Goal: Task Accomplishment & Management: Use online tool/utility

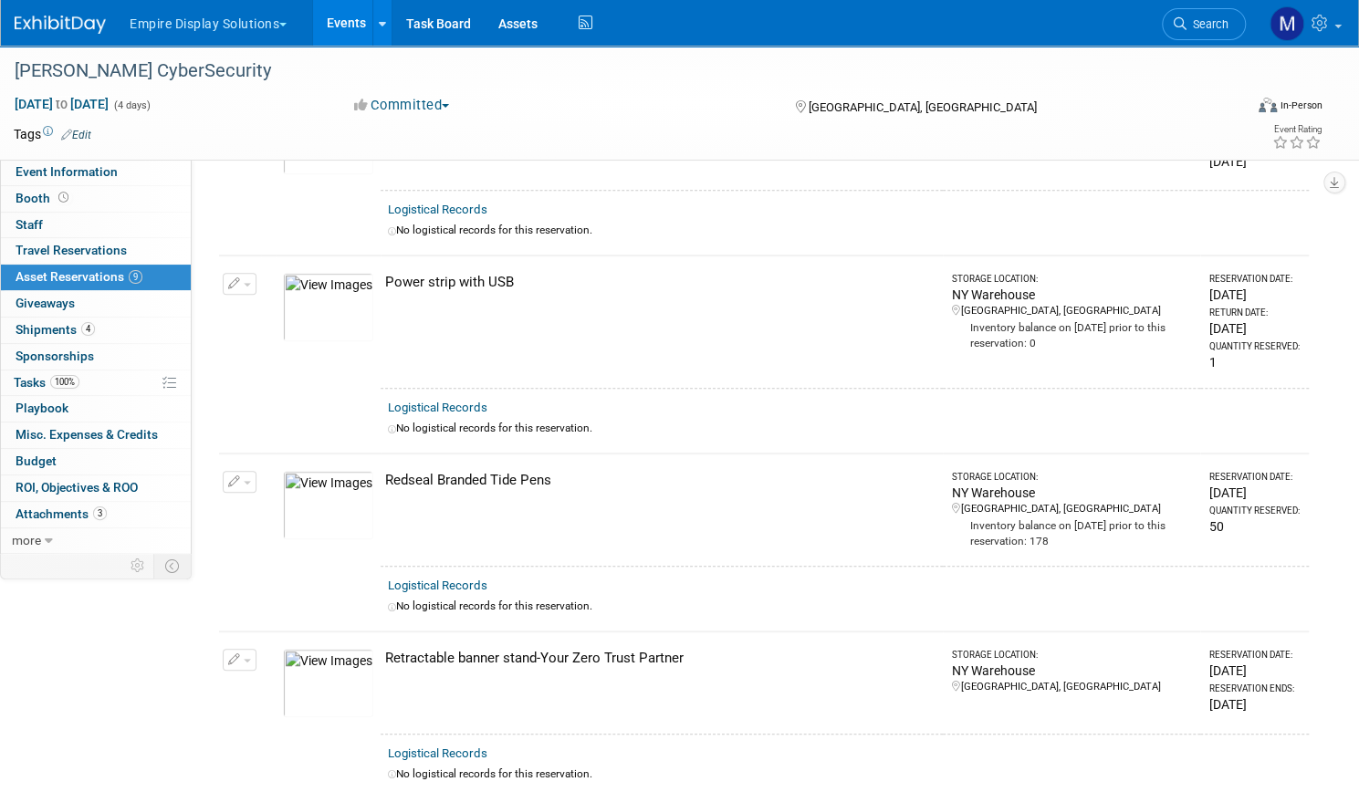
click at [380, 25] on link "Events" at bounding box center [346, 23] width 67 height 46
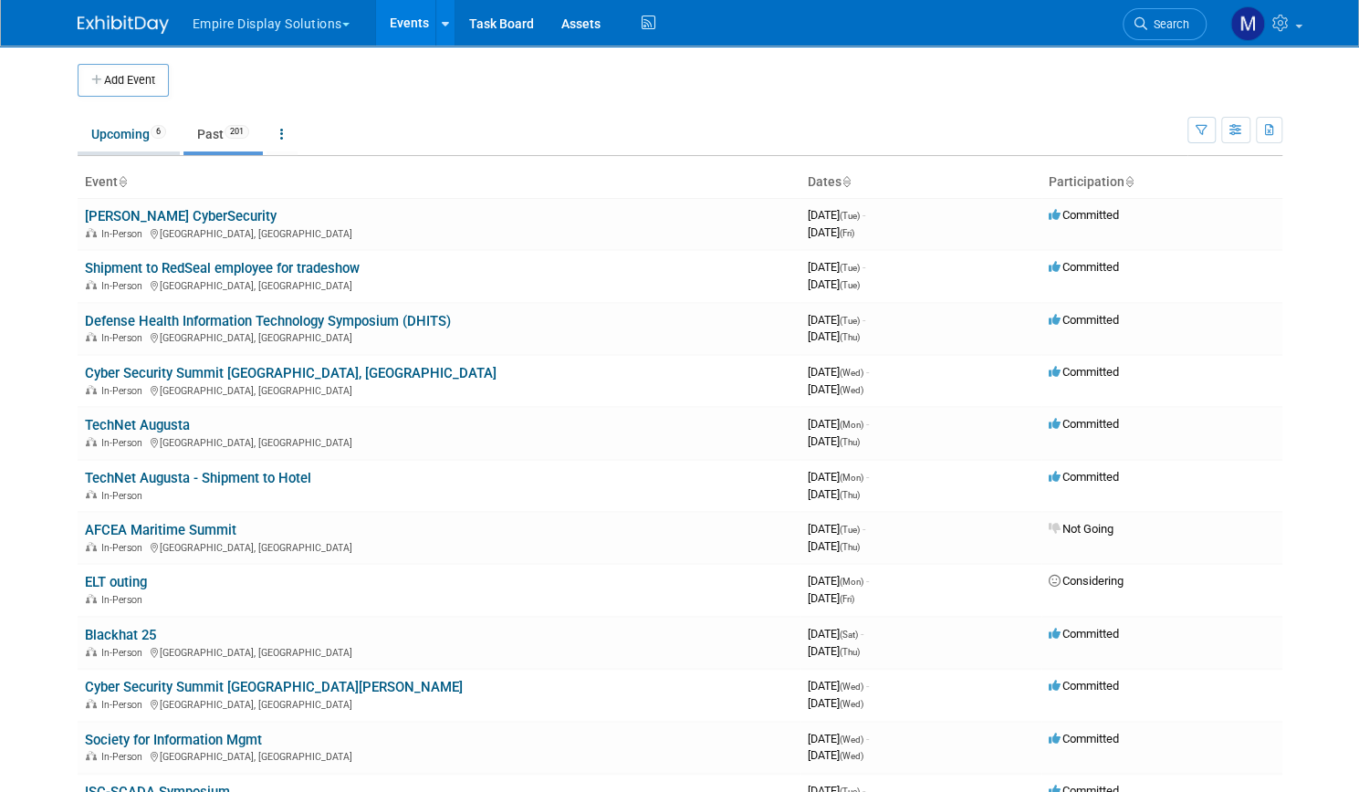
click at [110, 137] on link "Upcoming 6" at bounding box center [129, 134] width 102 height 35
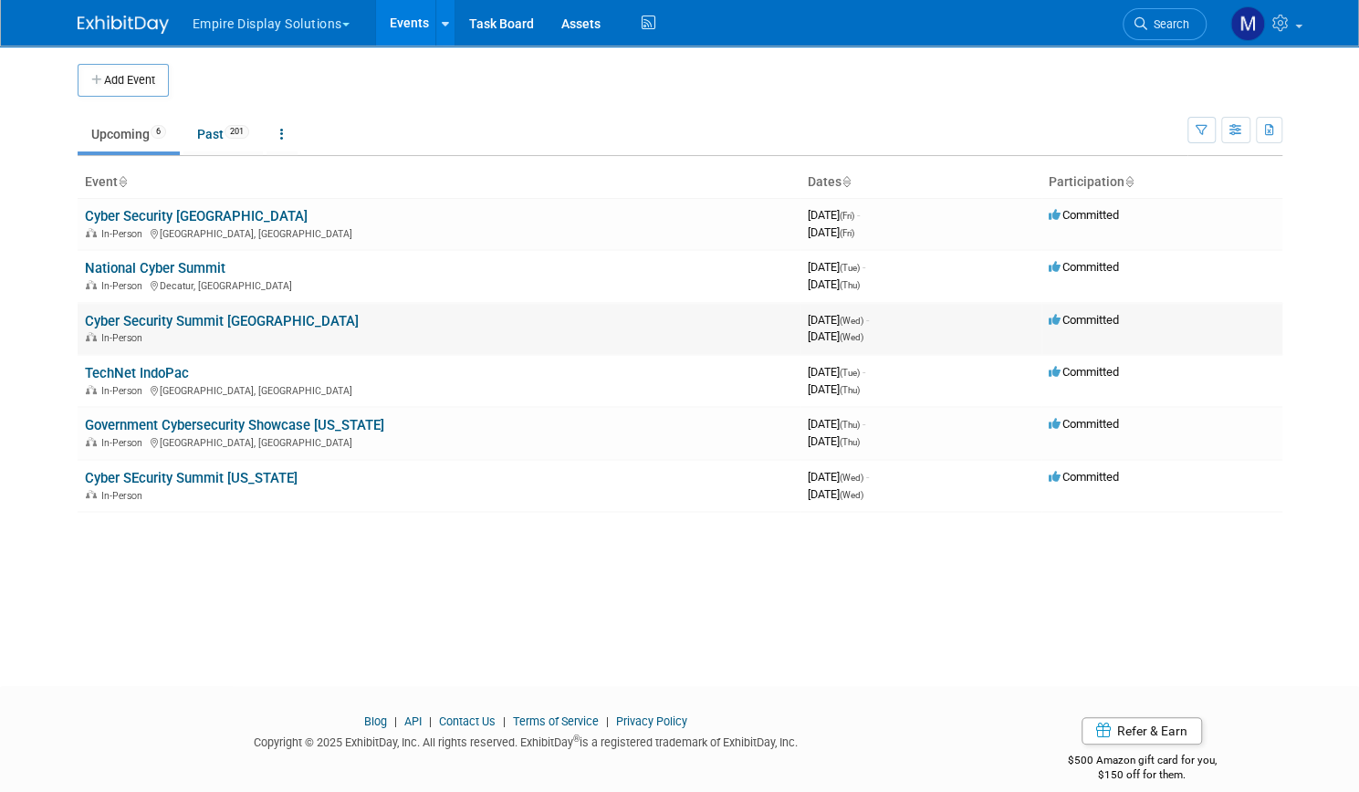
click at [188, 318] on link "Cyber Security Summit [GEOGRAPHIC_DATA]" at bounding box center [222, 321] width 274 height 16
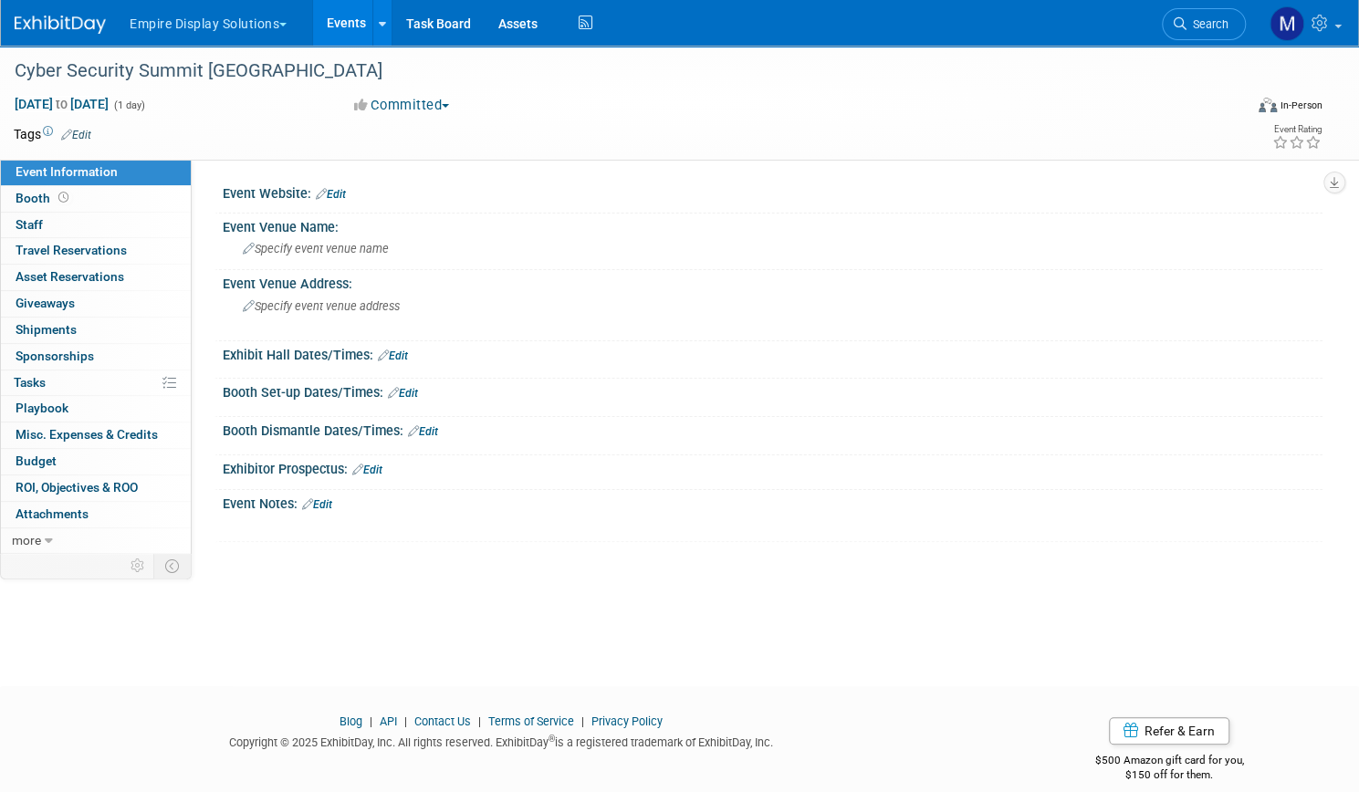
click at [380, 19] on link "Events" at bounding box center [346, 23] width 67 height 46
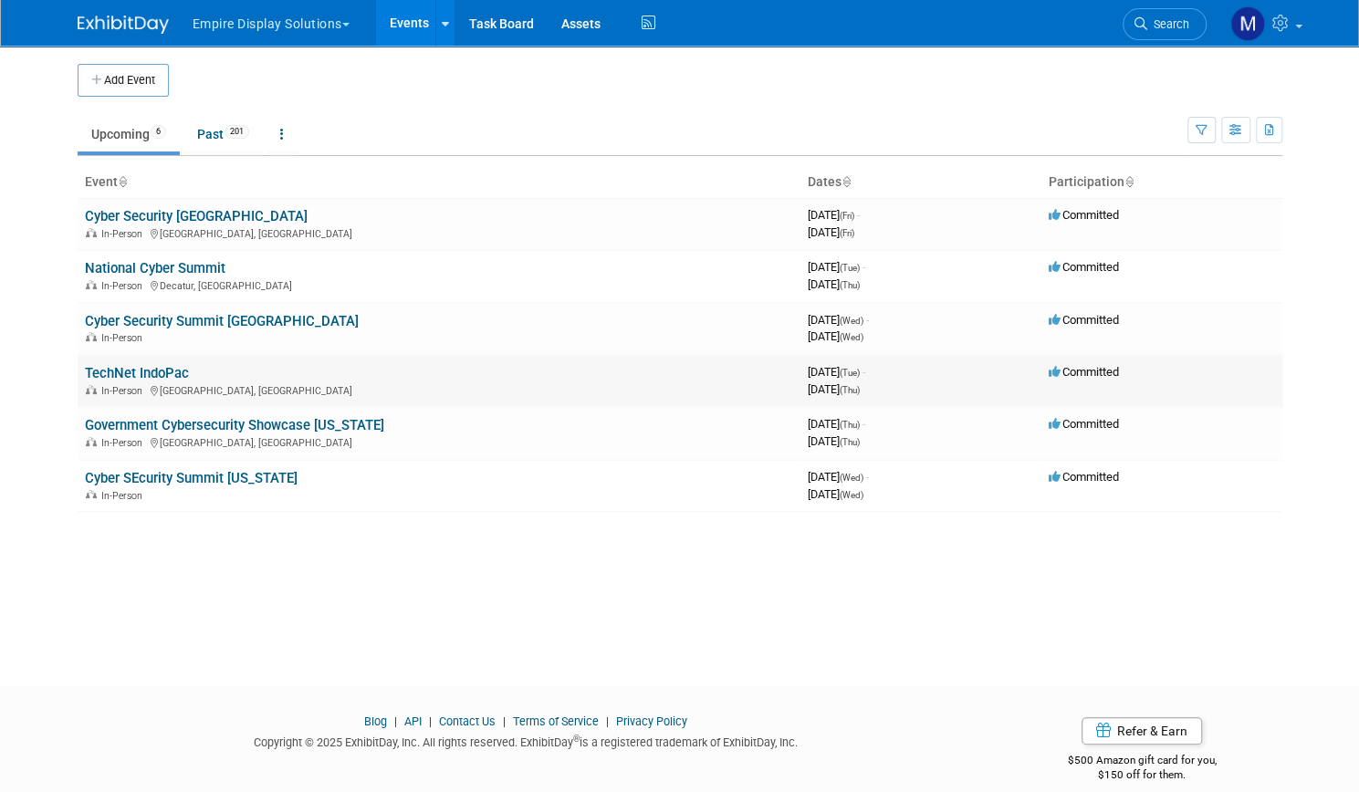
click at [146, 365] on link "TechNet IndoPac" at bounding box center [137, 373] width 104 height 16
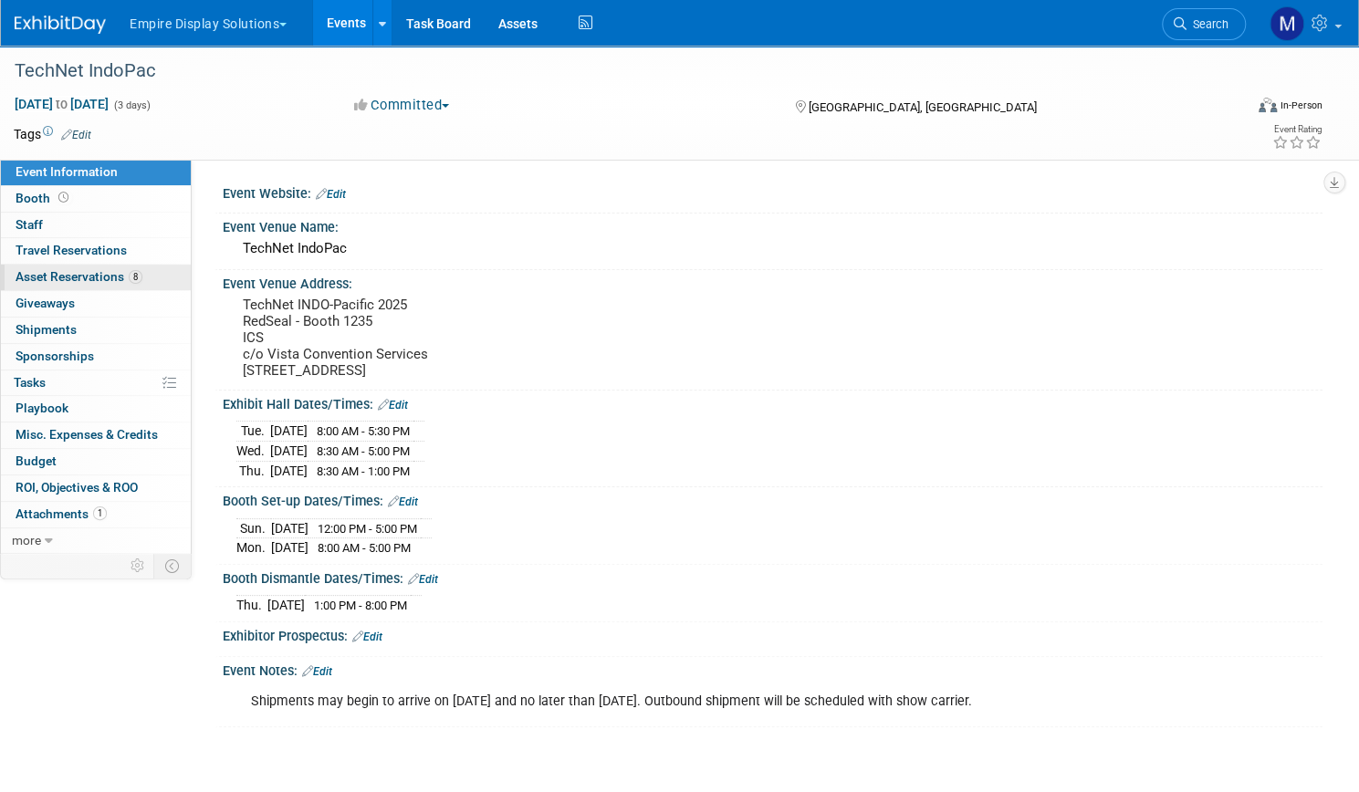
click at [142, 273] on span "Asset Reservations 8" at bounding box center [79, 276] width 127 height 15
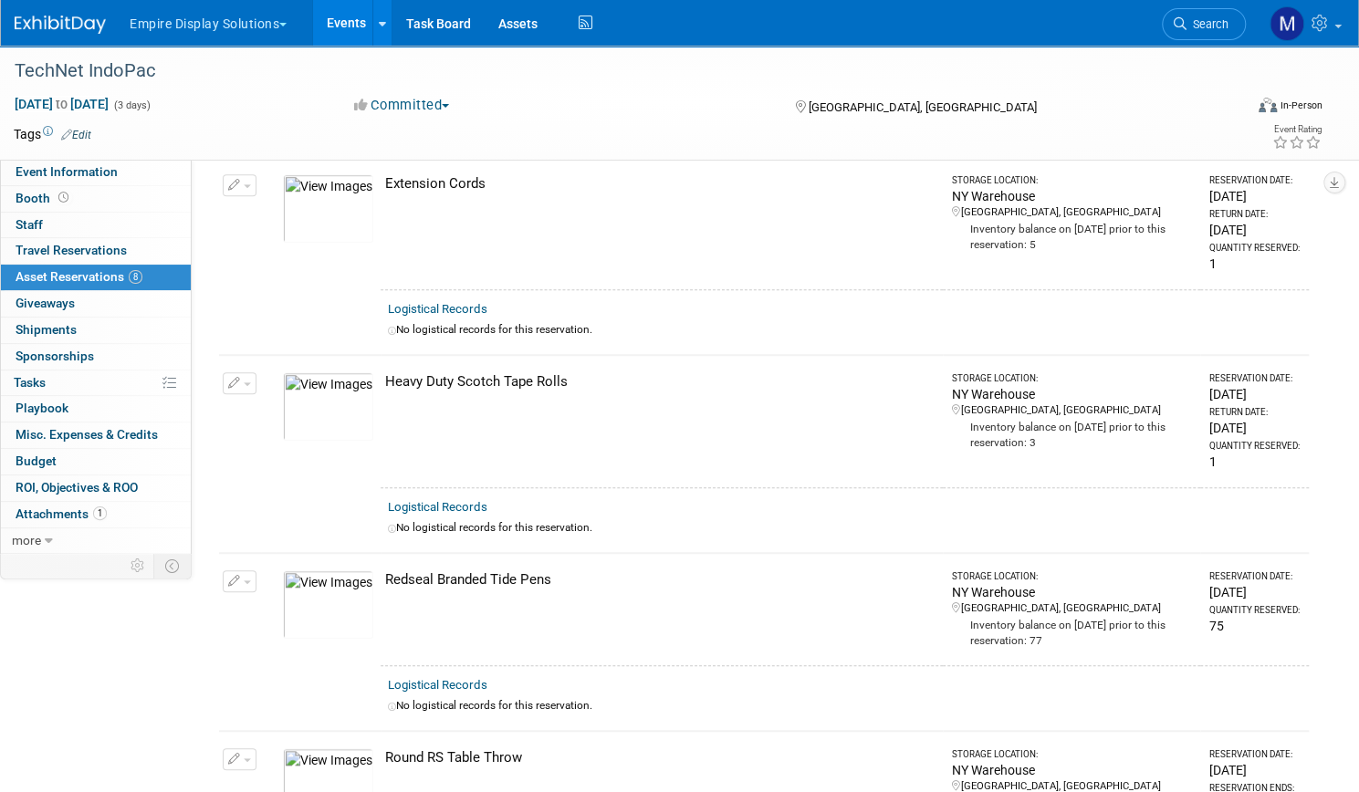
scroll to position [591, 0]
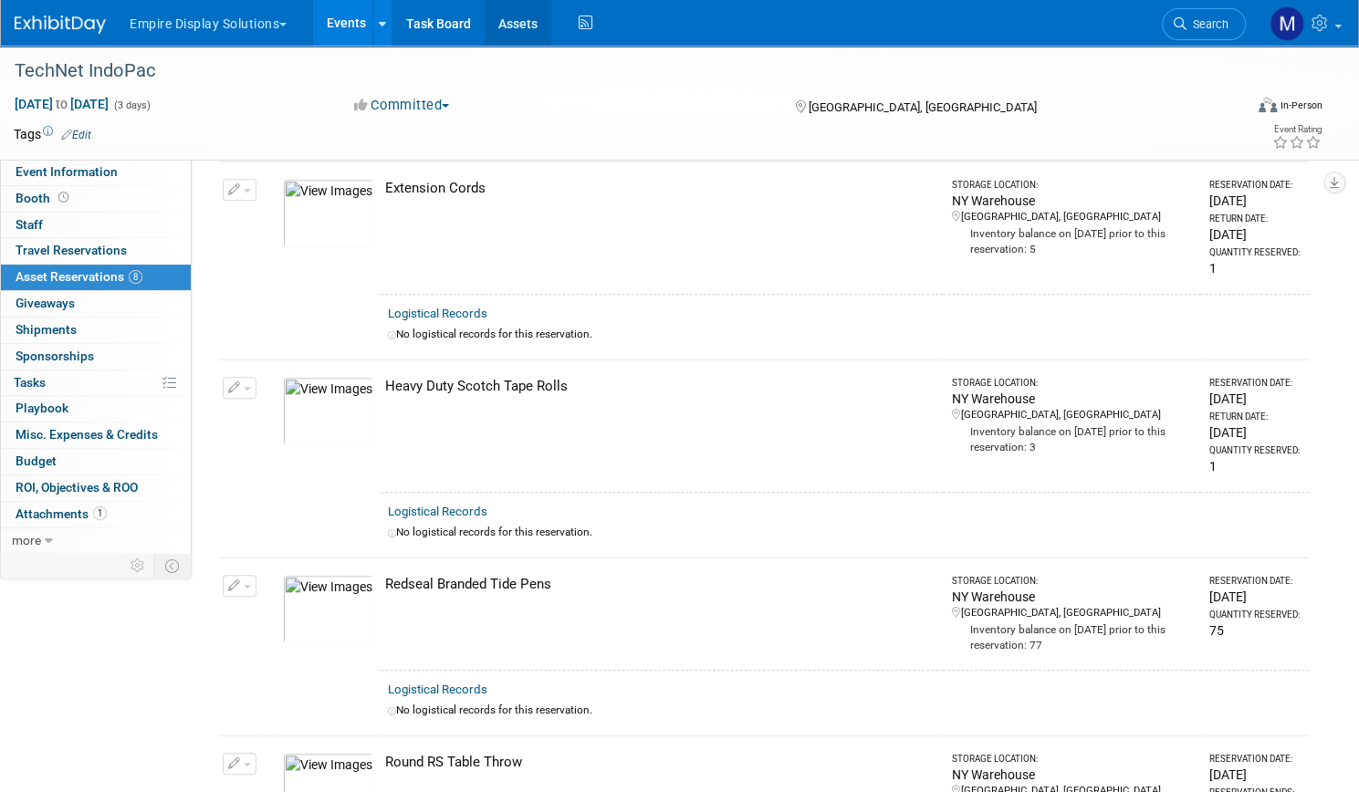
click at [551, 28] on link "Assets" at bounding box center [518, 23] width 67 height 46
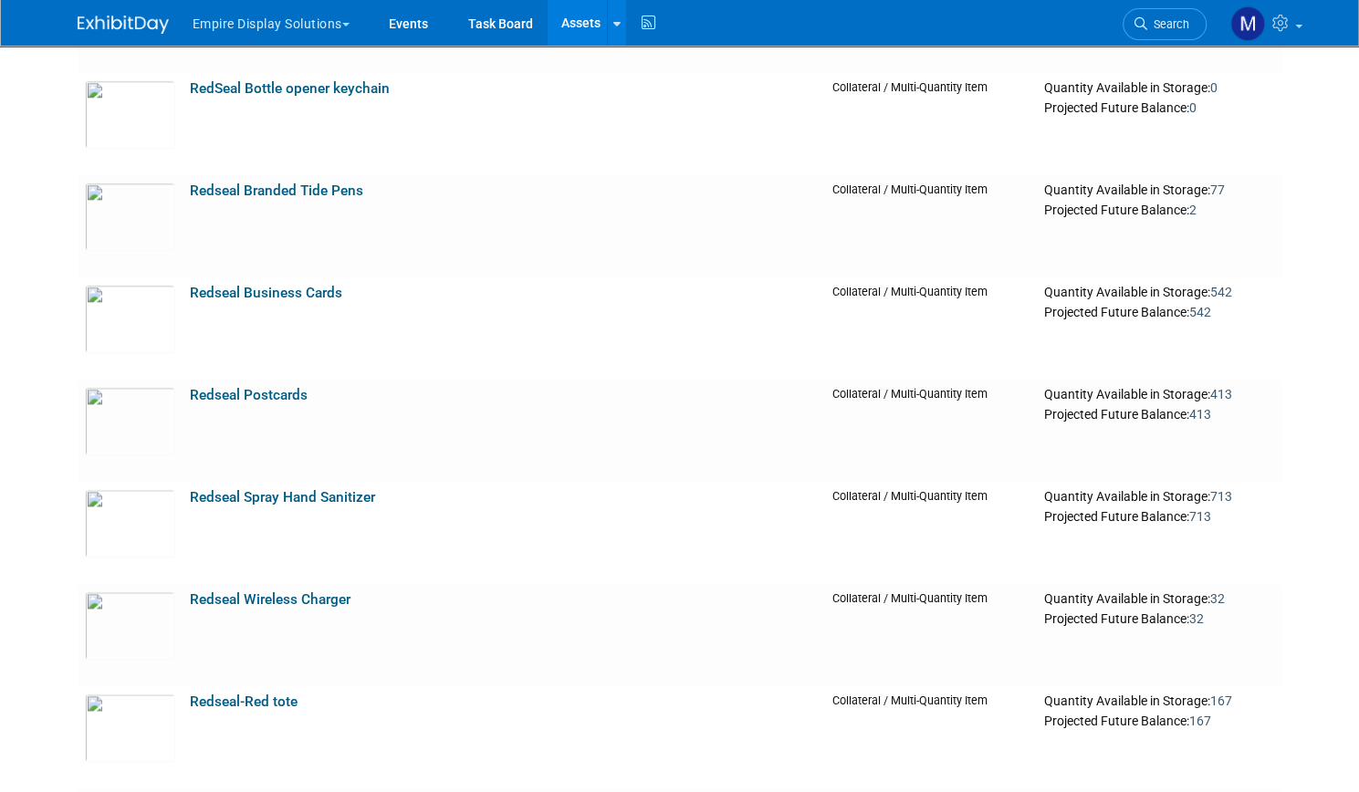
scroll to position [5152, 0]
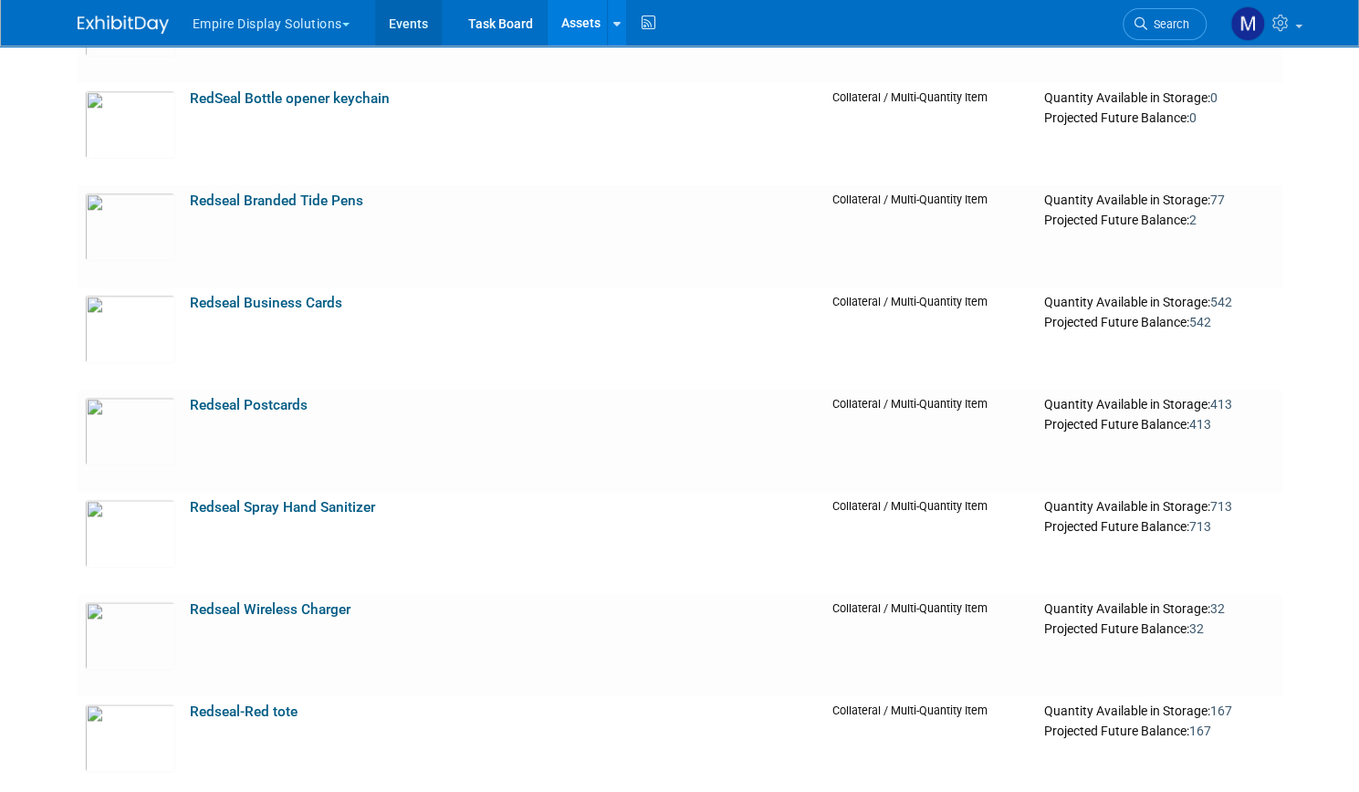
click at [401, 35] on link "Events" at bounding box center [408, 23] width 67 height 46
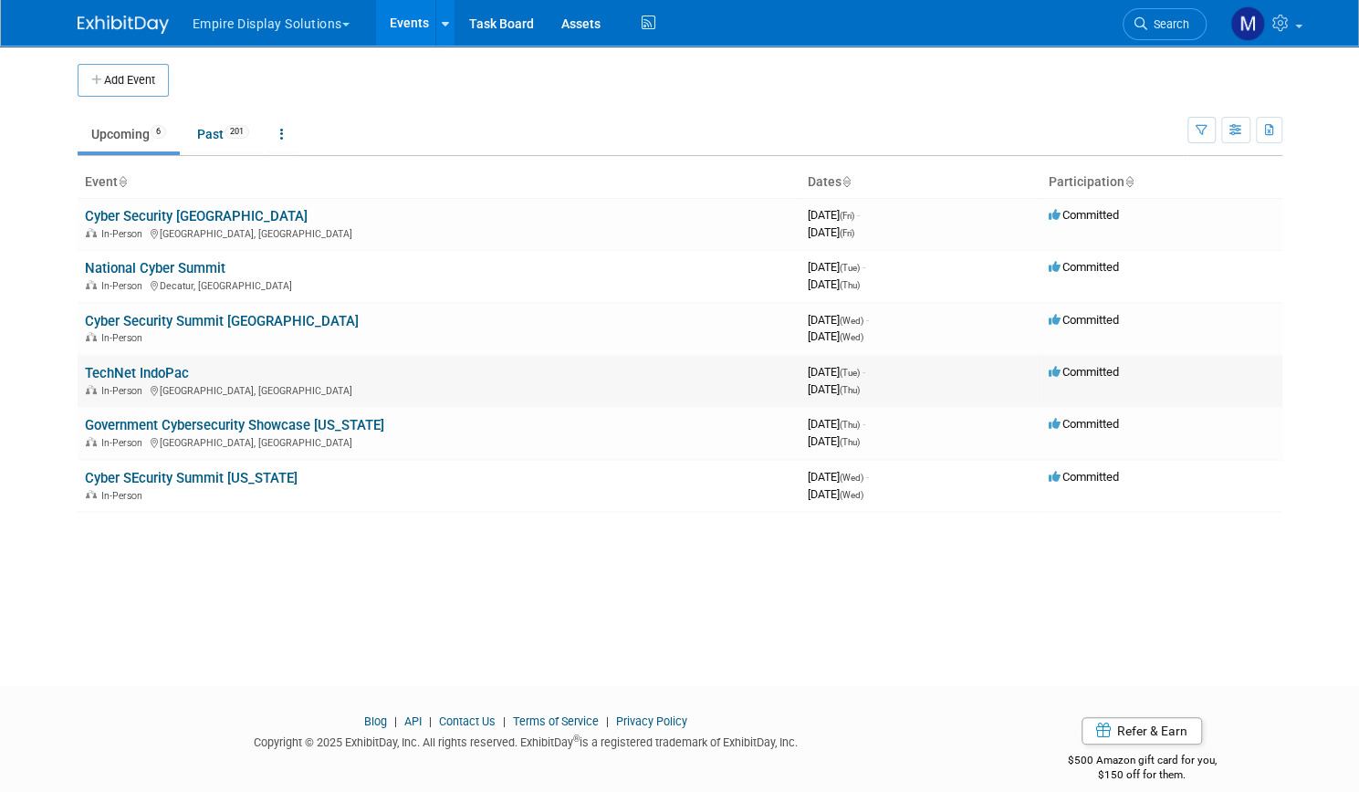
click at [136, 370] on link "TechNet IndoPac" at bounding box center [137, 373] width 104 height 16
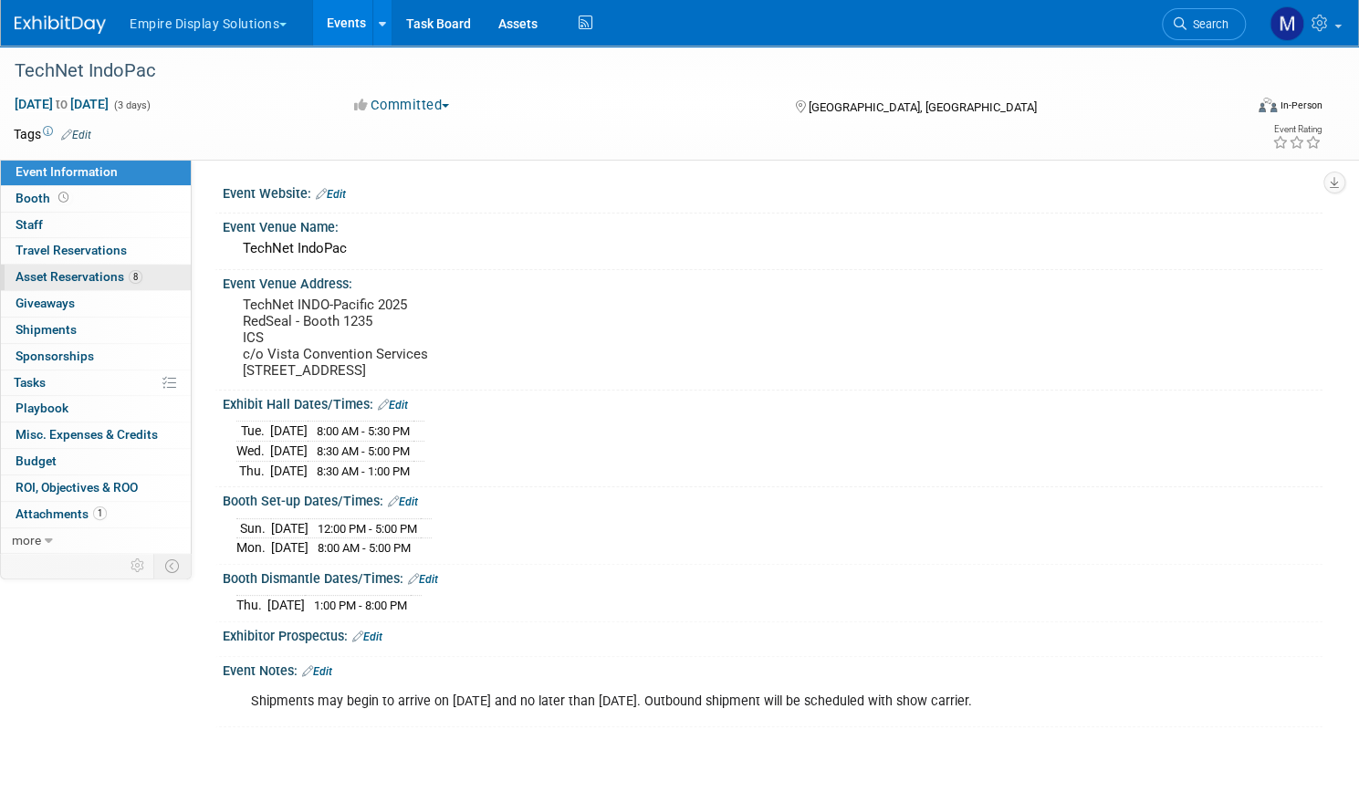
click at [137, 271] on span "Asset Reservations 8" at bounding box center [79, 276] width 127 height 15
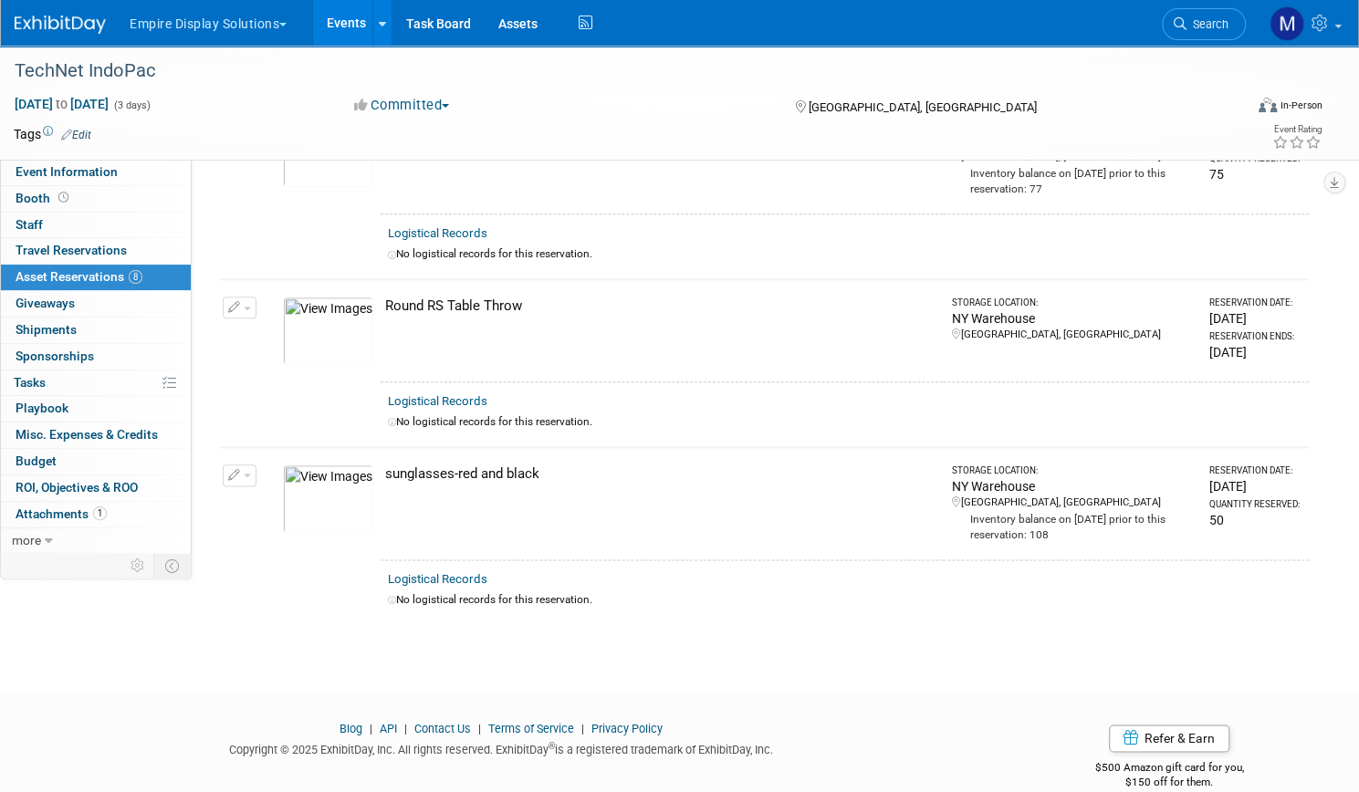
scroll to position [1066, 0]
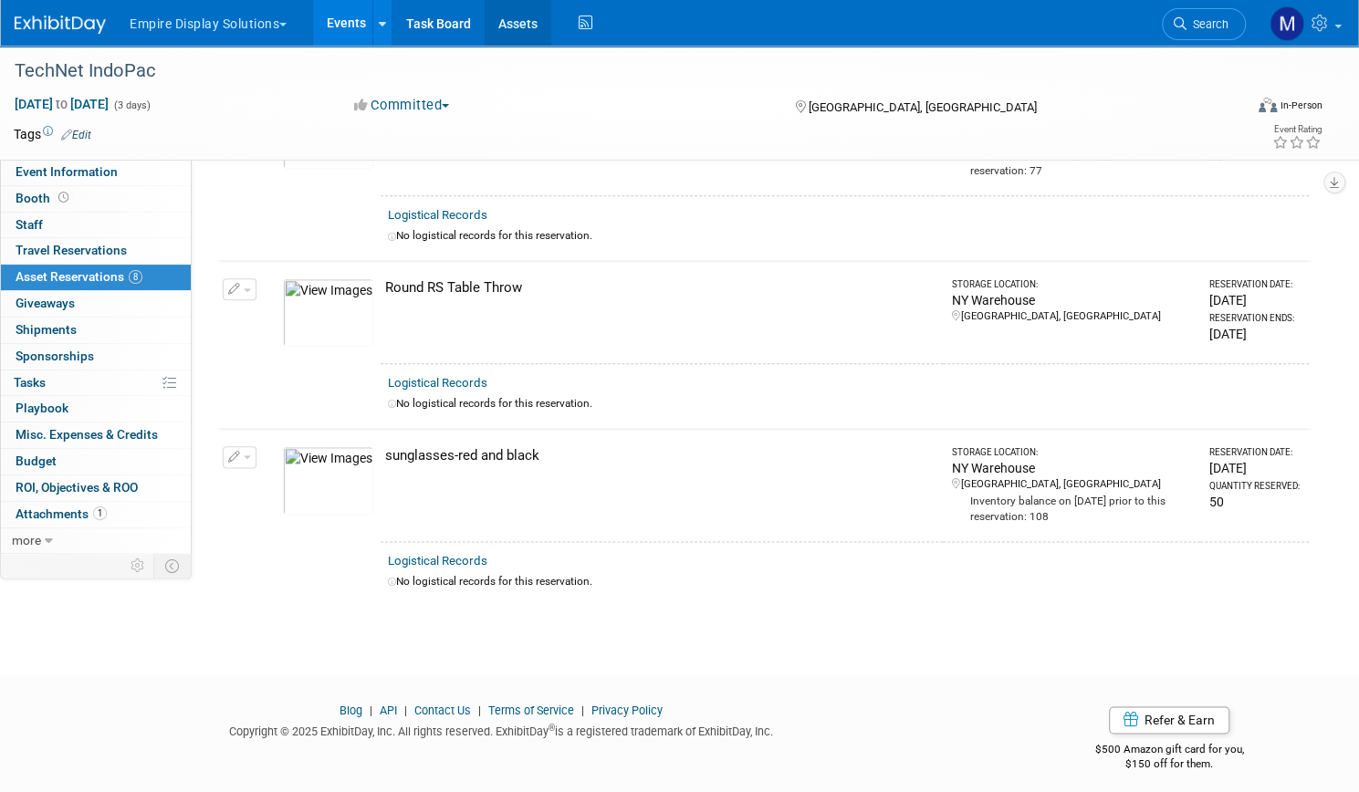
click at [551, 25] on link "Assets" at bounding box center [518, 23] width 67 height 46
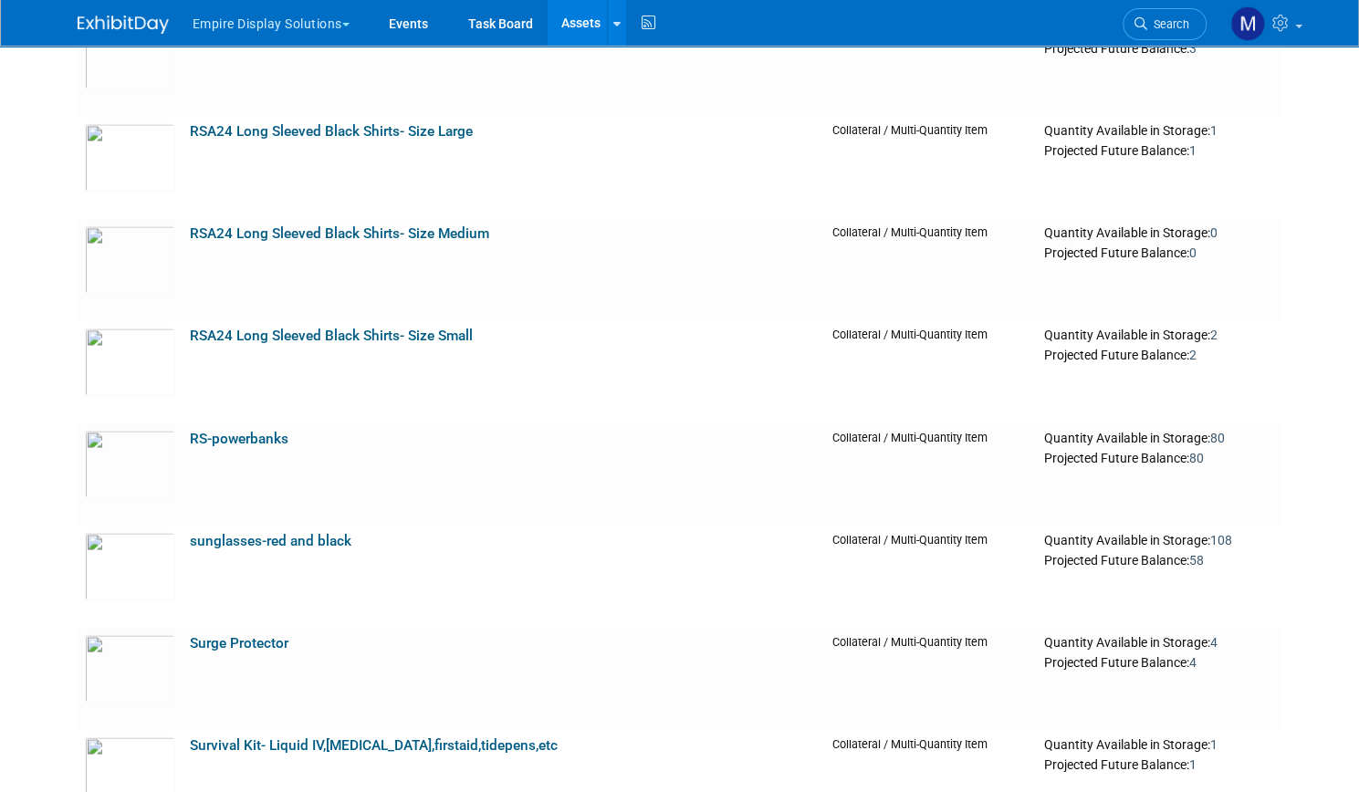
scroll to position [9829, 0]
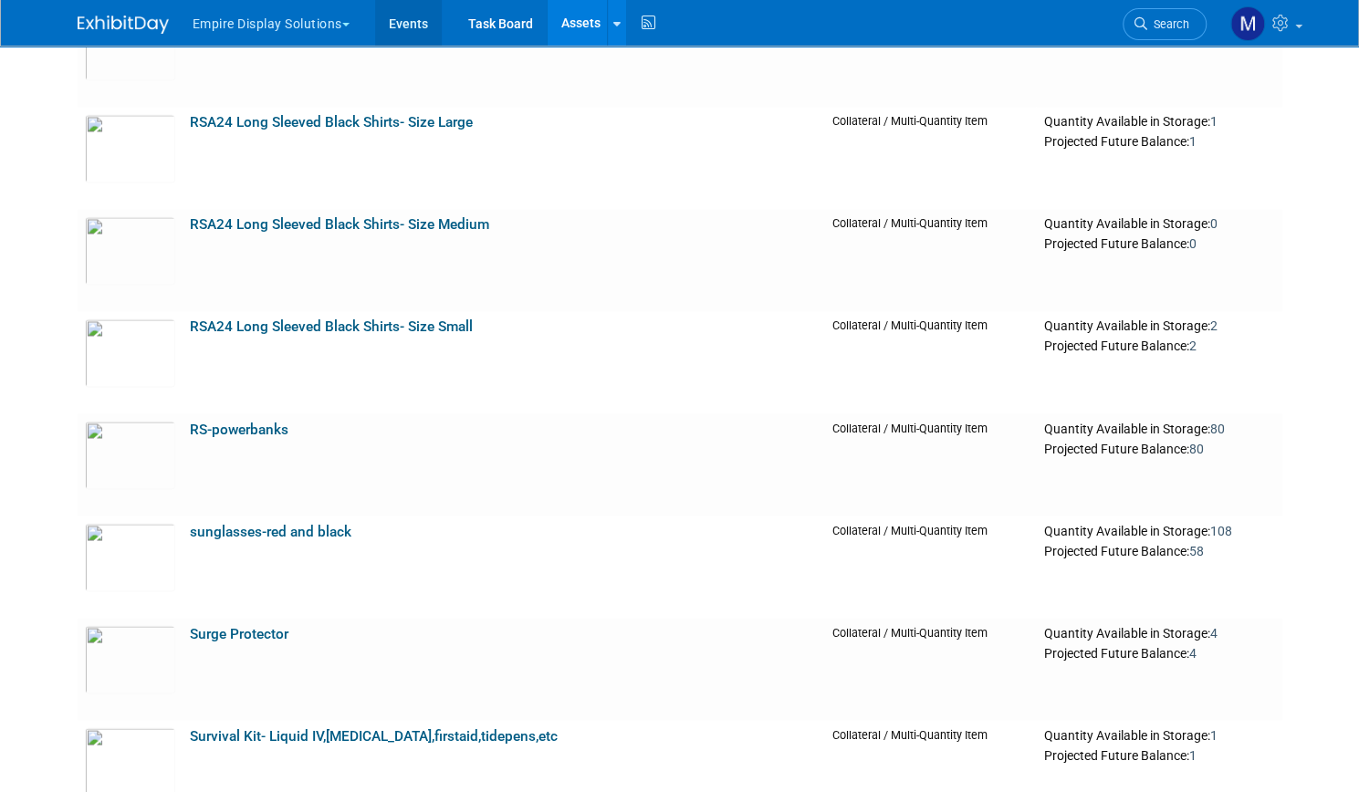
click at [409, 20] on link "Events" at bounding box center [408, 23] width 67 height 46
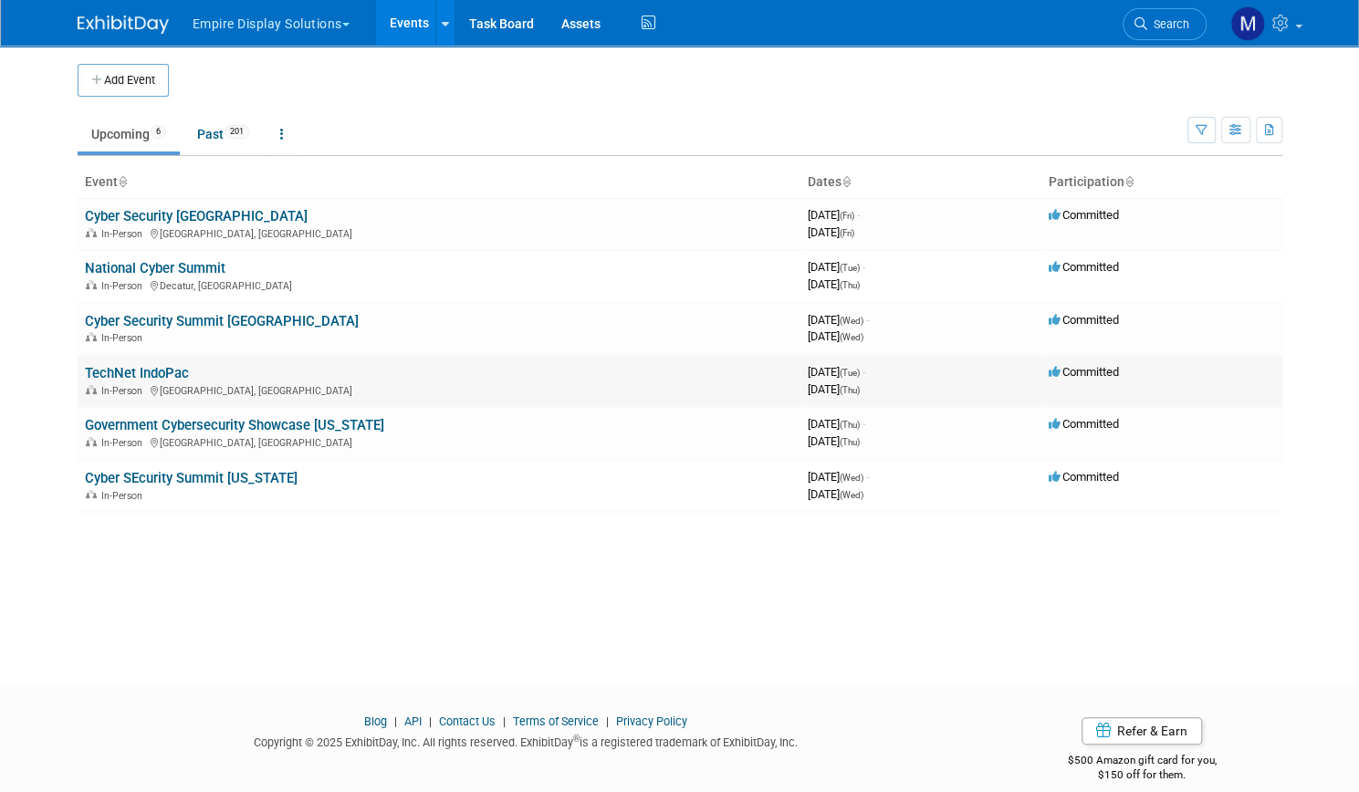
click at [157, 369] on link "TechNet IndoPac" at bounding box center [137, 373] width 104 height 16
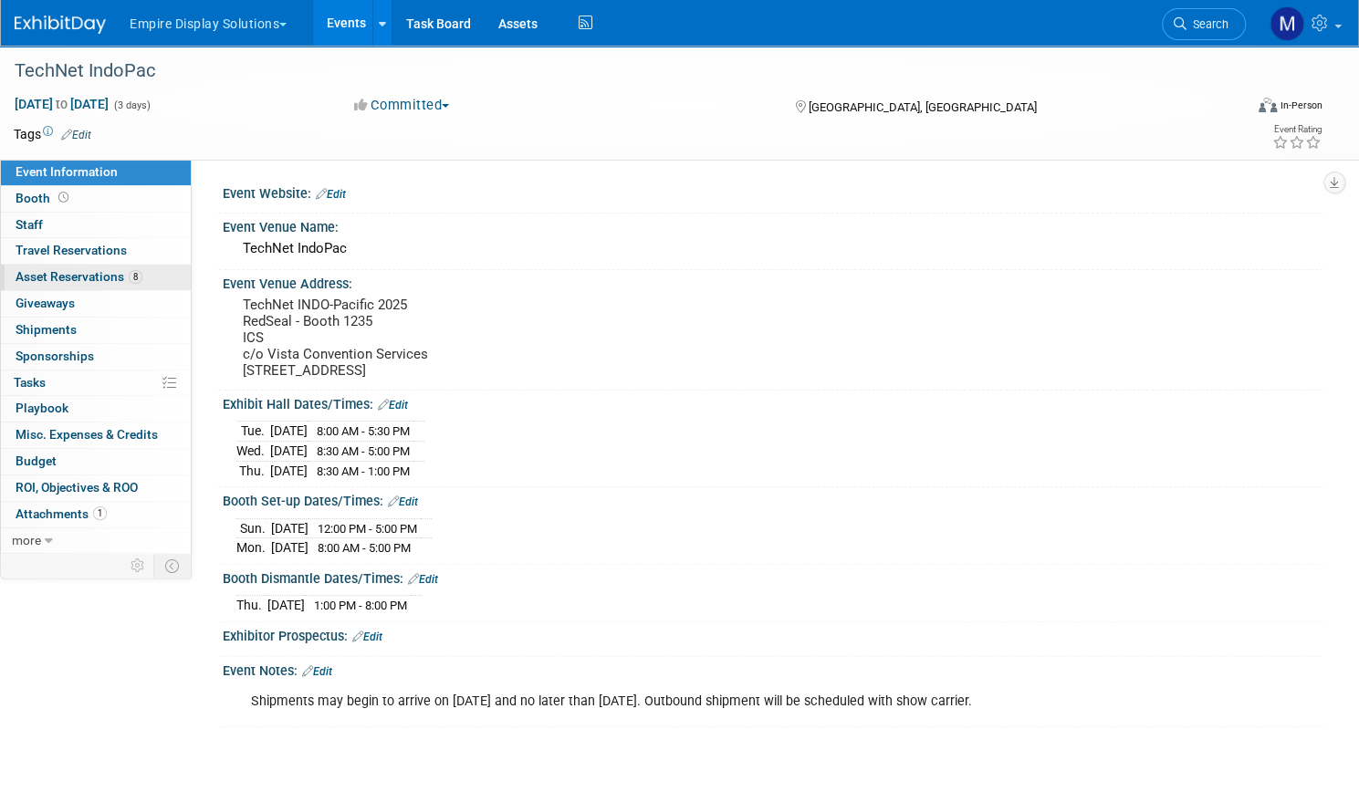
click at [142, 271] on span "Asset Reservations 8" at bounding box center [79, 276] width 127 height 15
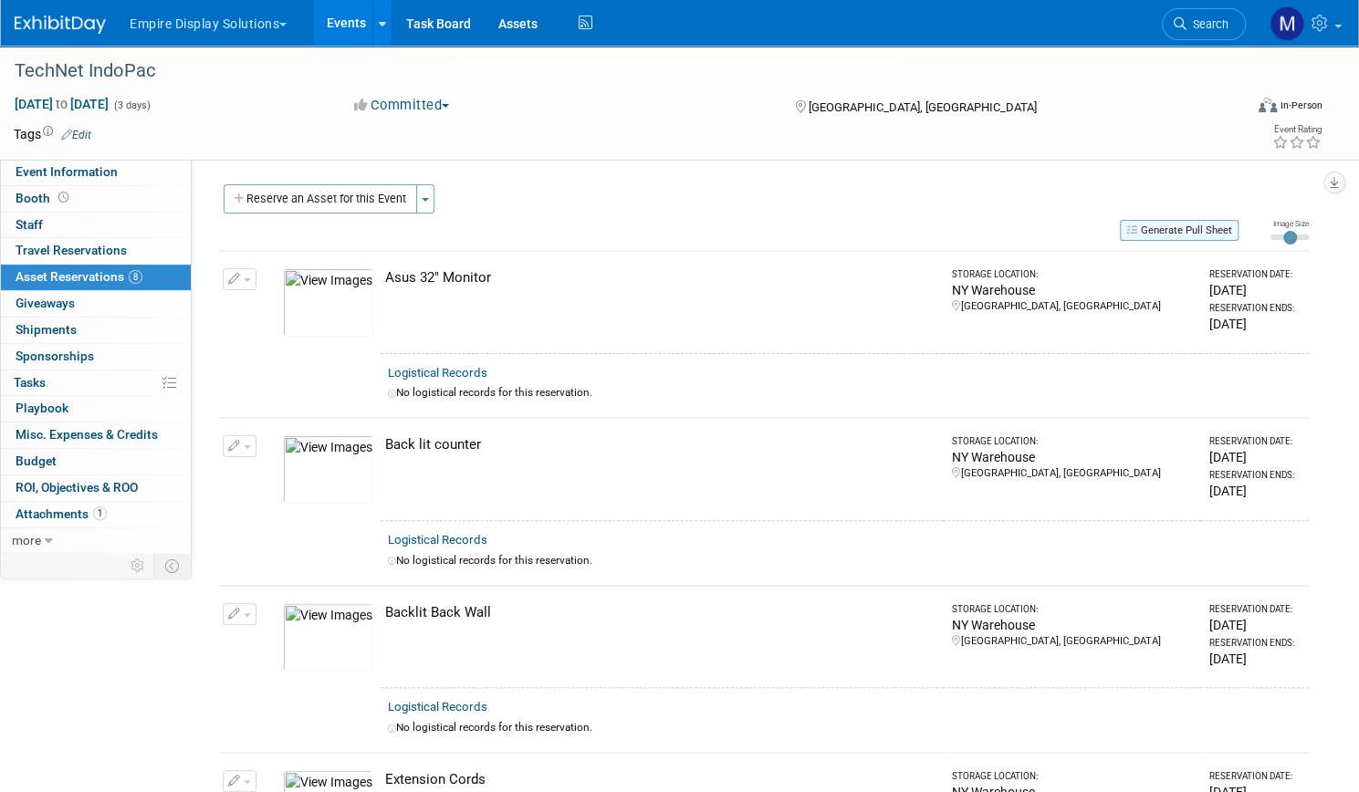
click at [1137, 225] on button "Generate Pull Sheet" at bounding box center [1179, 230] width 119 height 21
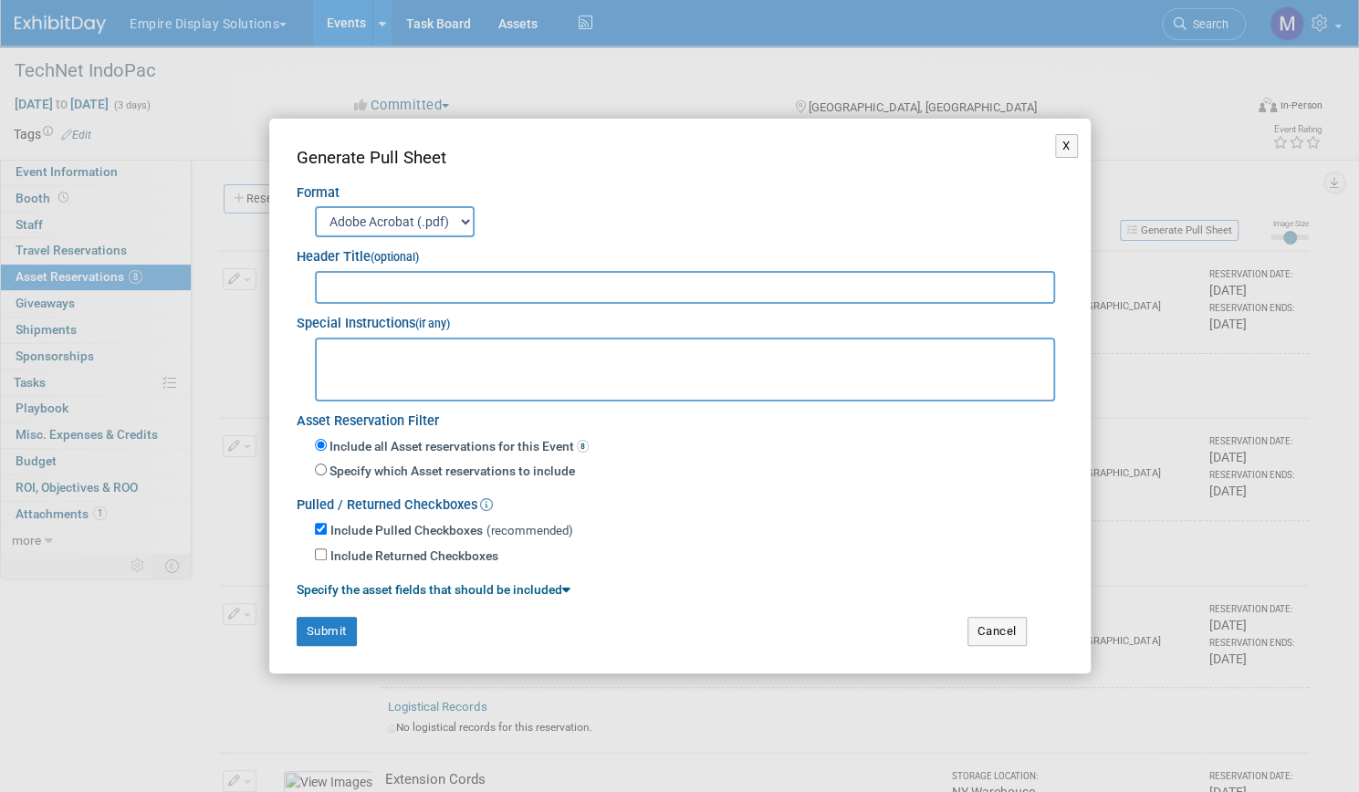
click at [520, 289] on input "text" at bounding box center [685, 287] width 741 height 33
type input "TechNet IndoPac"
click at [323, 628] on button "Submit" at bounding box center [327, 631] width 60 height 29
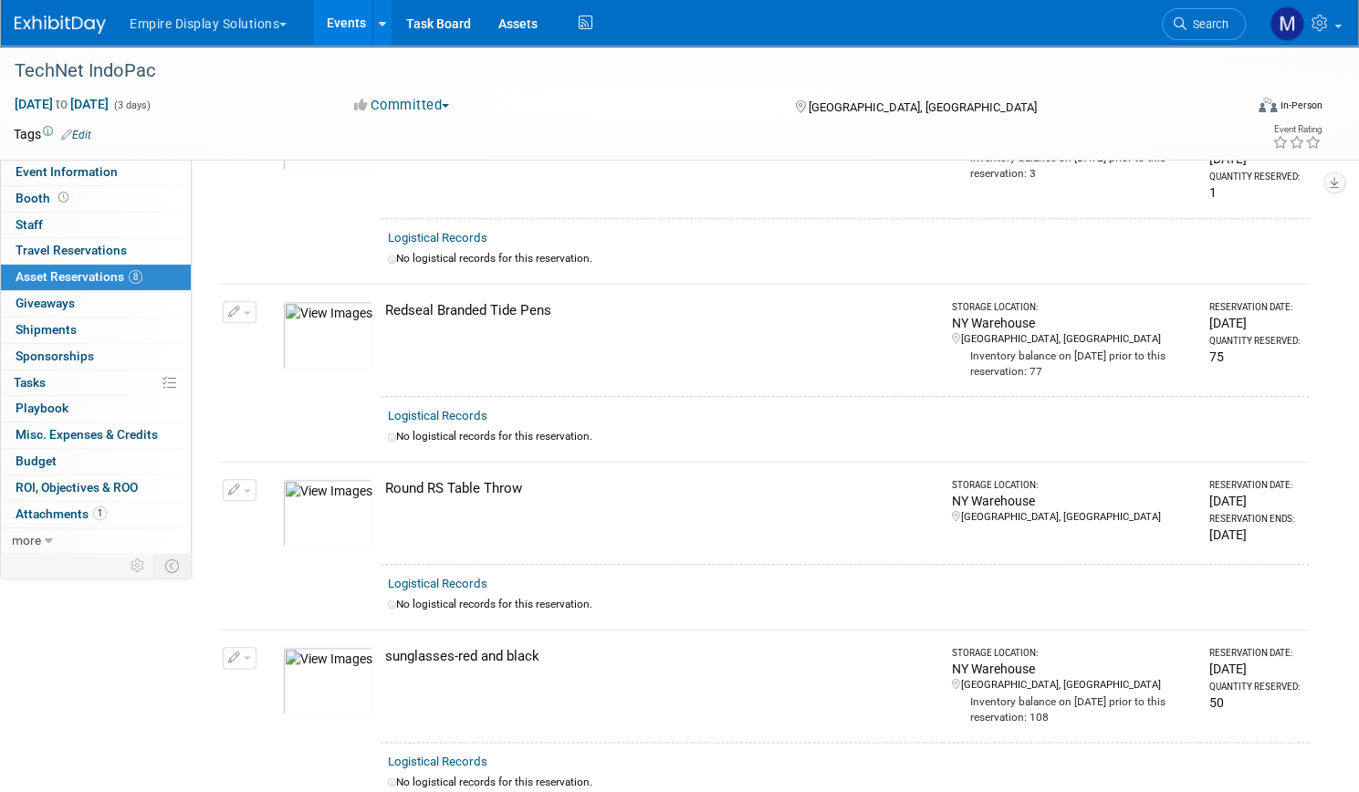
scroll to position [1066, 0]
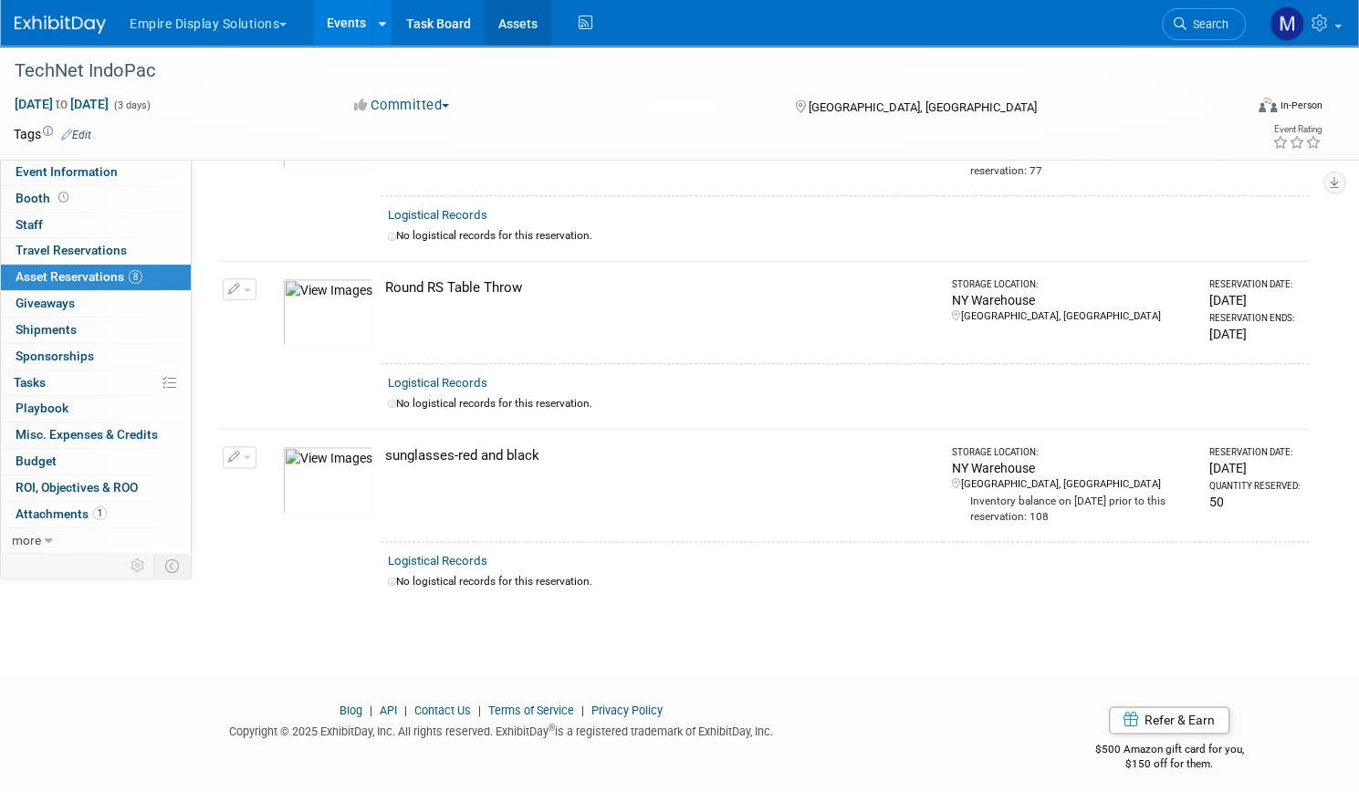
click at [551, 36] on link "Assets" at bounding box center [518, 23] width 67 height 46
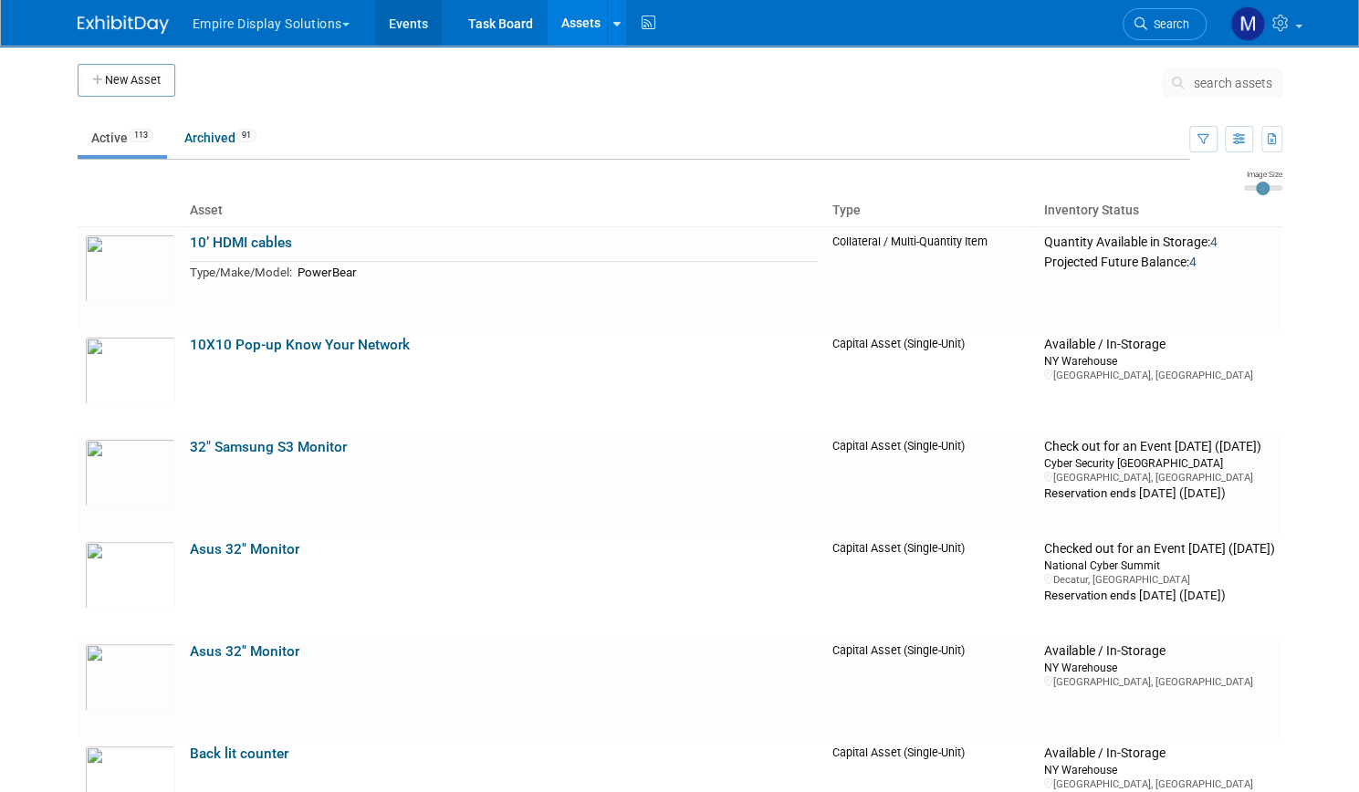
click at [409, 25] on link "Events" at bounding box center [408, 23] width 67 height 46
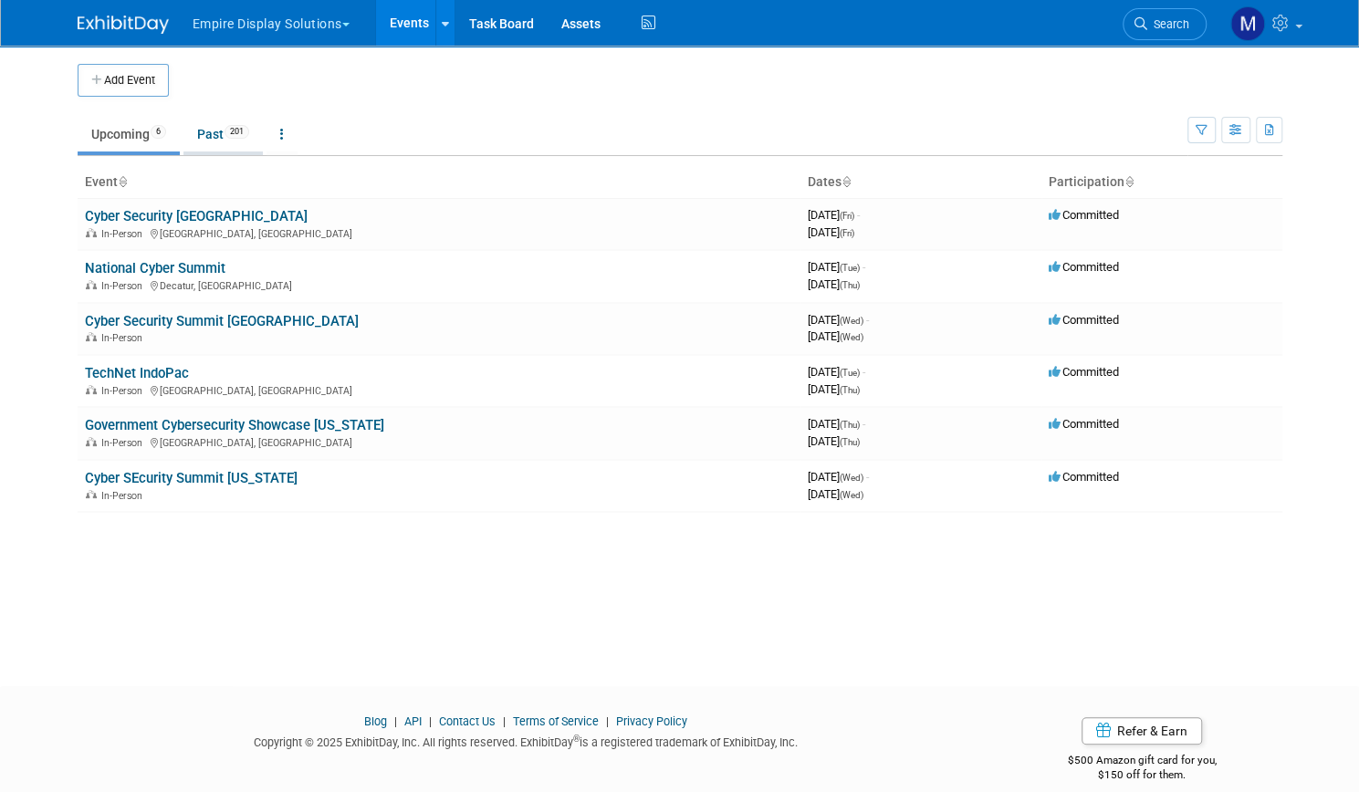
click at [198, 145] on link "Past 201" at bounding box center [222, 134] width 79 height 35
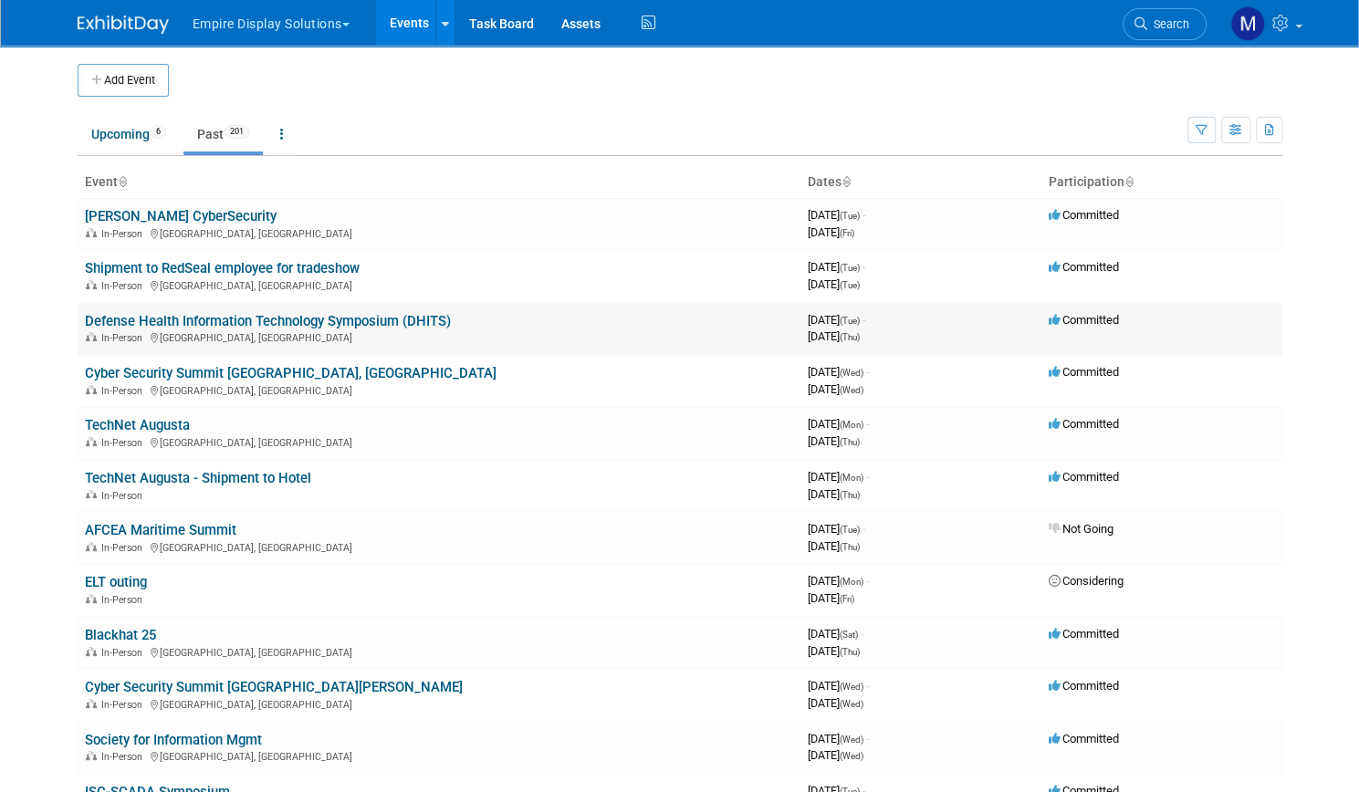
click at [217, 322] on link "Defense Health Information Technology Symposium (DHITS)" at bounding box center [268, 321] width 366 height 16
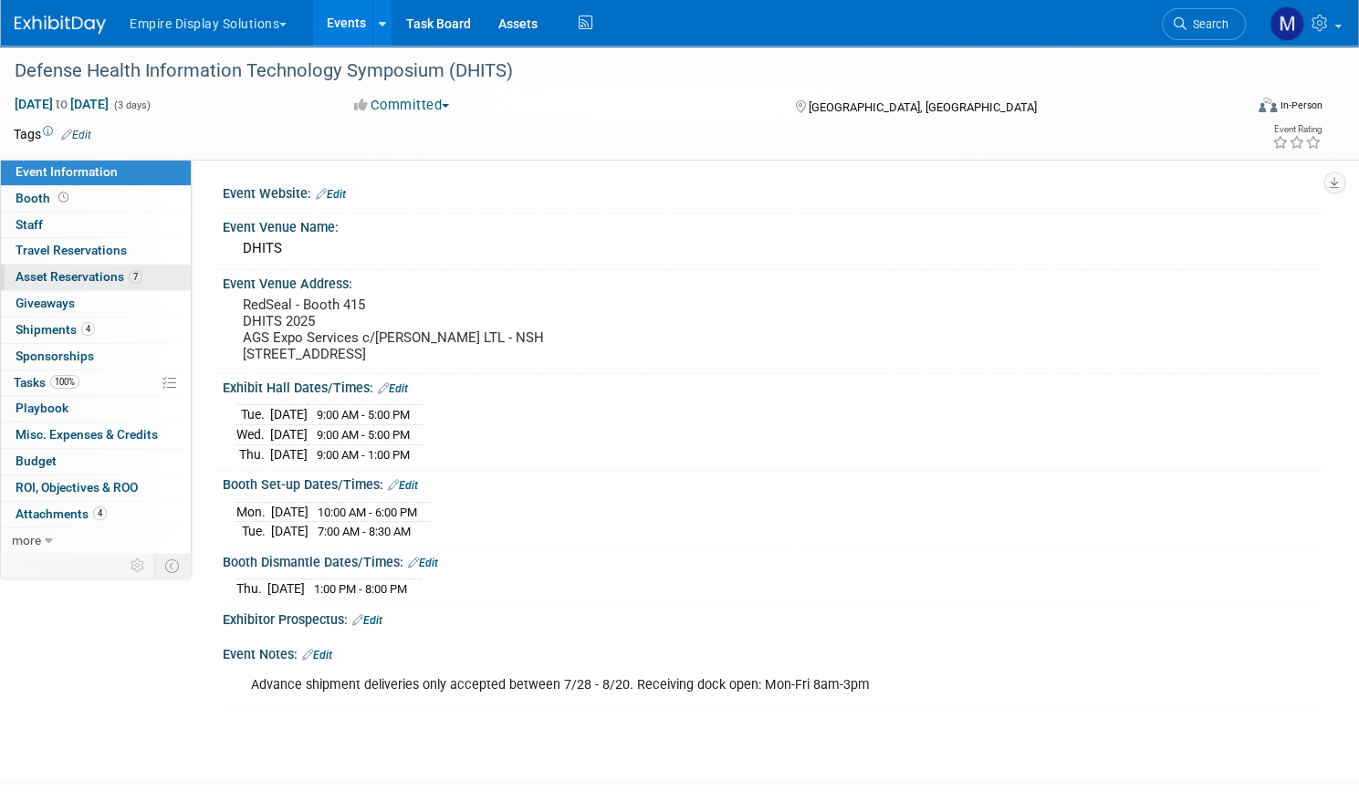
click at [142, 280] on span "Asset Reservations 7" at bounding box center [79, 276] width 127 height 15
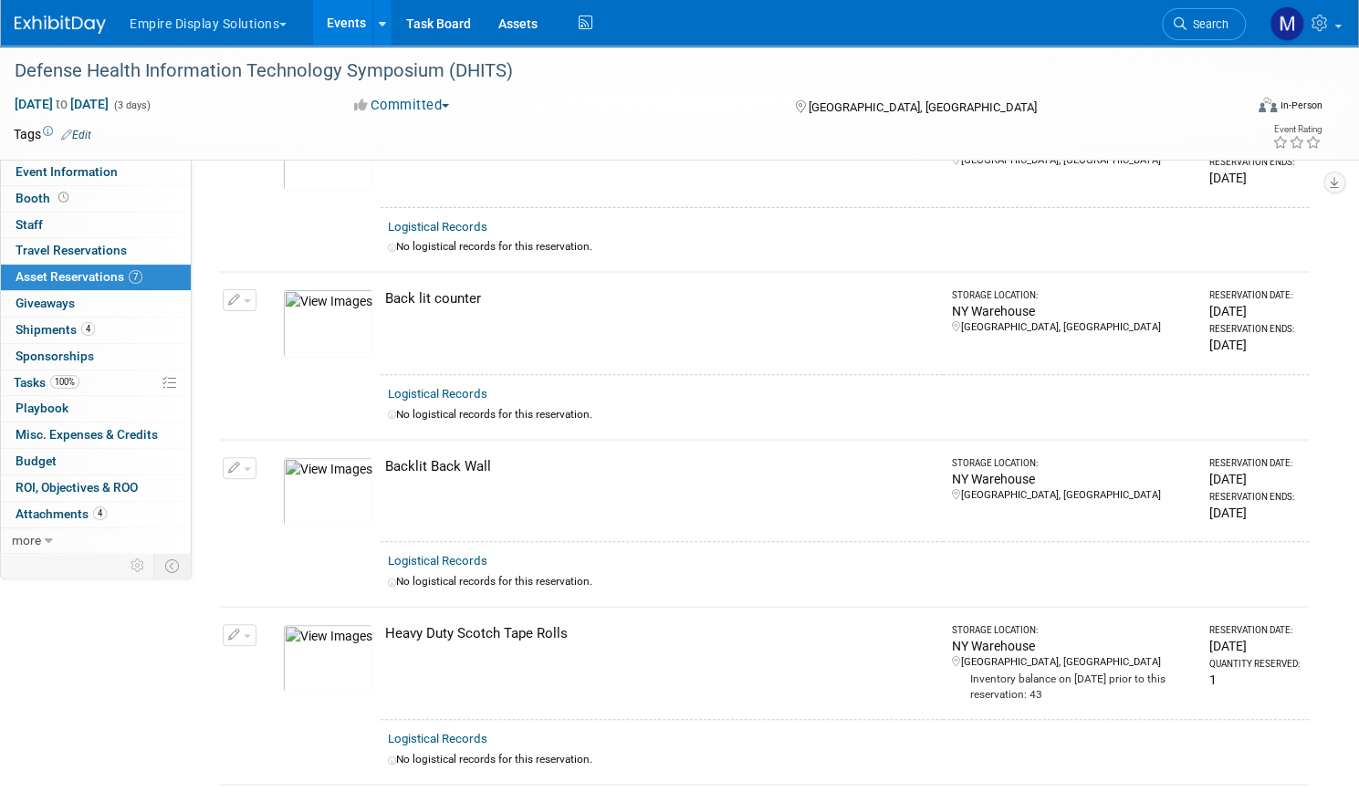
scroll to position [182, 0]
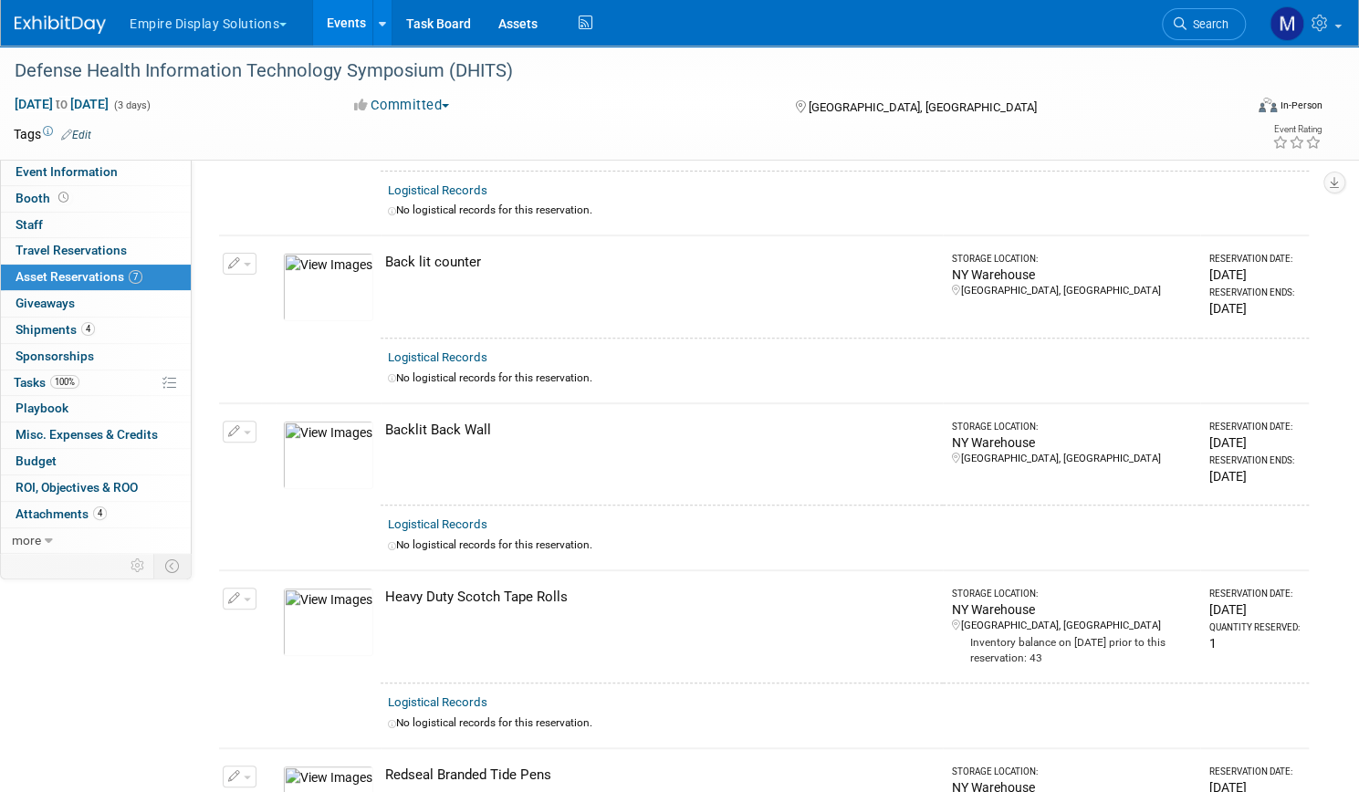
click at [380, 27] on link "Events" at bounding box center [346, 23] width 67 height 46
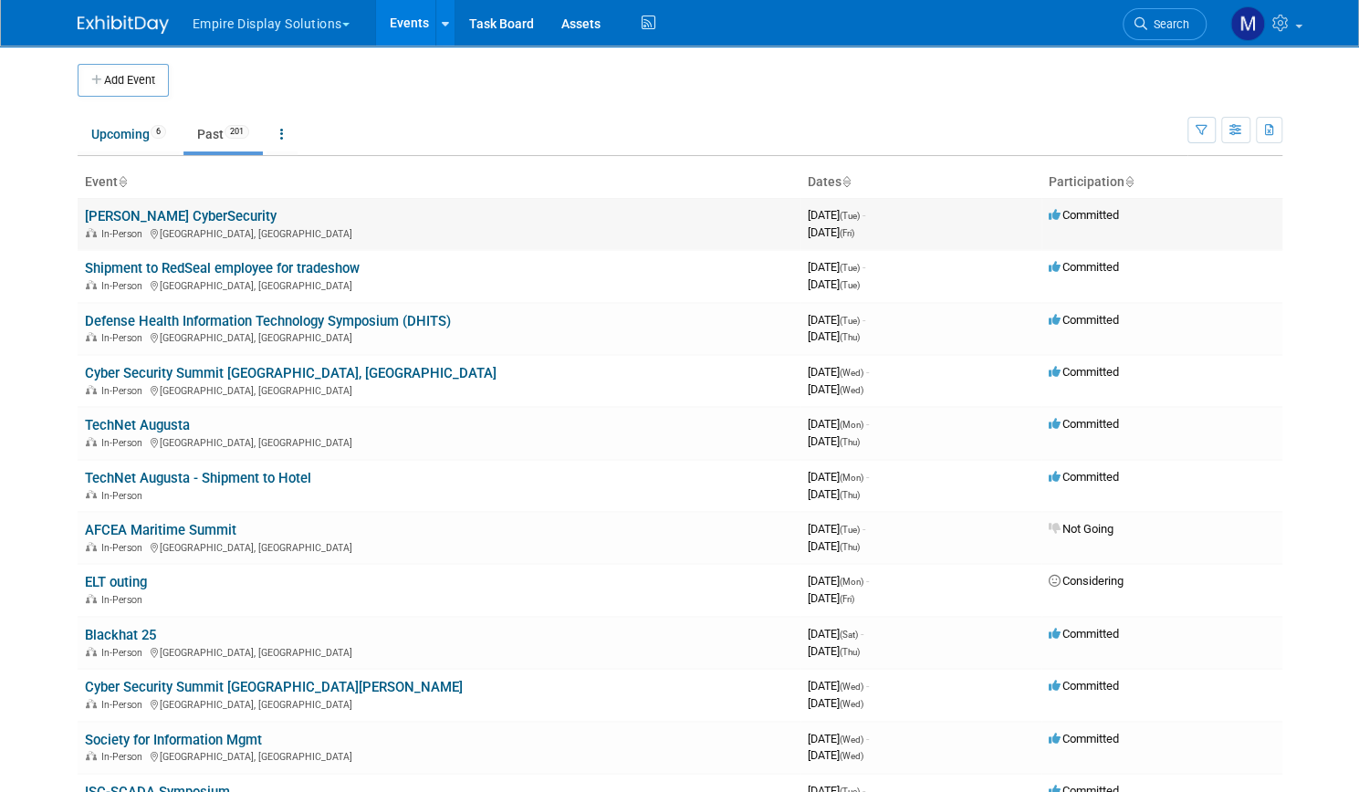
click at [171, 211] on link "[PERSON_NAME] CyberSecurity" at bounding box center [181, 216] width 192 height 16
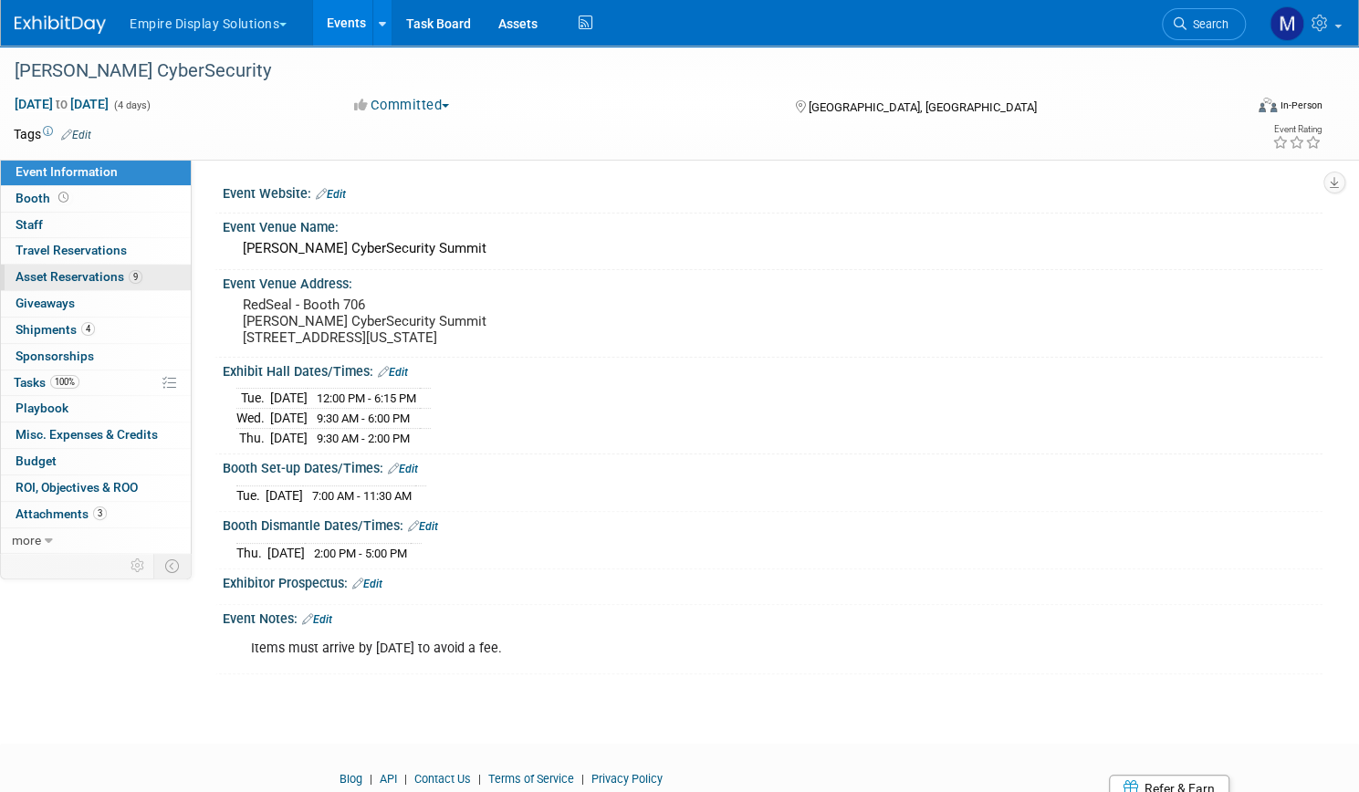
click at [142, 277] on span "Asset Reservations 9" at bounding box center [79, 276] width 127 height 15
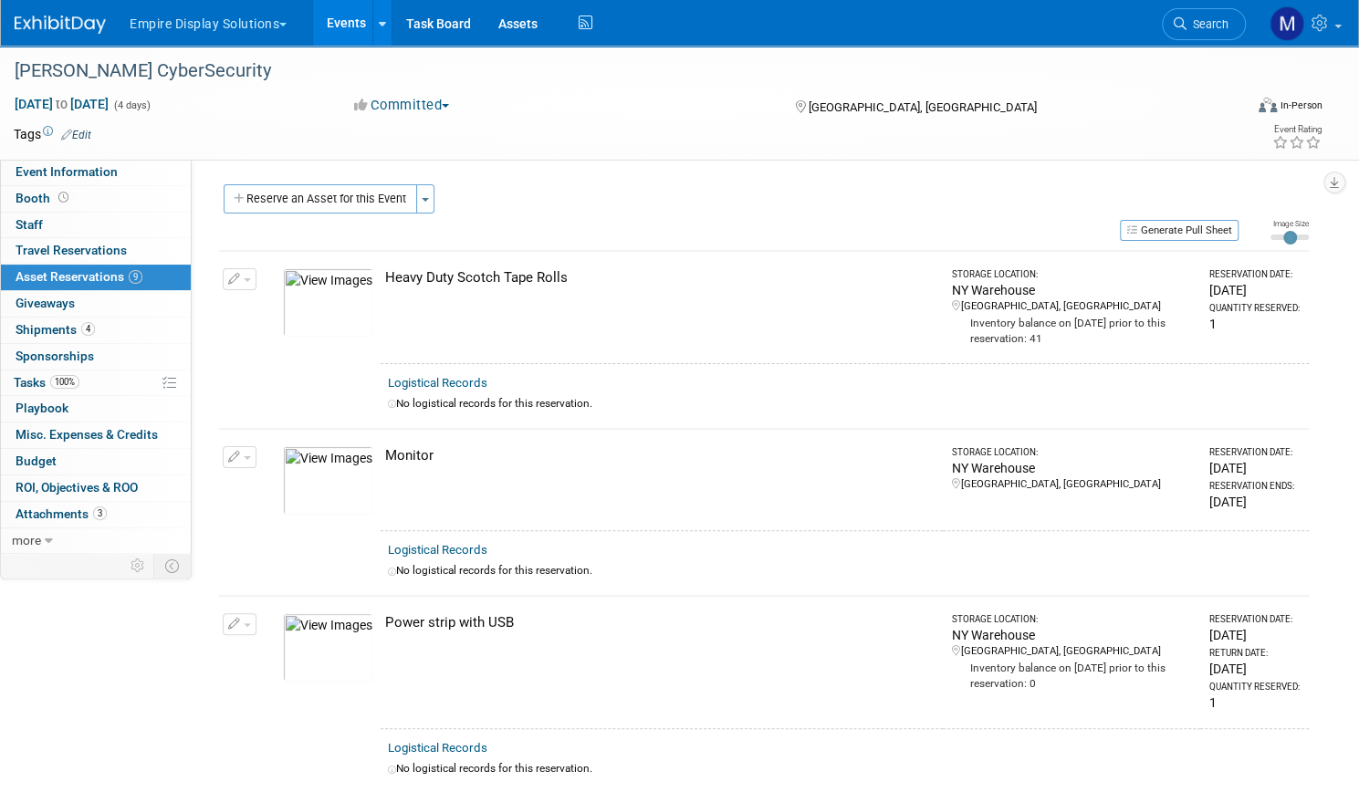
click at [380, 30] on link "Events" at bounding box center [346, 23] width 67 height 46
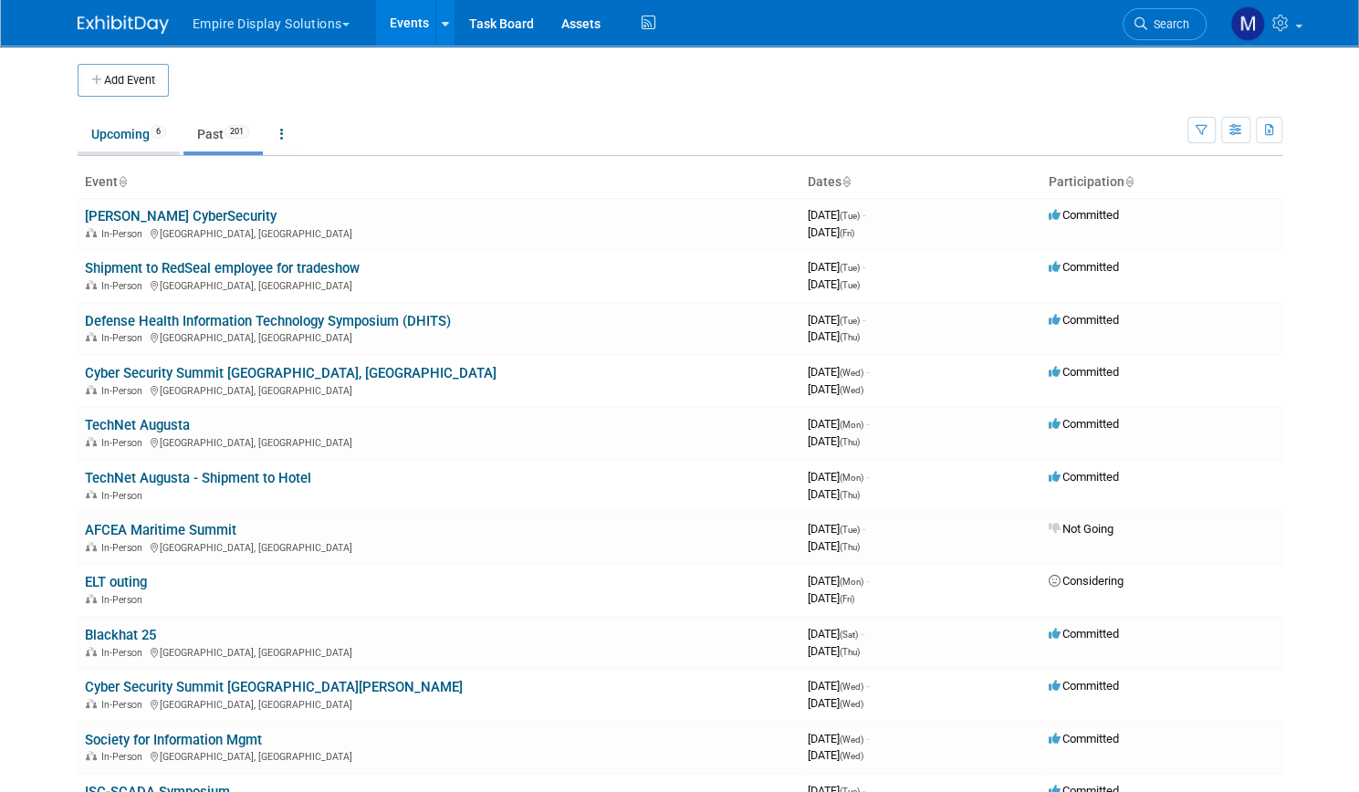
click at [120, 127] on link "Upcoming 6" at bounding box center [129, 134] width 102 height 35
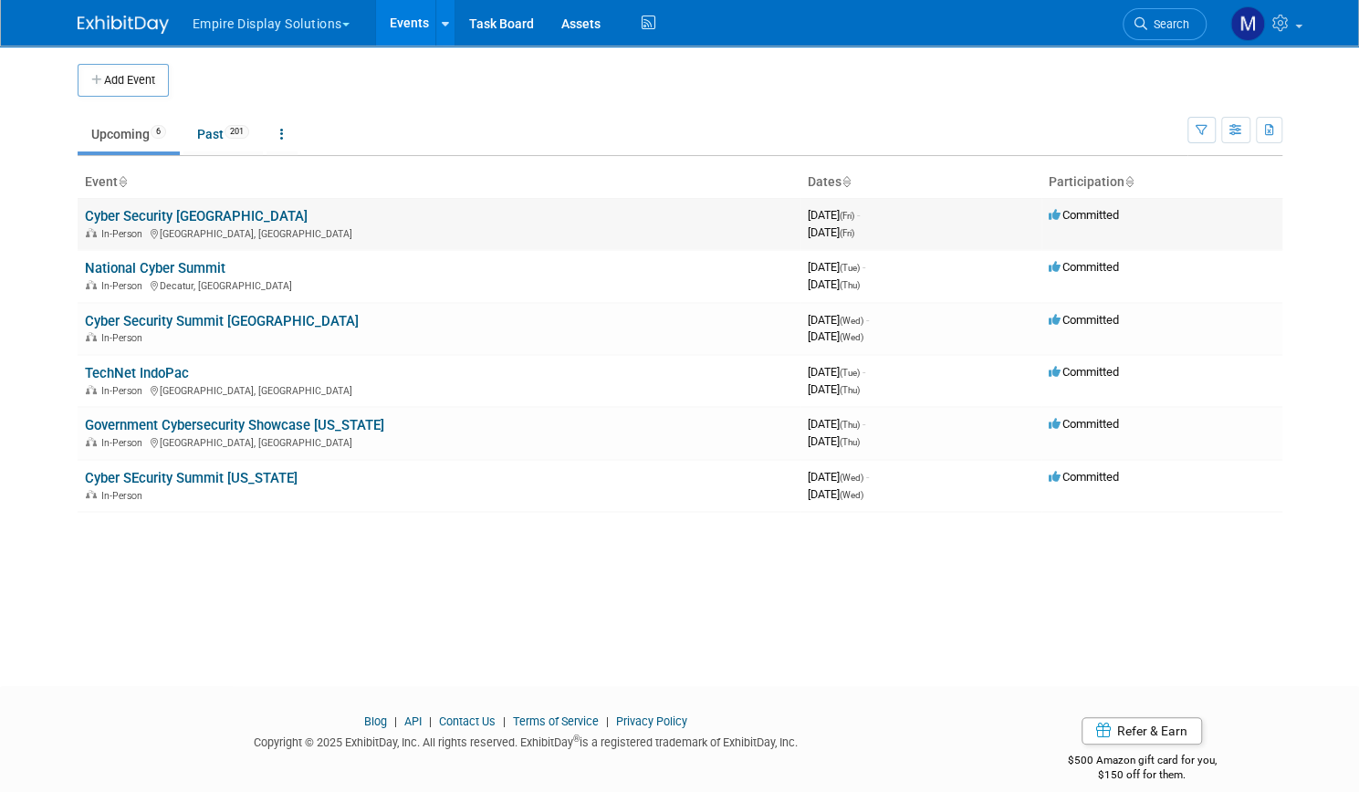
click at [184, 212] on link "Cyber Security [GEOGRAPHIC_DATA]" at bounding box center [196, 216] width 223 height 16
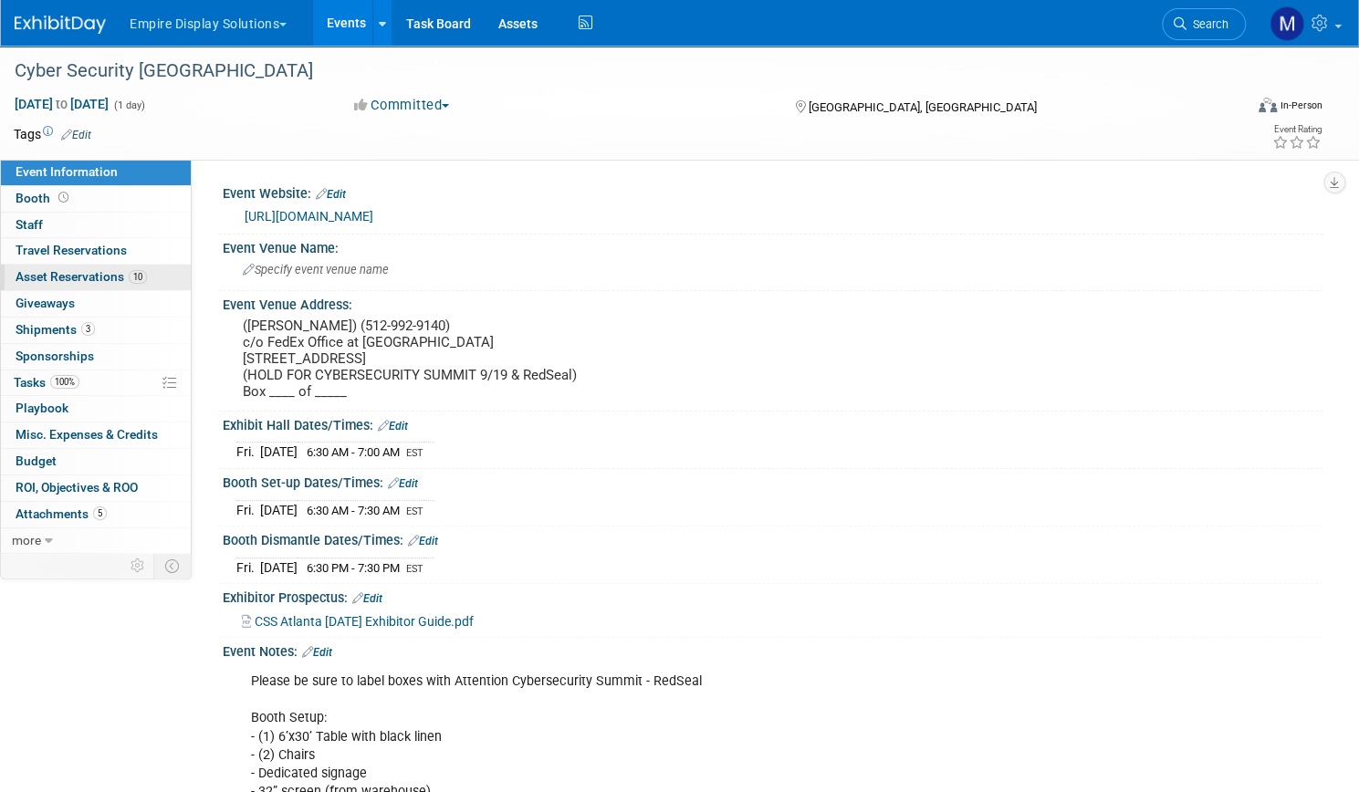
click at [147, 278] on span "Asset Reservations 10" at bounding box center [81, 276] width 131 height 15
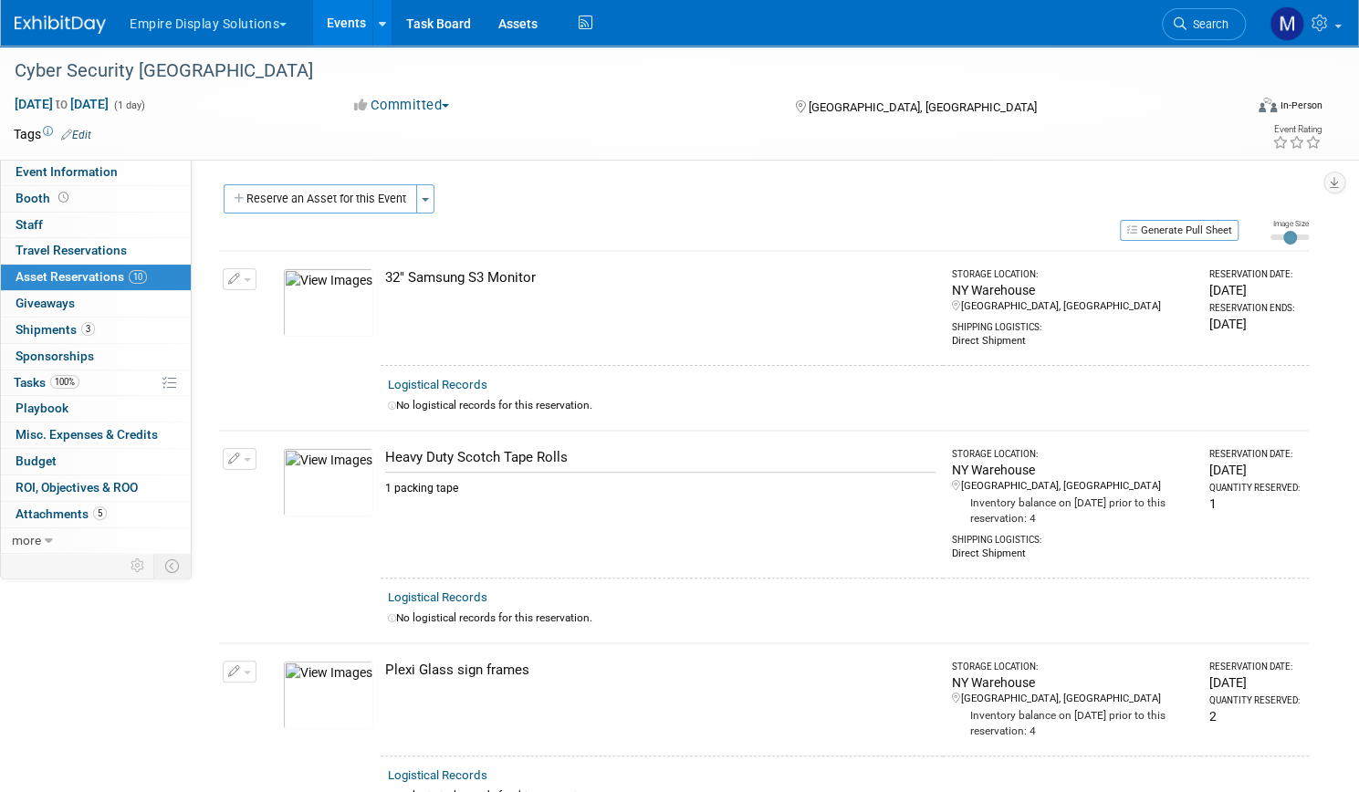
click at [374, 32] on link "Events" at bounding box center [346, 23] width 67 height 46
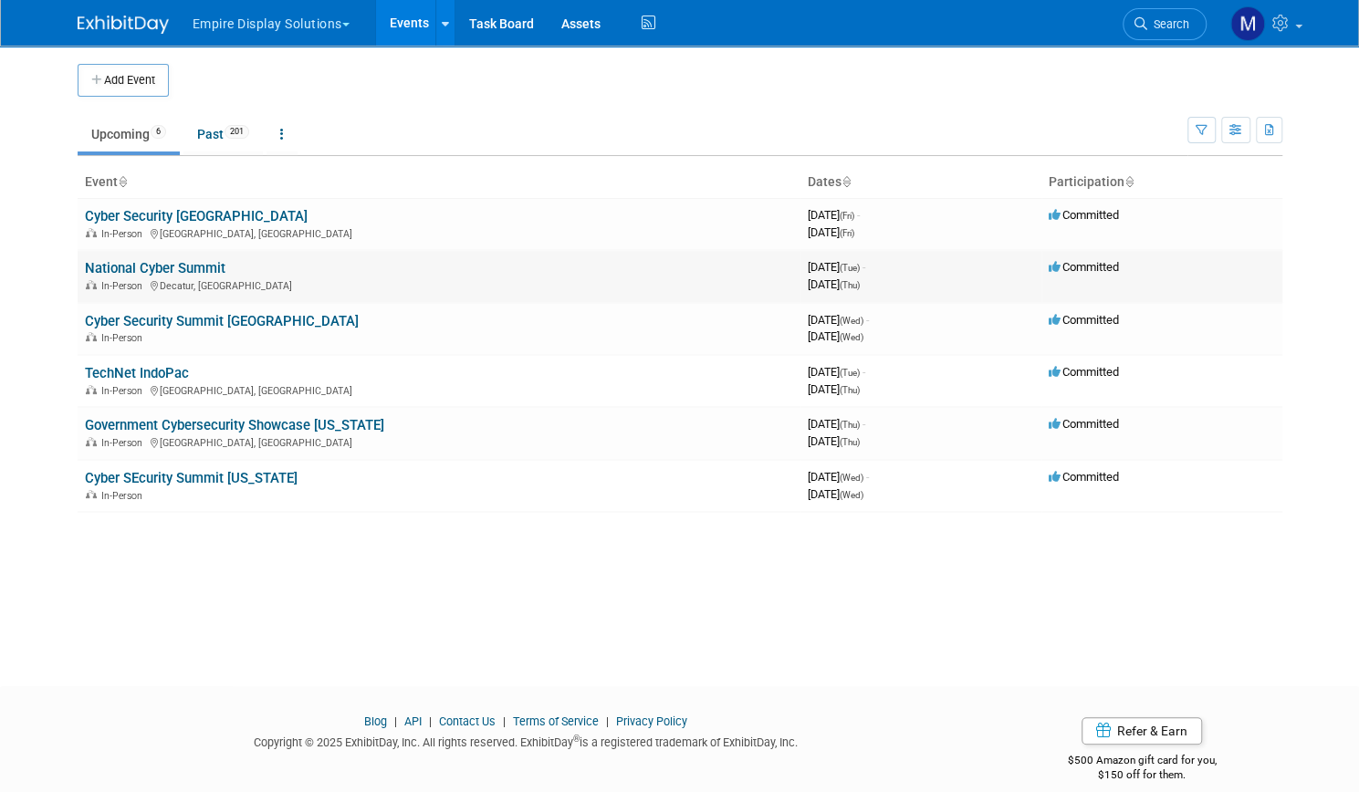
click at [151, 266] on link "National Cyber Summit" at bounding box center [155, 268] width 141 height 16
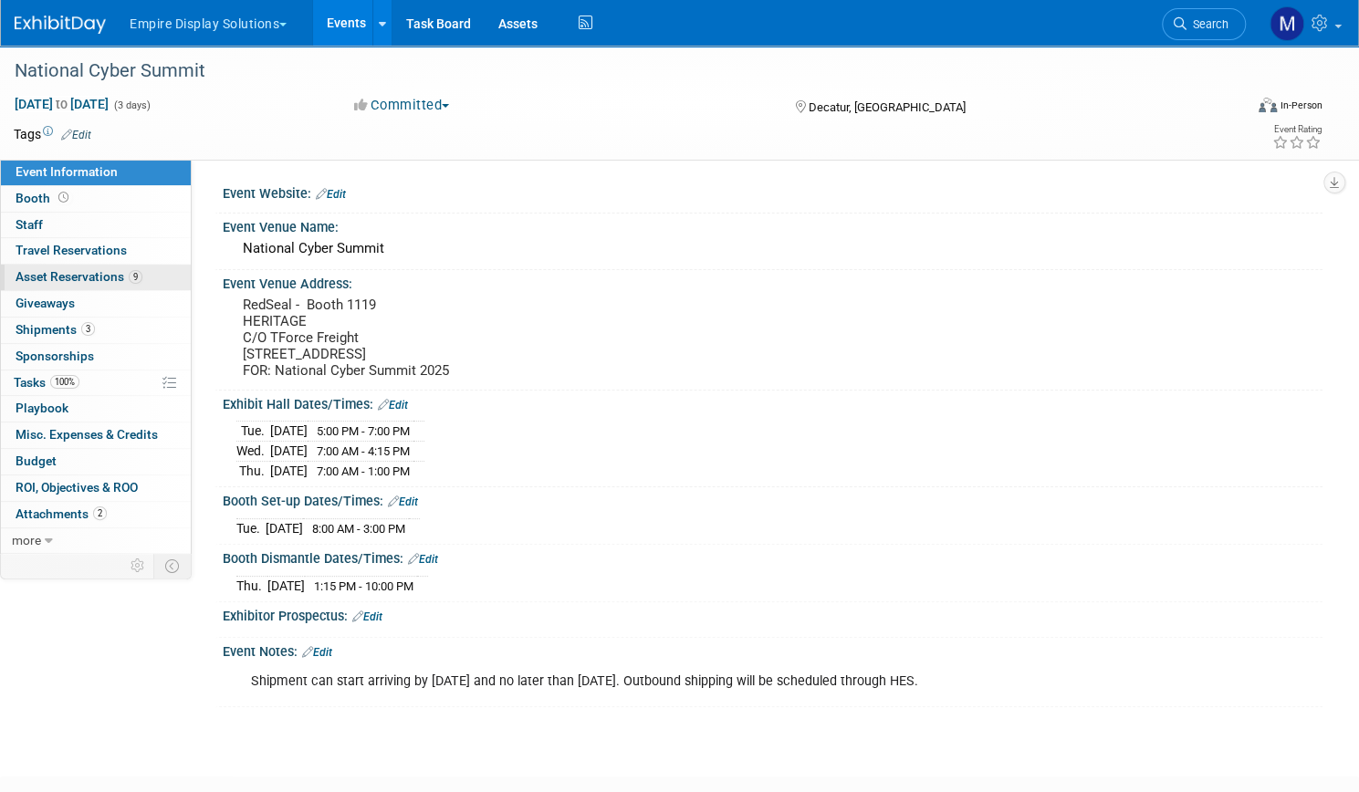
click at [142, 276] on span "Asset Reservations 9" at bounding box center [79, 276] width 127 height 15
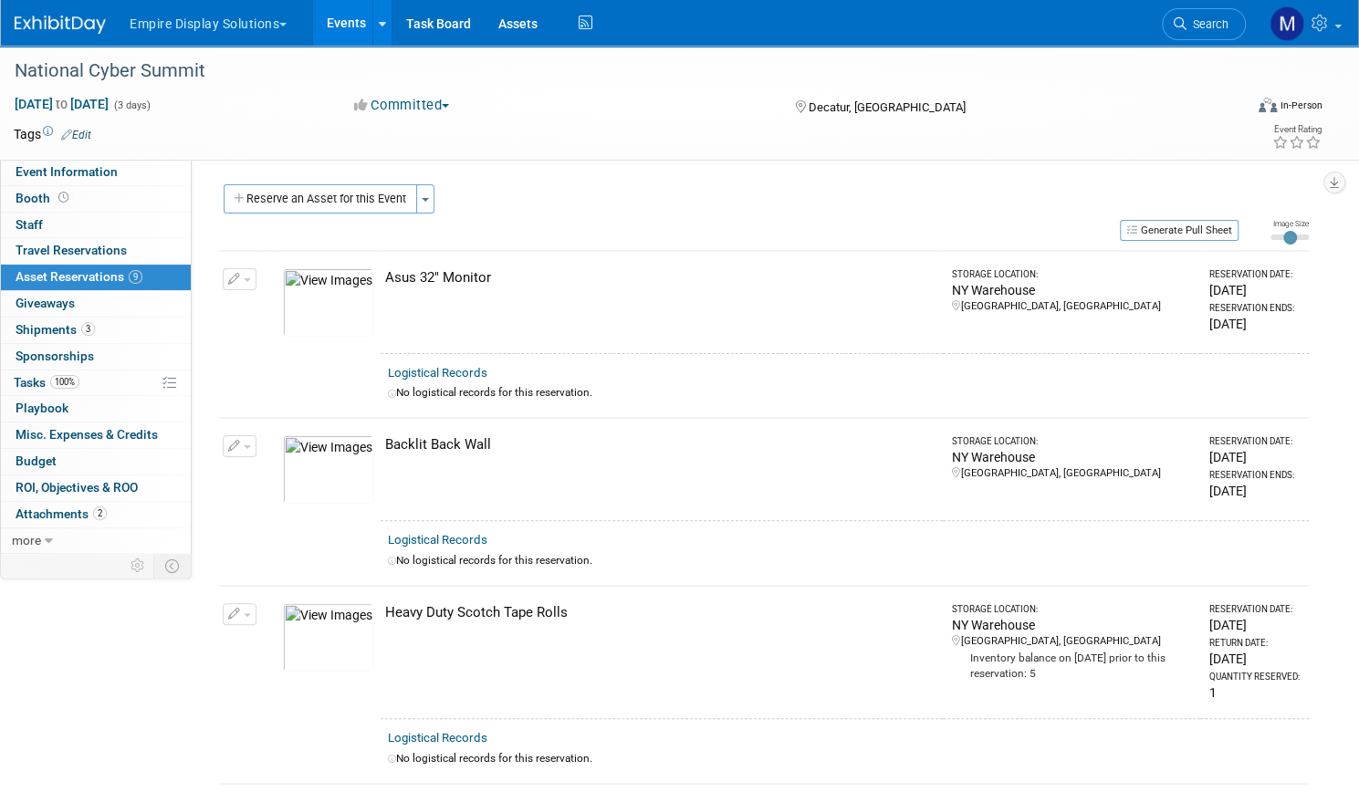
click at [380, 21] on link "Events" at bounding box center [346, 23] width 67 height 46
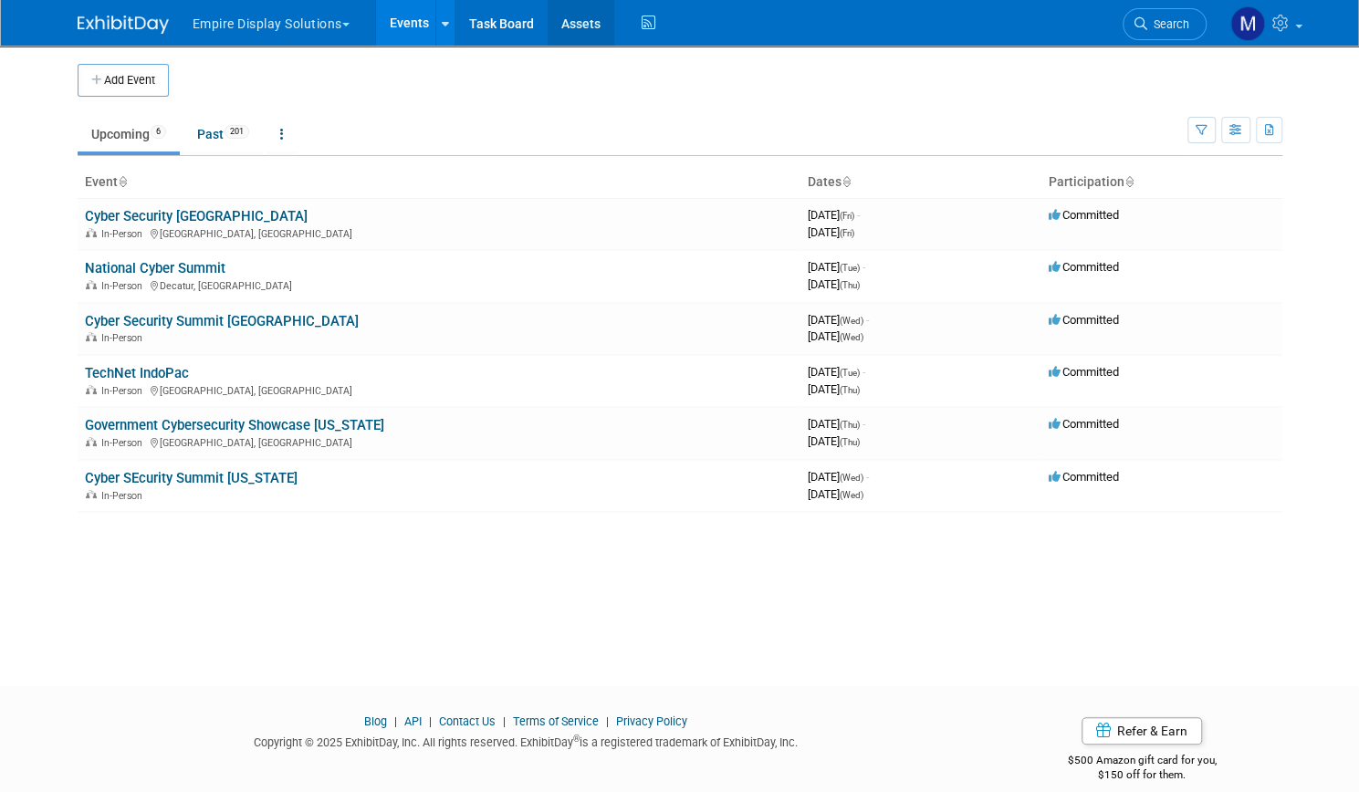
click at [570, 19] on link "Assets" at bounding box center [580, 23] width 67 height 46
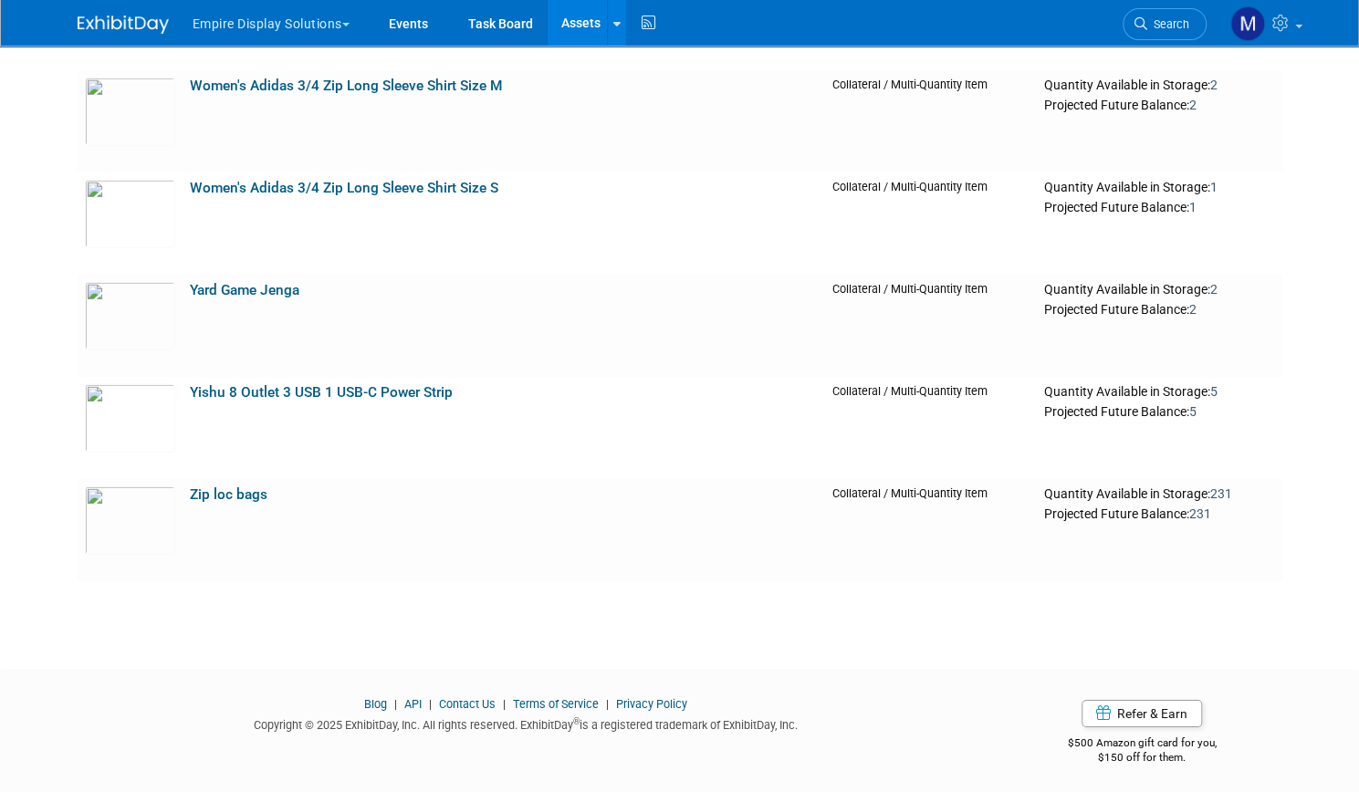
scroll to position [11198, 0]
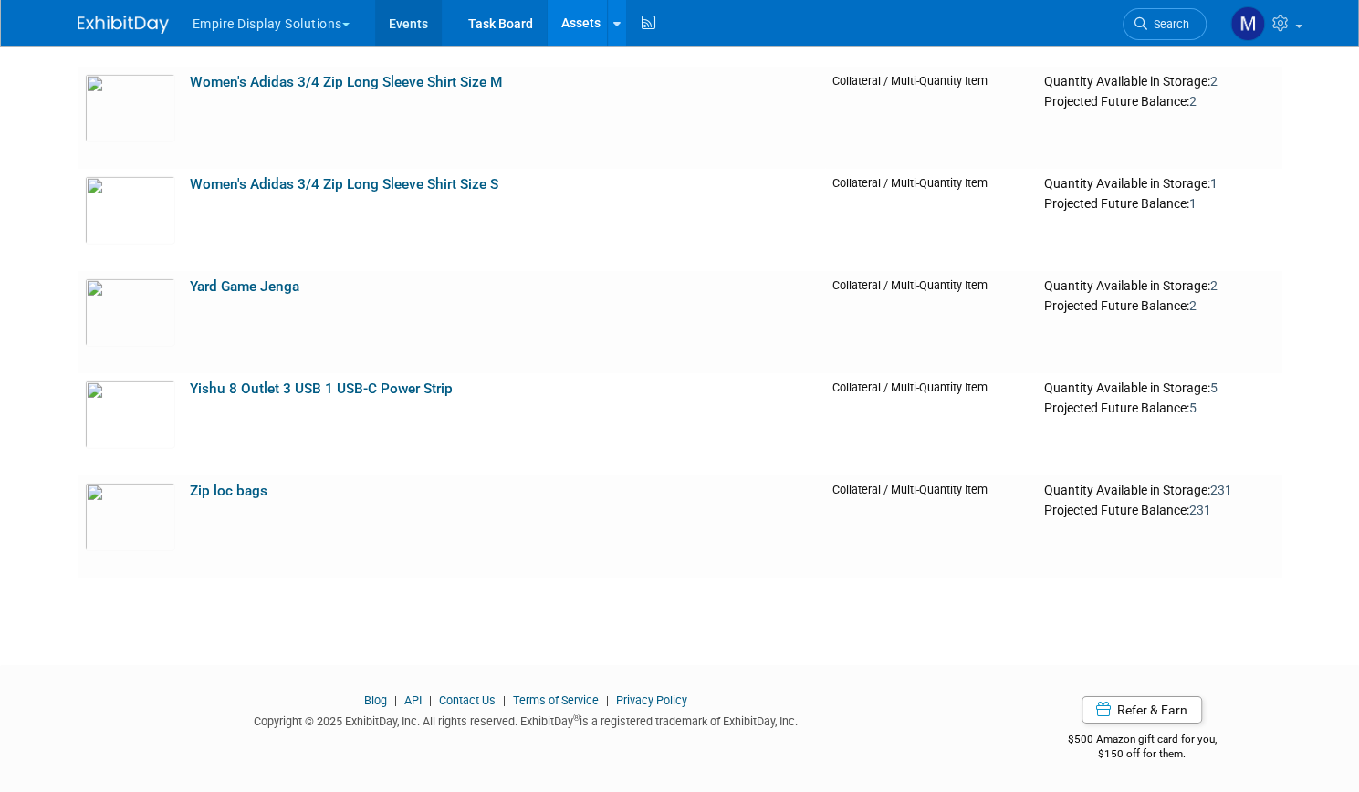
click at [395, 16] on link "Events" at bounding box center [408, 23] width 67 height 46
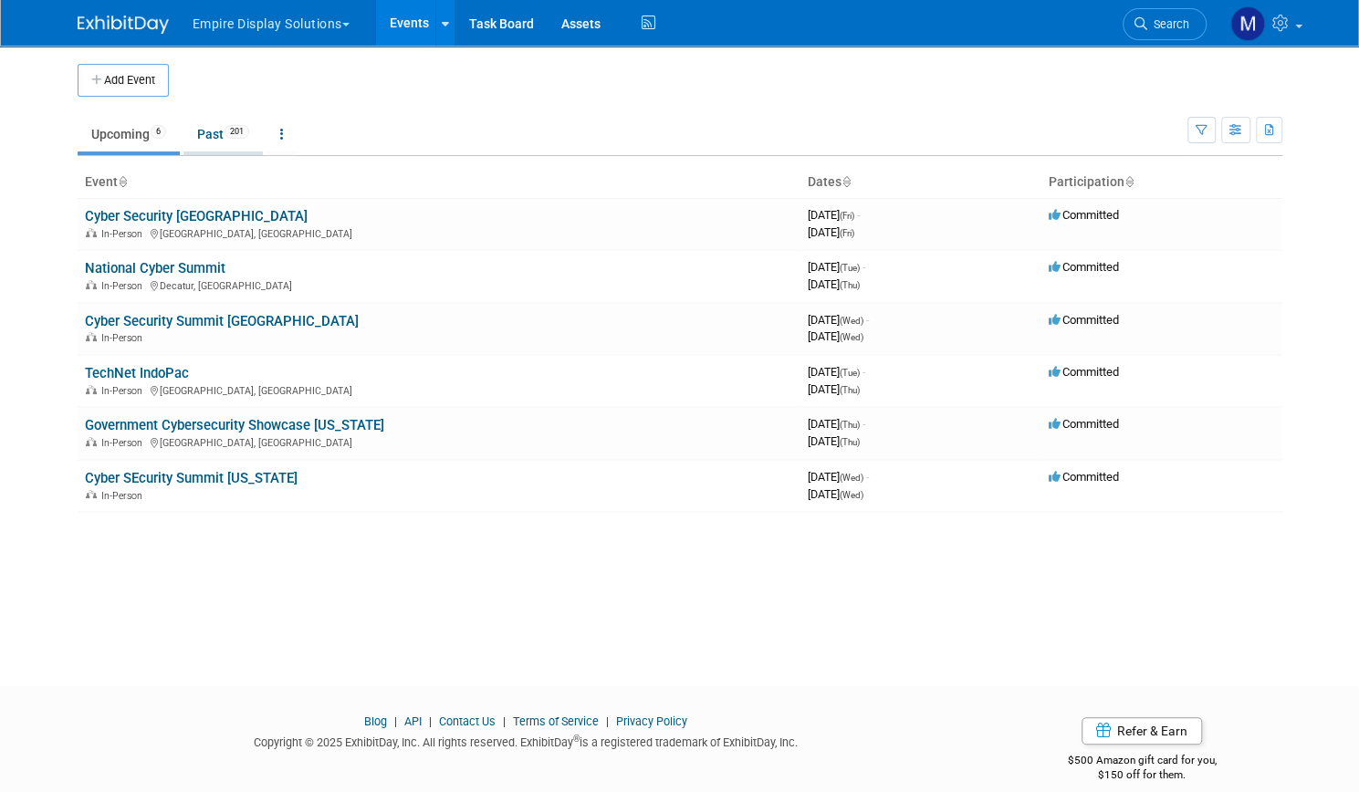
click at [193, 142] on link "Past 201" at bounding box center [222, 134] width 79 height 35
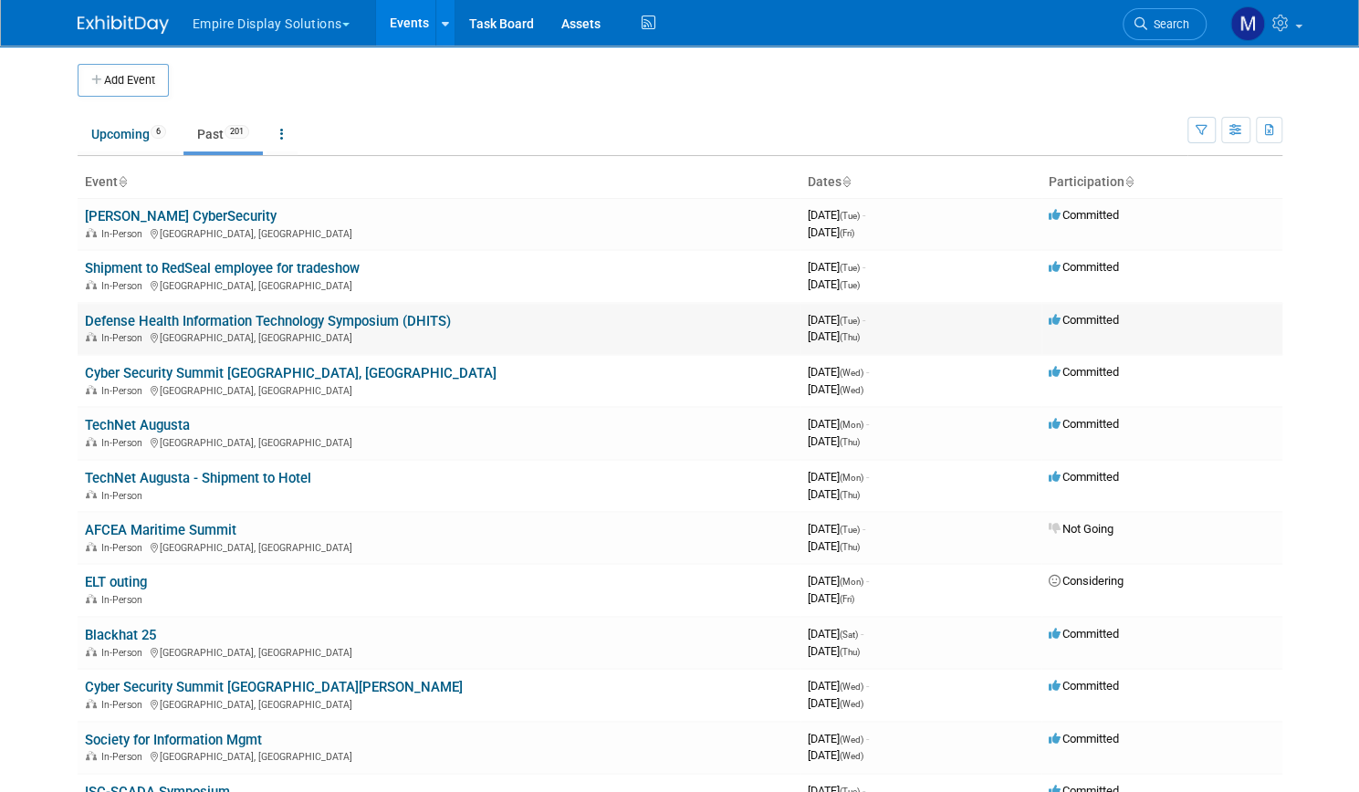
click at [257, 313] on link "Defense Health Information Technology Symposium (DHITS)" at bounding box center [268, 321] width 366 height 16
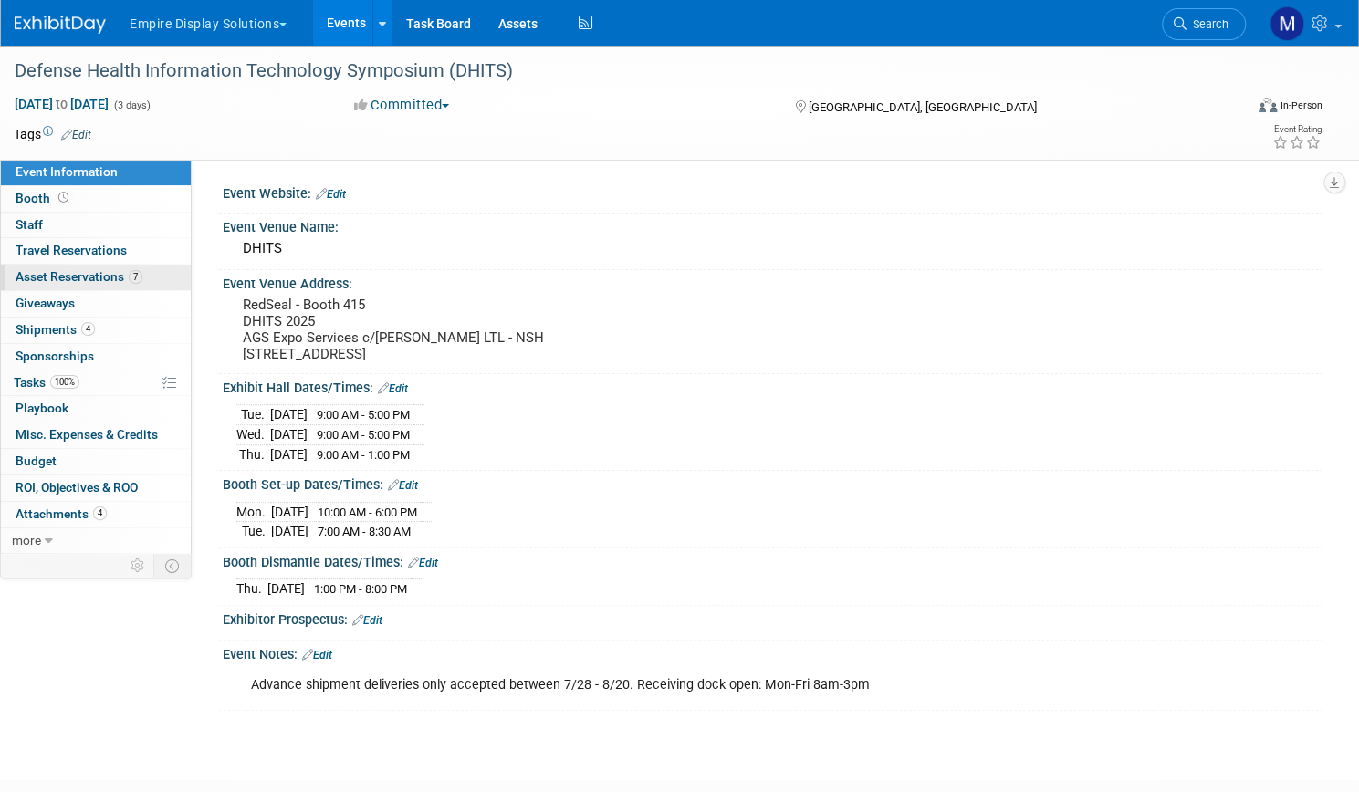
click at [157, 265] on link "7 Asset Reservations 7" at bounding box center [96, 278] width 190 height 26
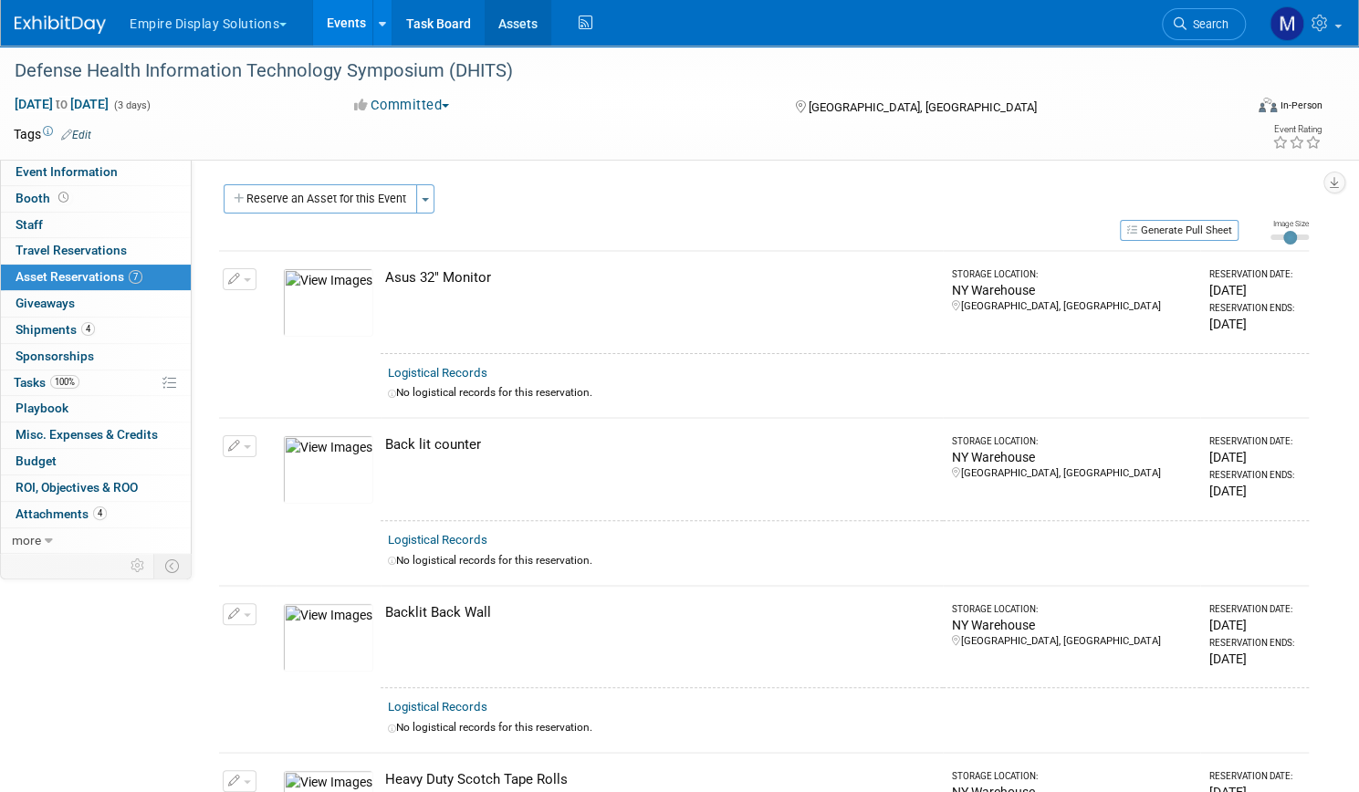
click at [551, 26] on link "Assets" at bounding box center [518, 23] width 67 height 46
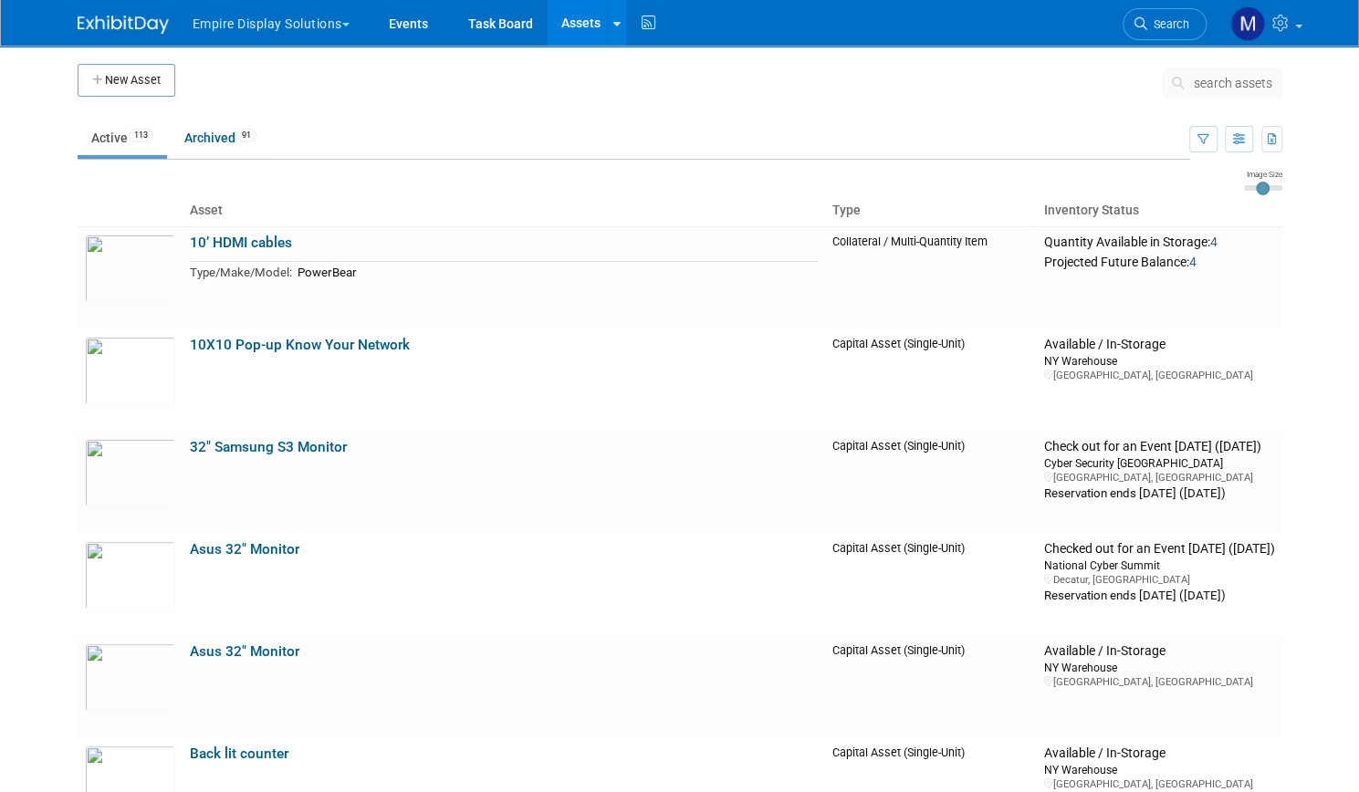
click at [12, 463] on body "Empire Display Solutions Choose Workspace: Empire Display Solutions Envoy Exhib…" at bounding box center [679, 396] width 1359 height 792
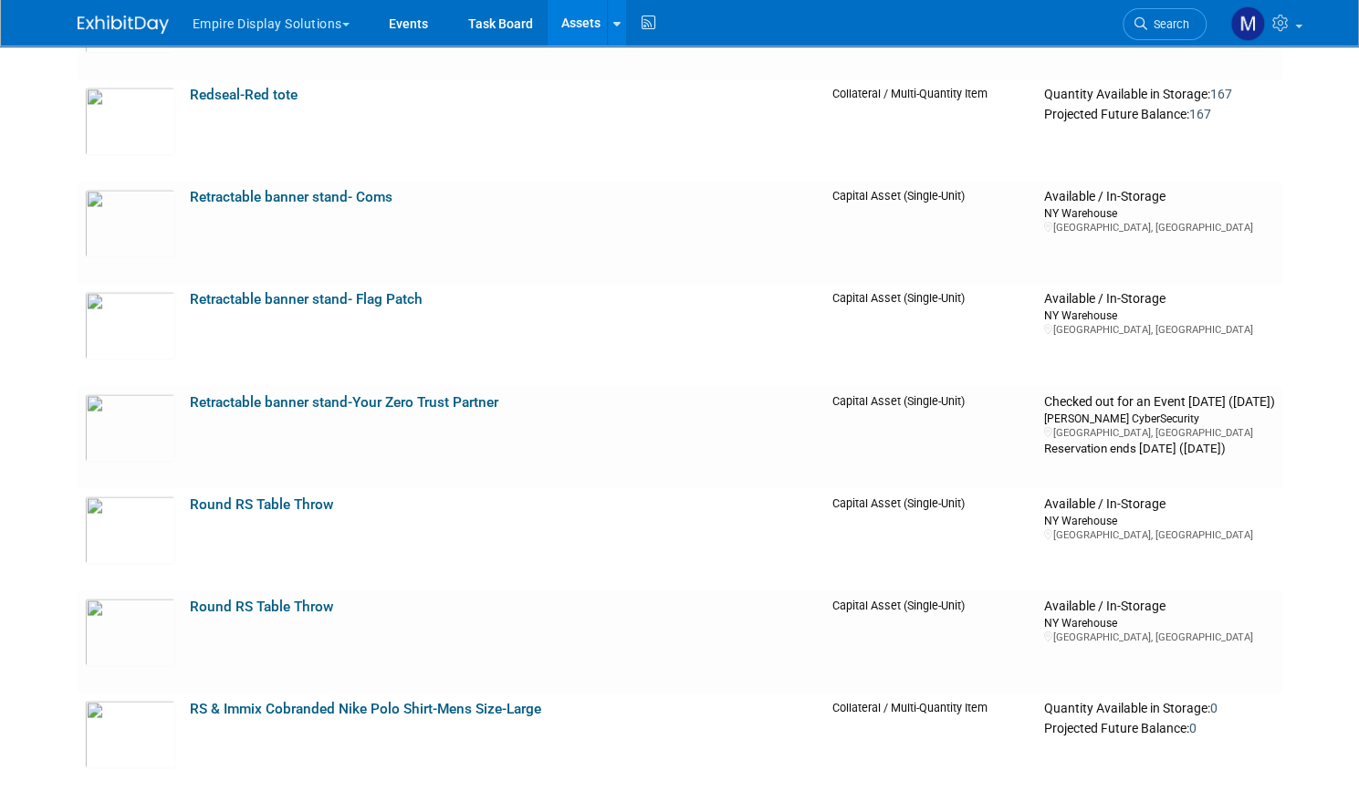
scroll to position [5803, 0]
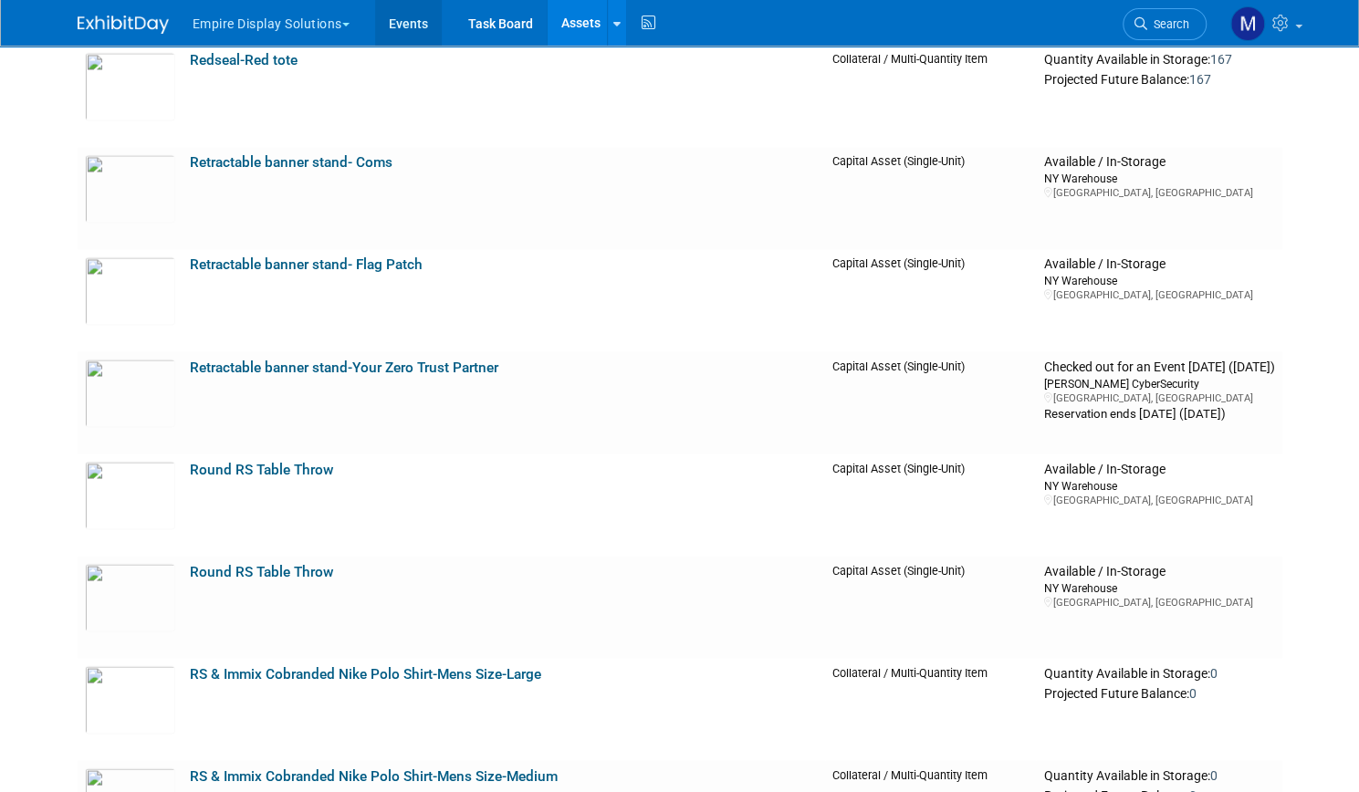
click at [407, 16] on link "Events" at bounding box center [408, 23] width 67 height 46
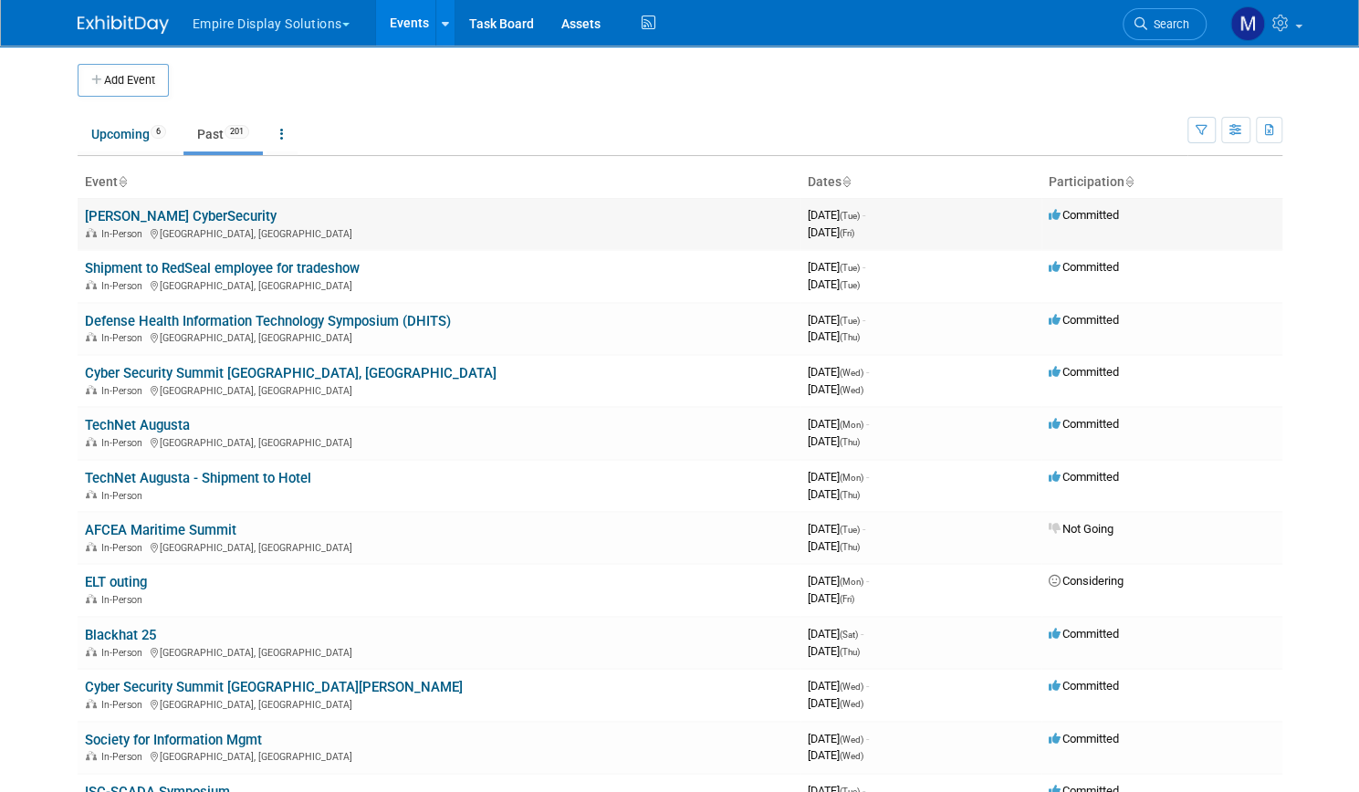
click at [168, 214] on link "[PERSON_NAME] CyberSecurity" at bounding box center [181, 216] width 192 height 16
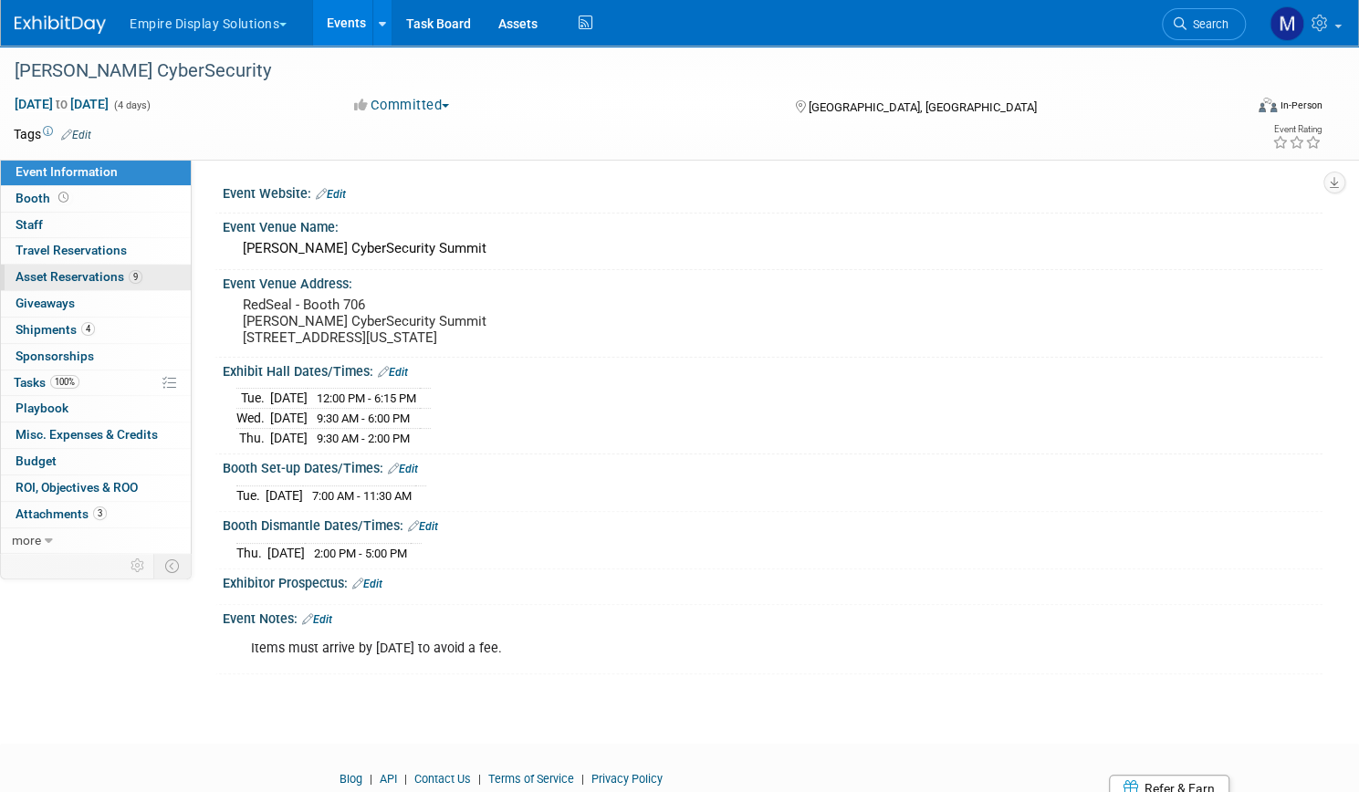
click at [142, 271] on span "Asset Reservations 9" at bounding box center [79, 276] width 127 height 15
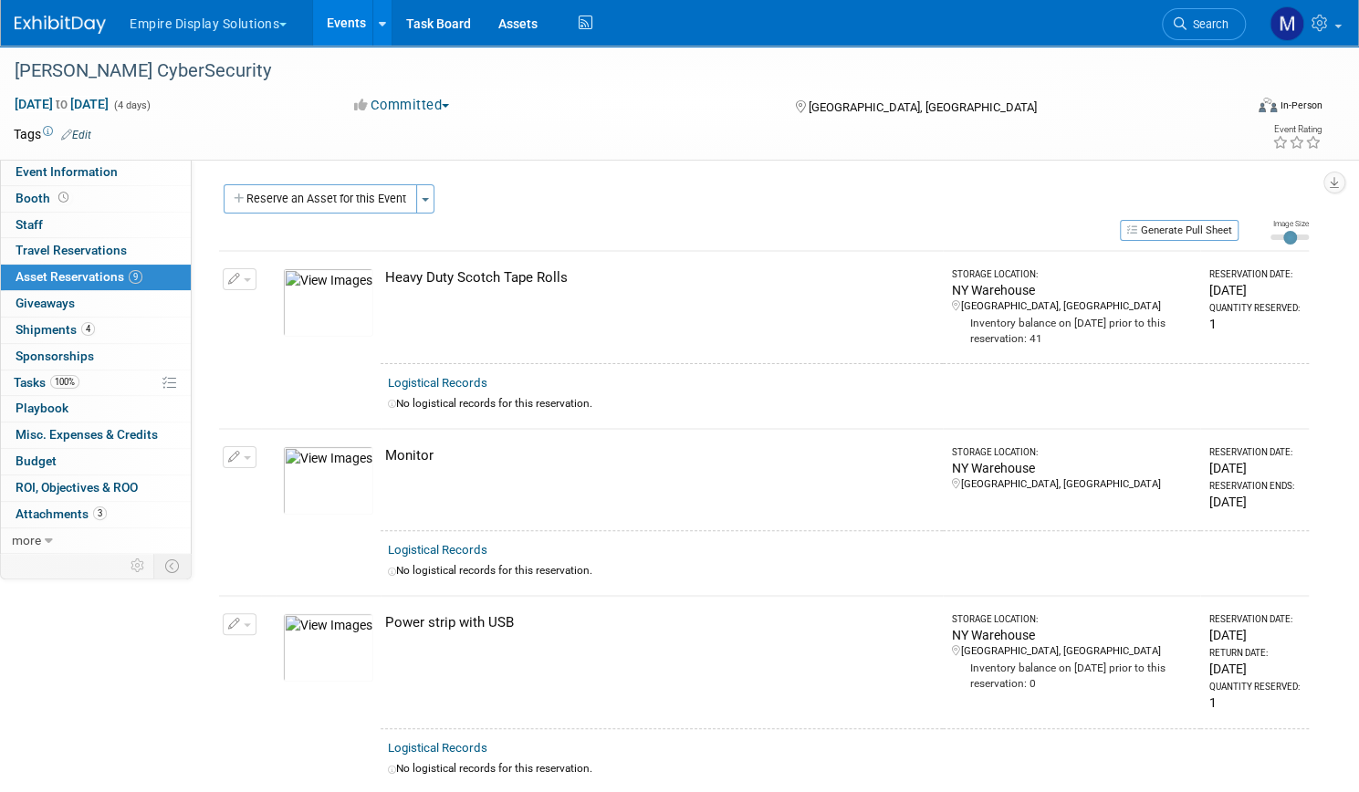
click at [380, 36] on link "Events" at bounding box center [346, 23] width 67 height 46
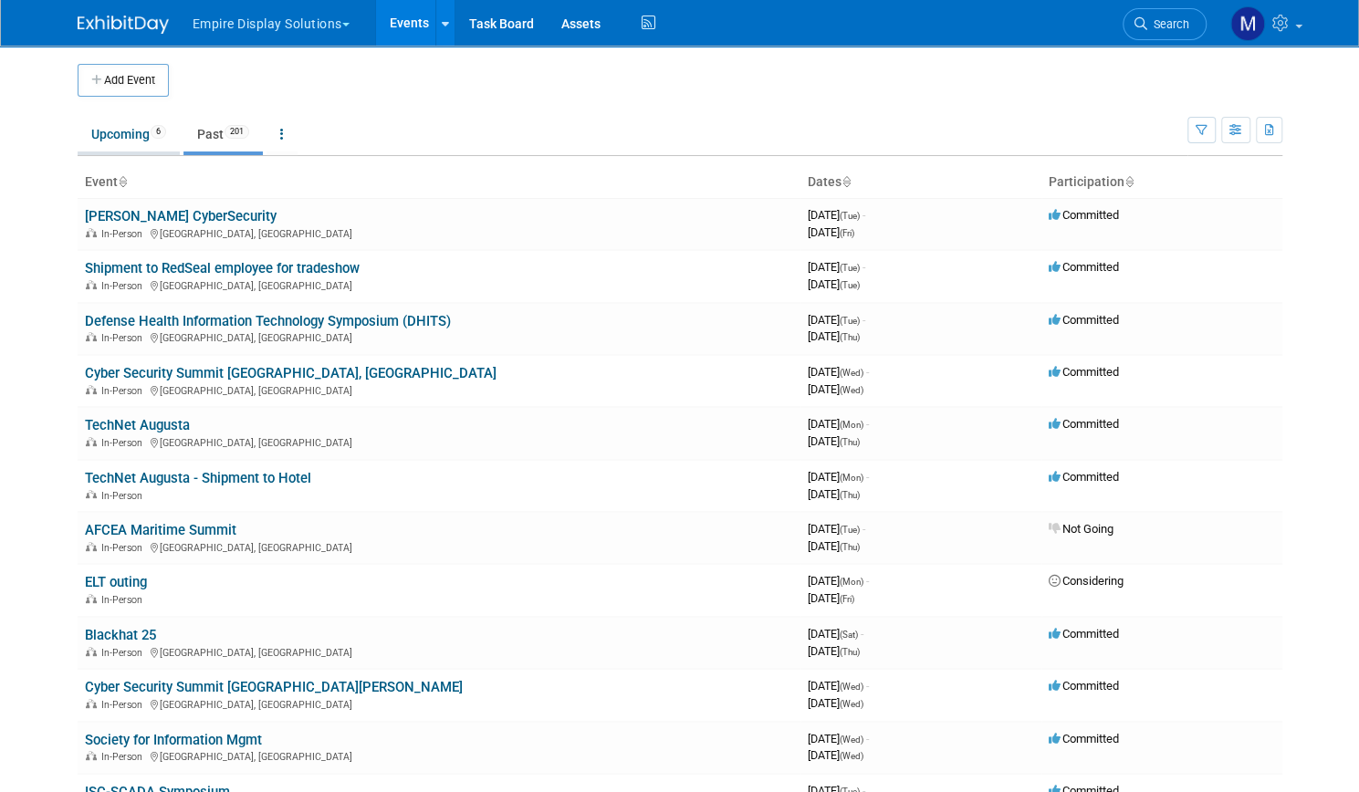
click at [109, 133] on link "Upcoming 6" at bounding box center [129, 134] width 102 height 35
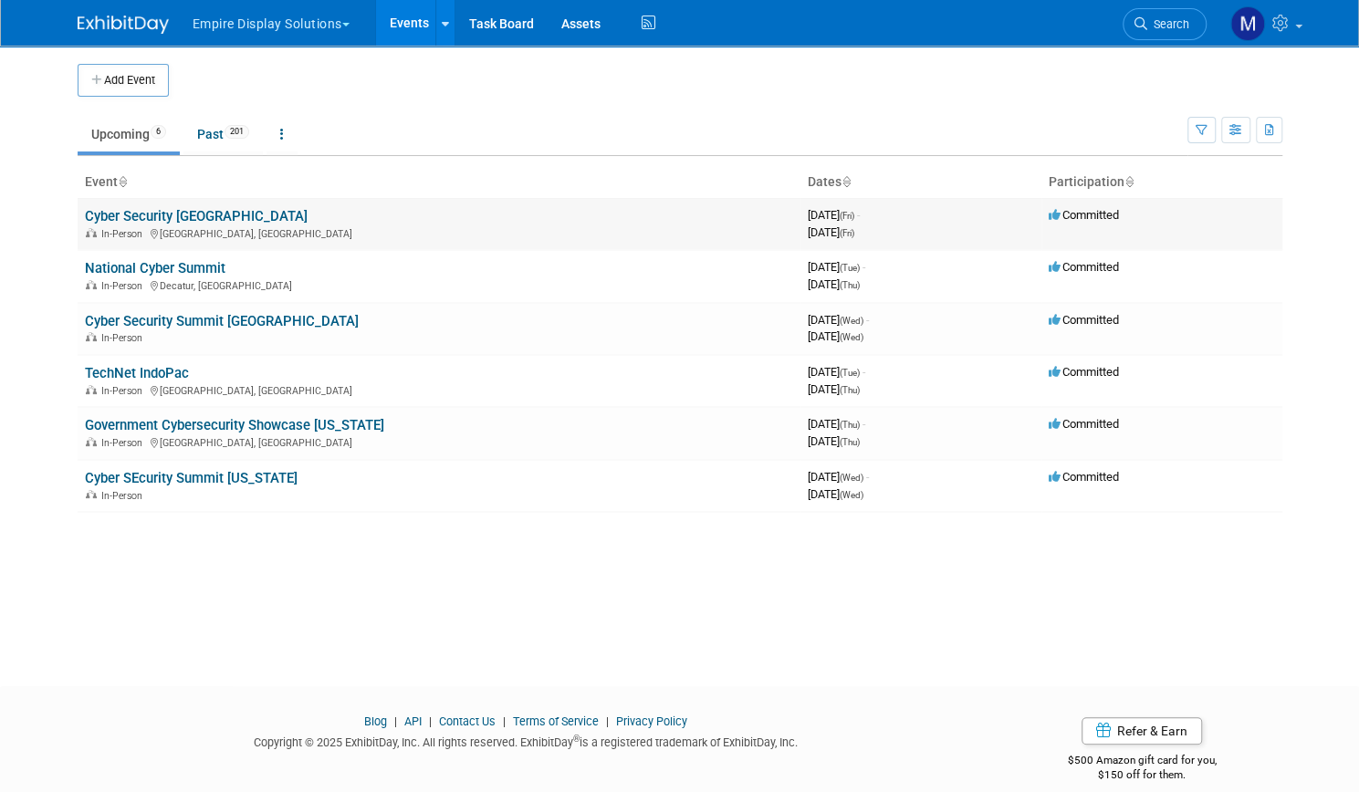
click at [172, 216] on link "Cyber Security [GEOGRAPHIC_DATA]" at bounding box center [196, 216] width 223 height 16
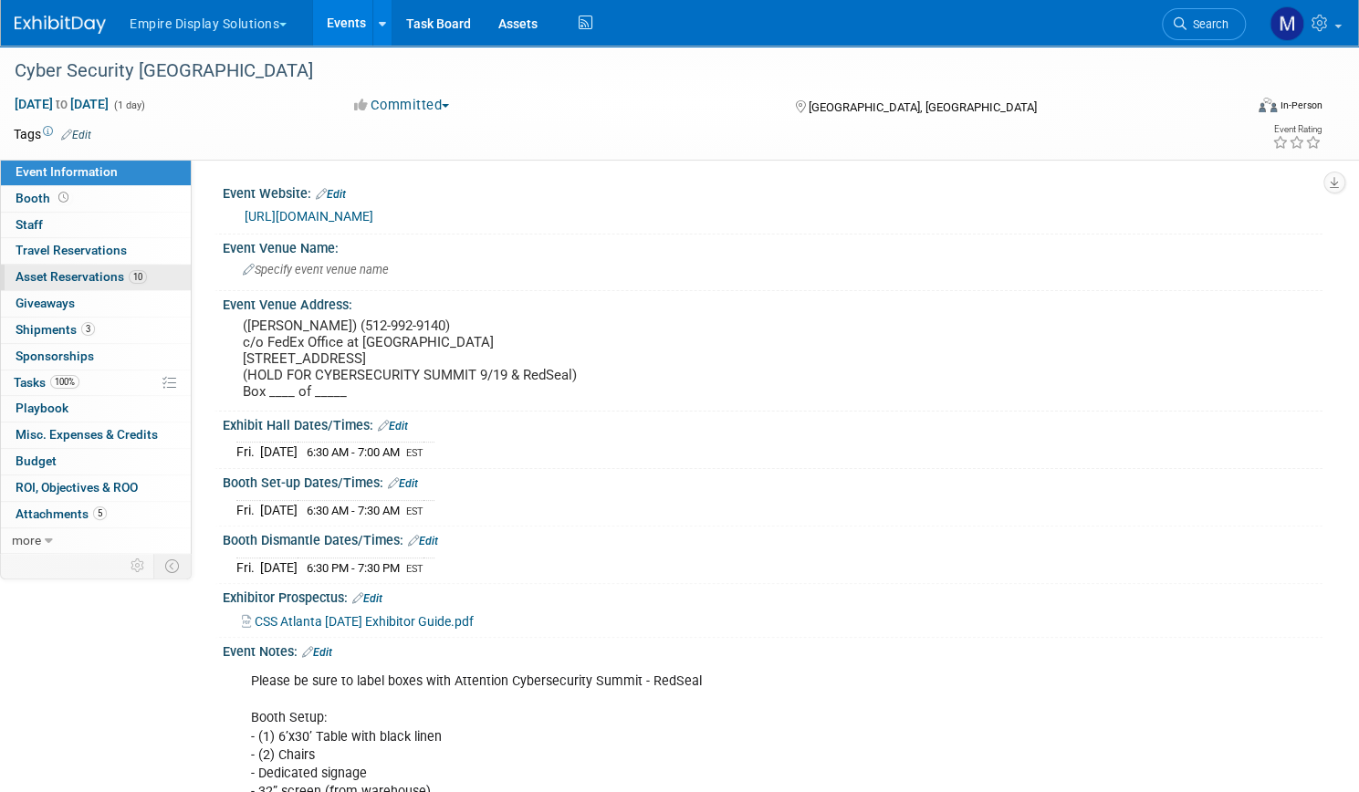
click at [147, 274] on span "Asset Reservations 10" at bounding box center [81, 276] width 131 height 15
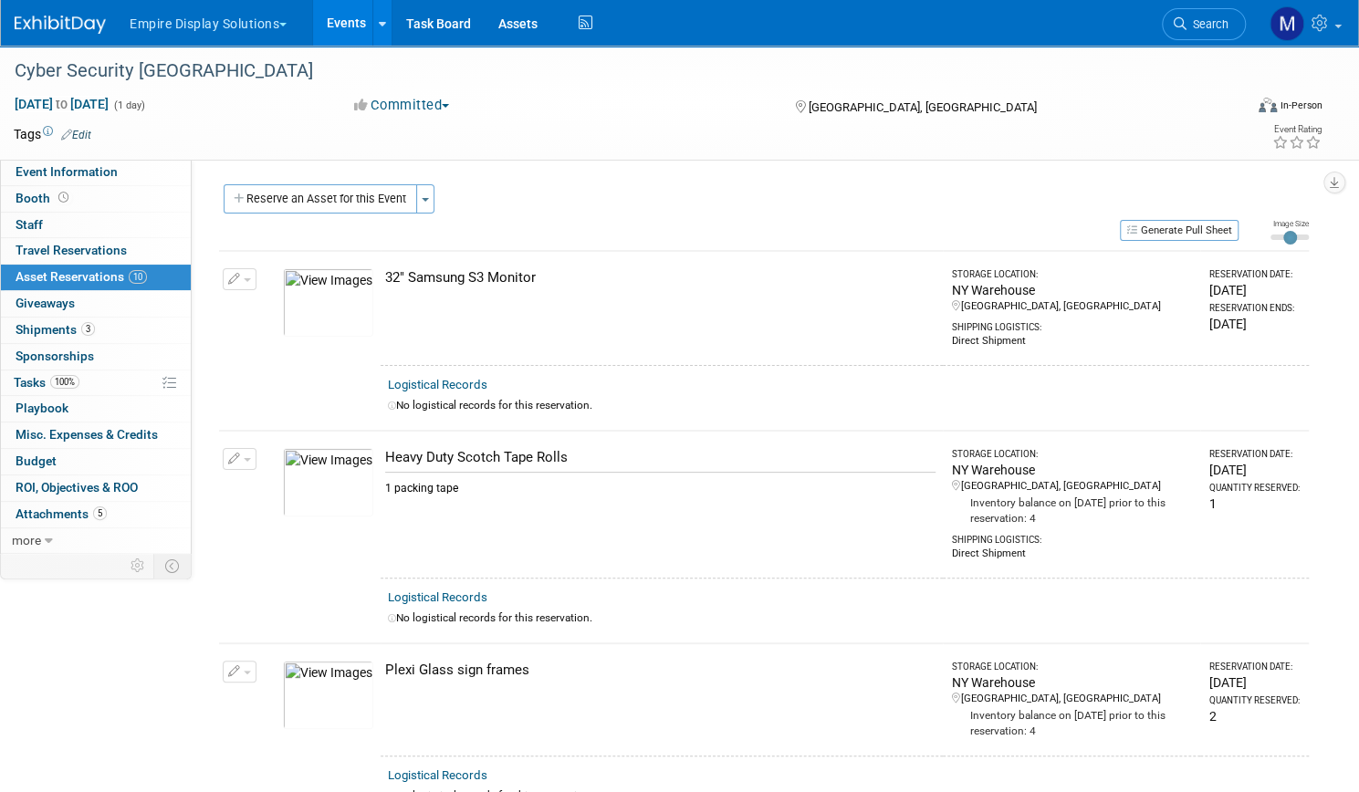
click at [380, 6] on link "Events" at bounding box center [346, 23] width 67 height 46
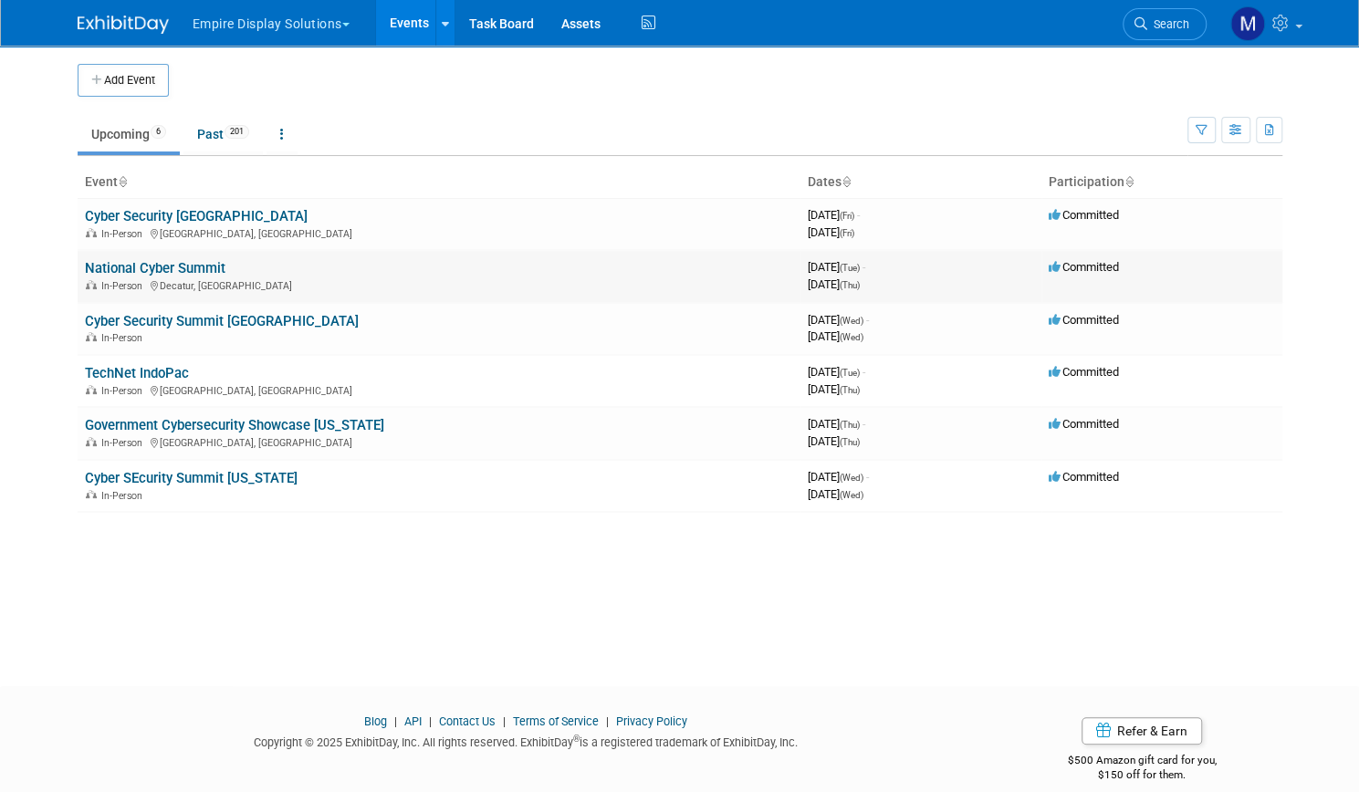
click at [151, 262] on link "National Cyber Summit" at bounding box center [155, 268] width 141 height 16
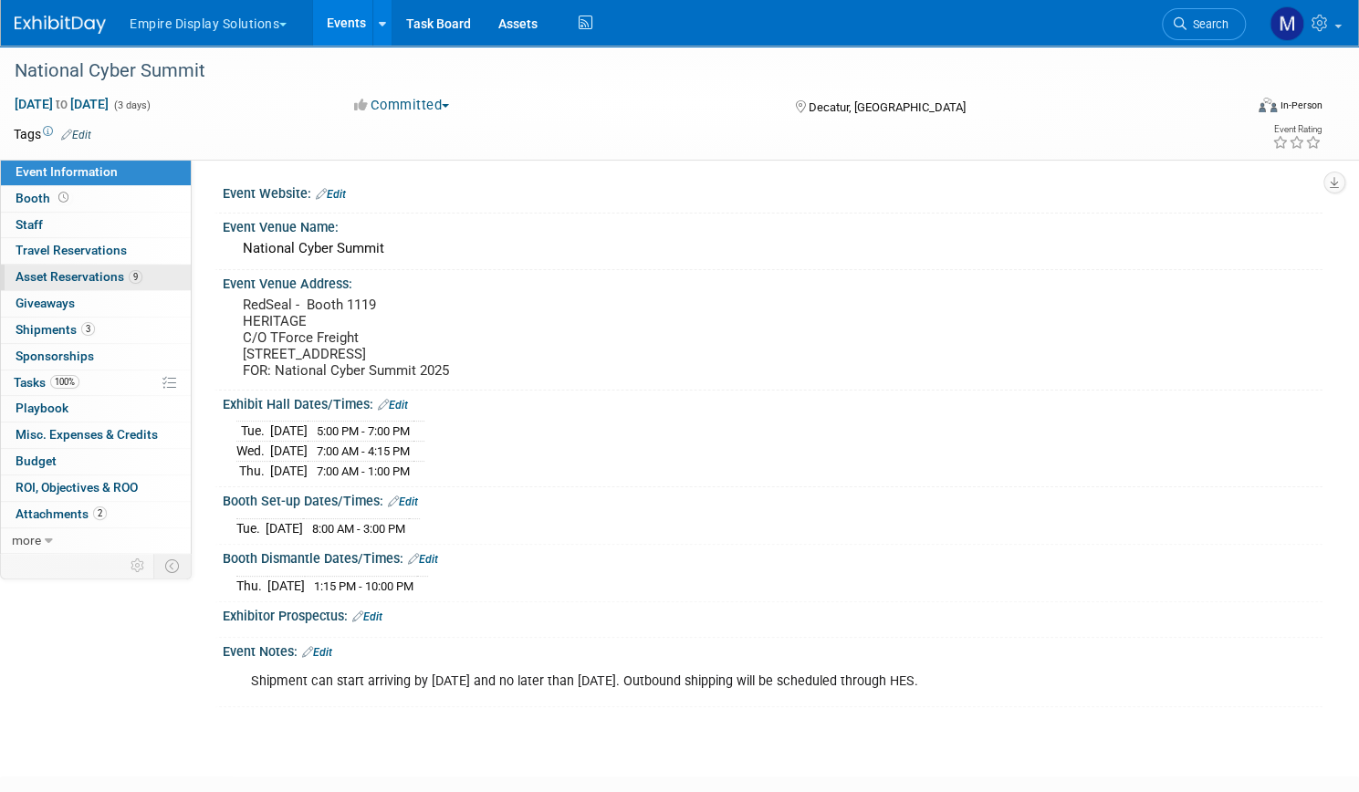
click at [142, 278] on span "Asset Reservations 9" at bounding box center [79, 276] width 127 height 15
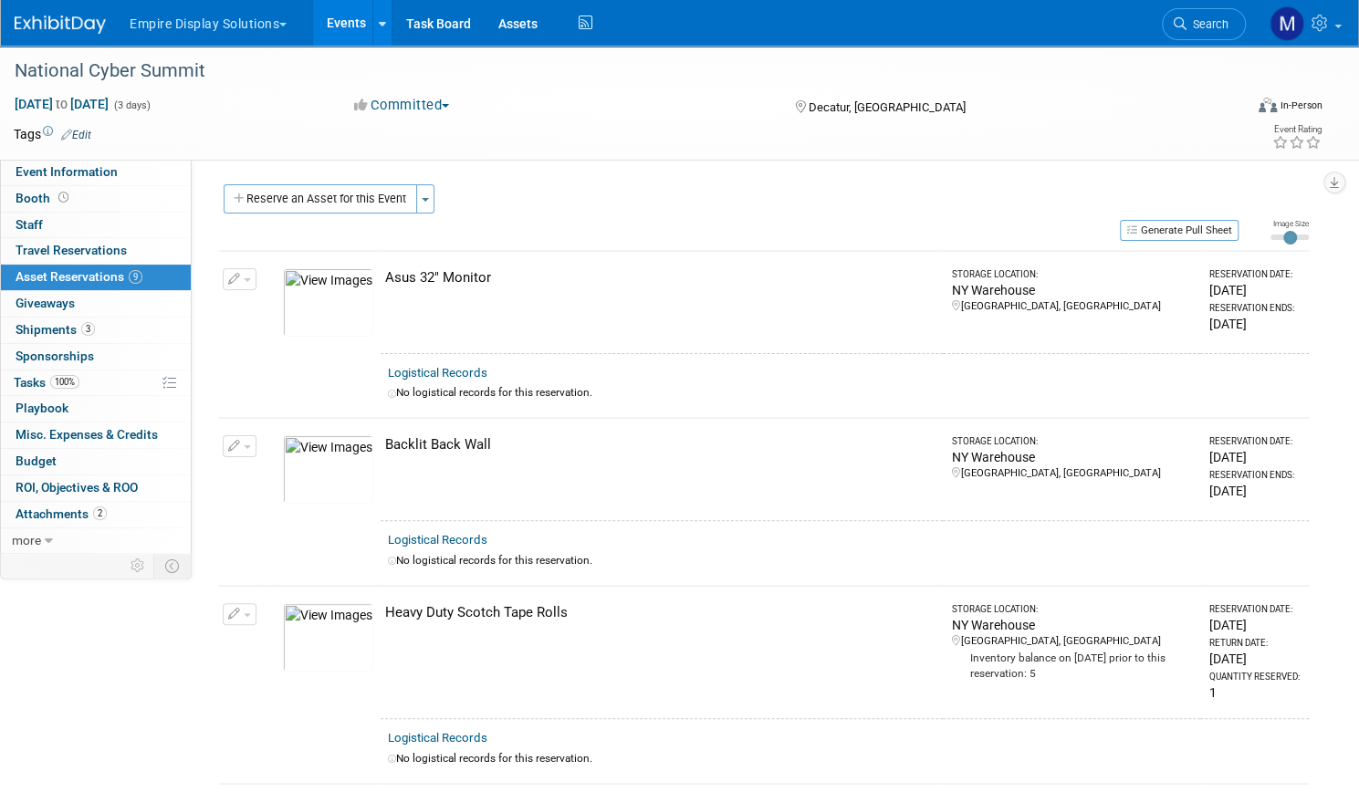
click at [380, 12] on link "Events" at bounding box center [346, 23] width 67 height 46
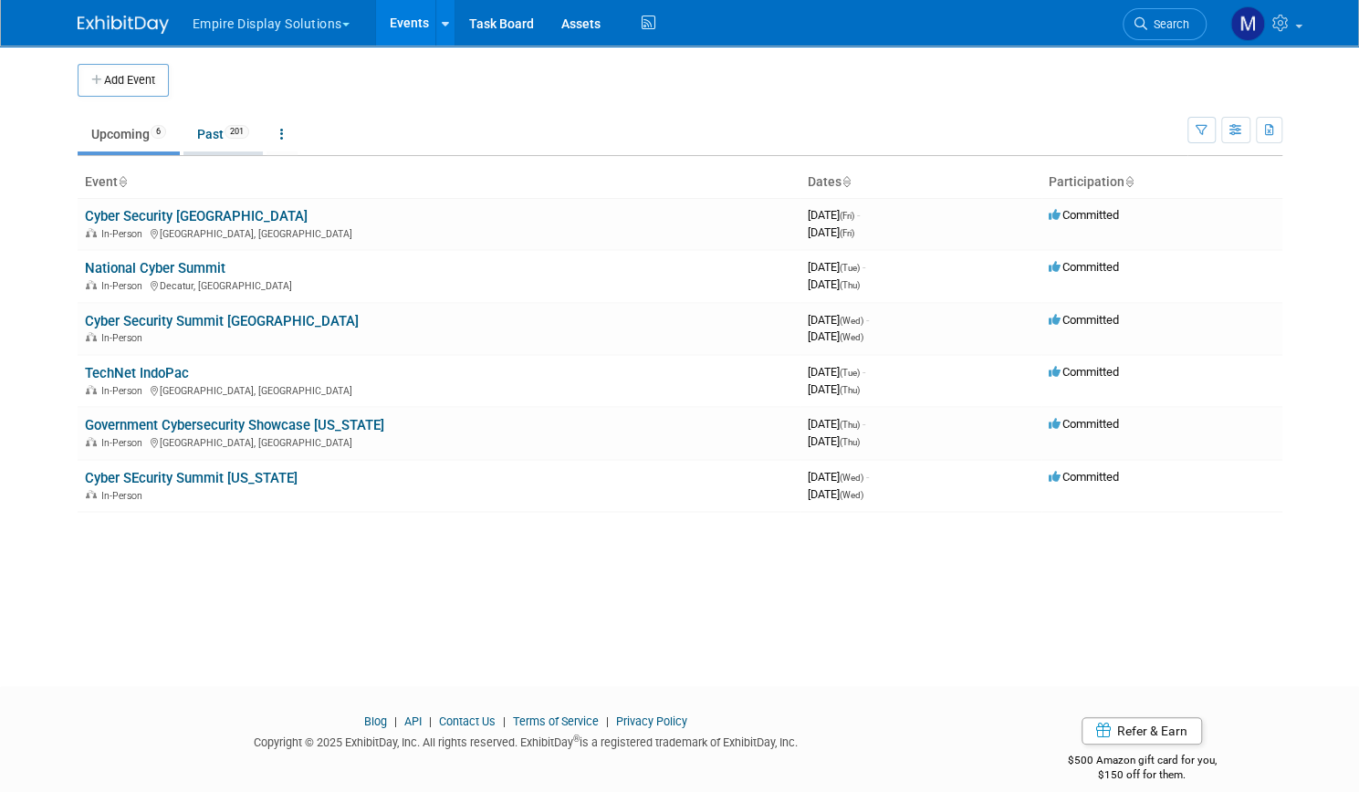
click at [203, 133] on link "Past 201" at bounding box center [222, 134] width 79 height 35
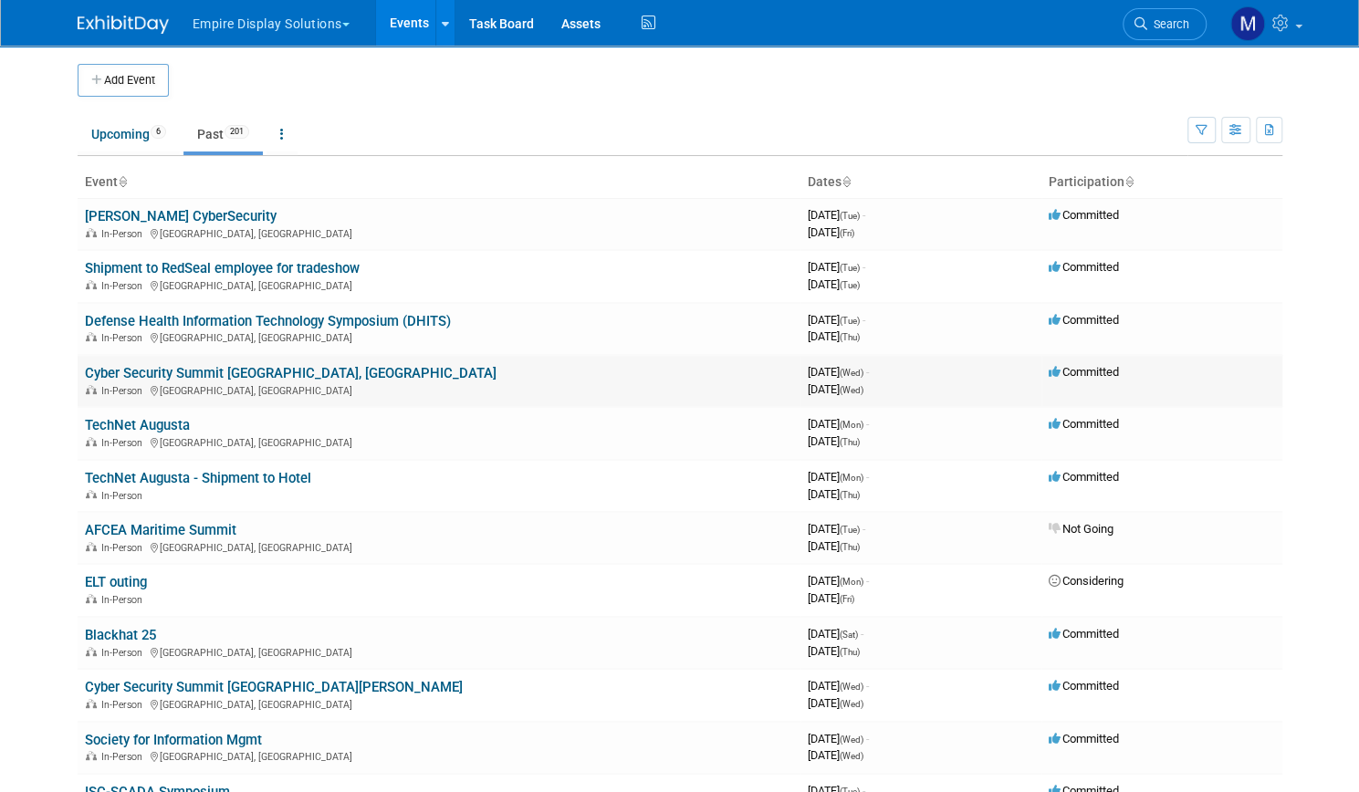
click at [235, 378] on link "Cyber Security Summit [GEOGRAPHIC_DATA], [GEOGRAPHIC_DATA]" at bounding box center [291, 373] width 412 height 16
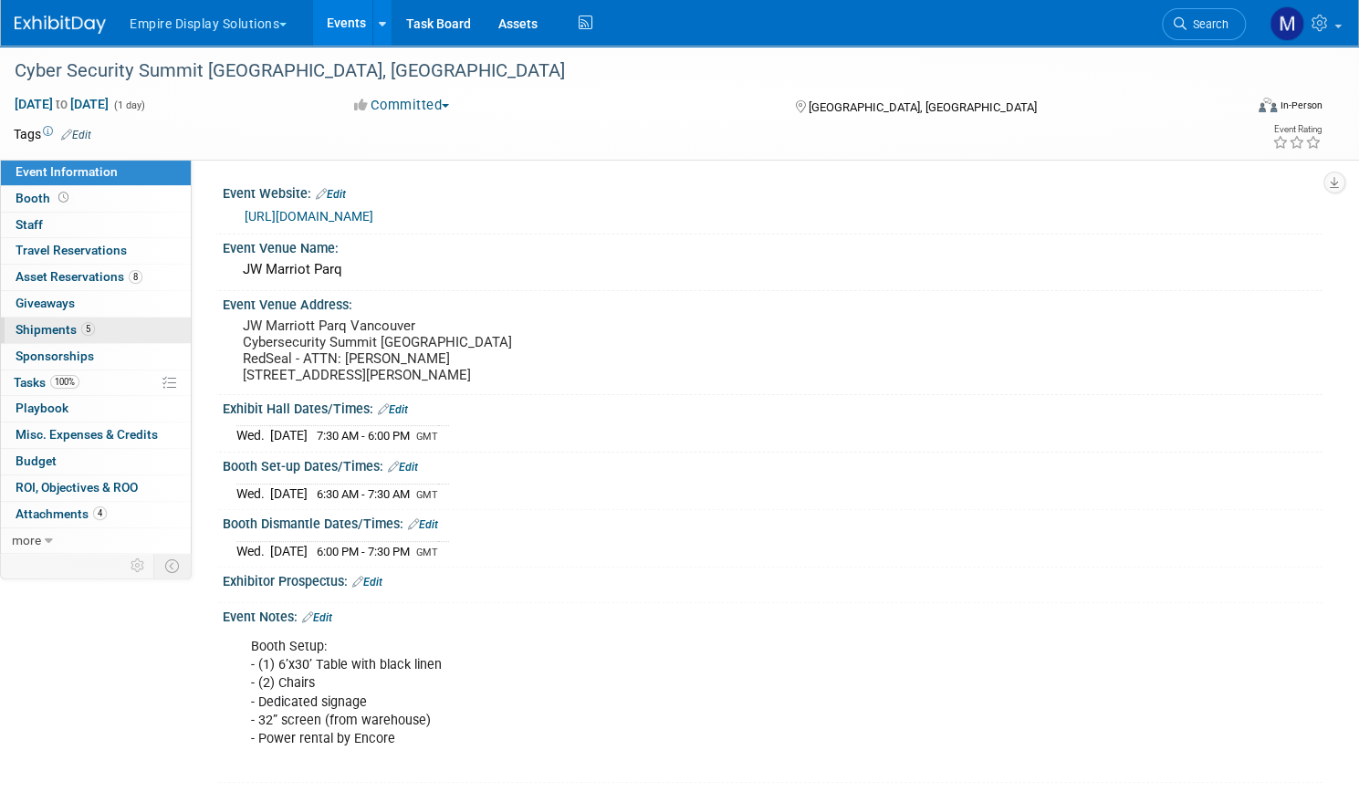
click at [95, 331] on span "Shipments 5" at bounding box center [55, 329] width 79 height 15
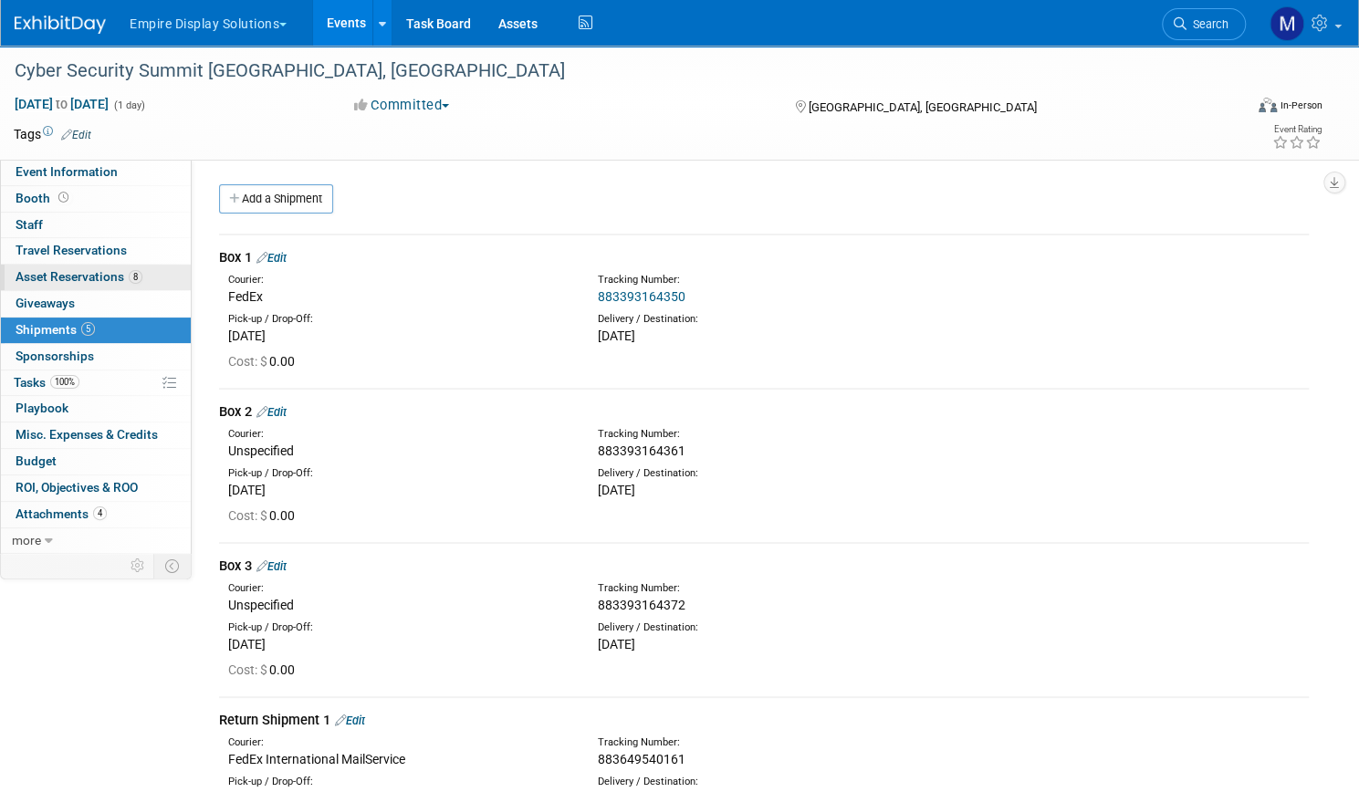
click at [139, 286] on link "8 Asset Reservations 8" at bounding box center [96, 278] width 190 height 26
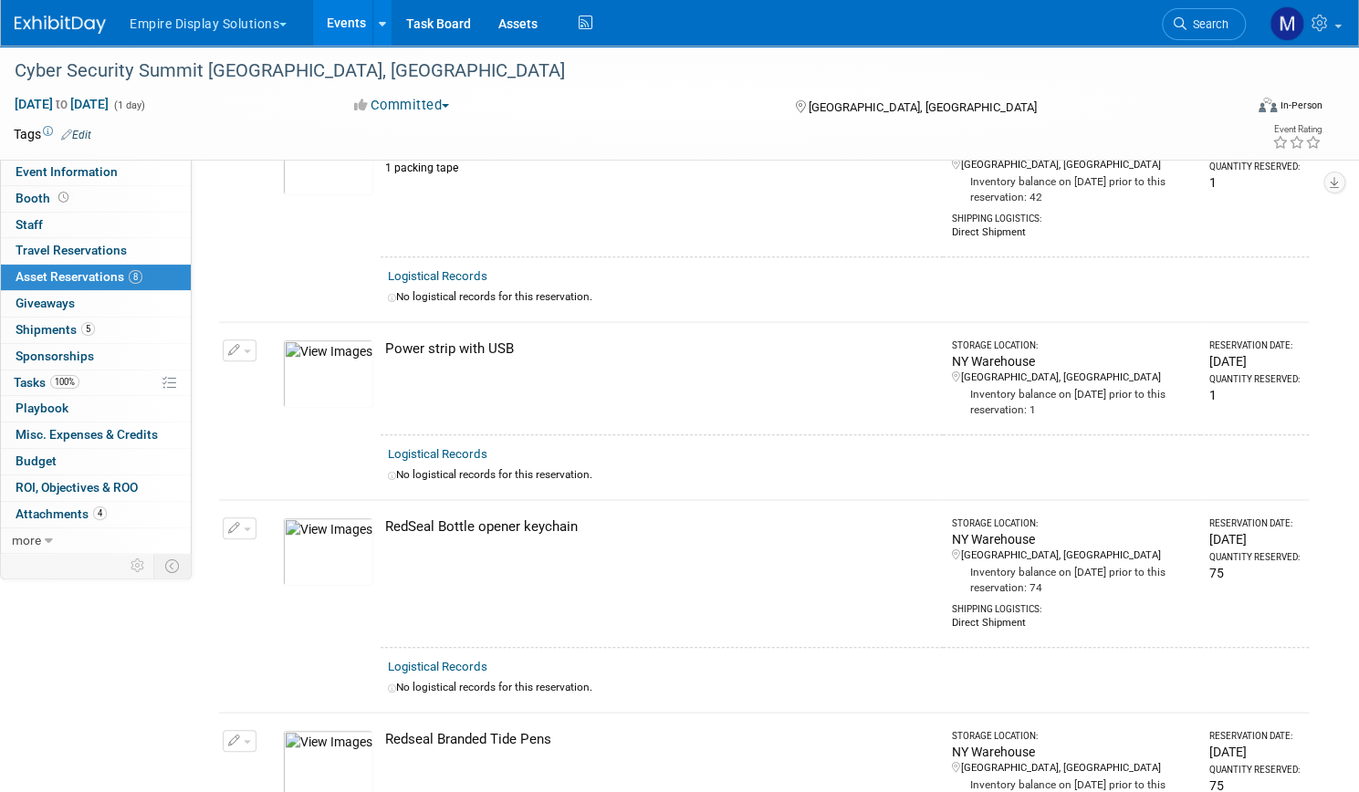
scroll to position [365, 0]
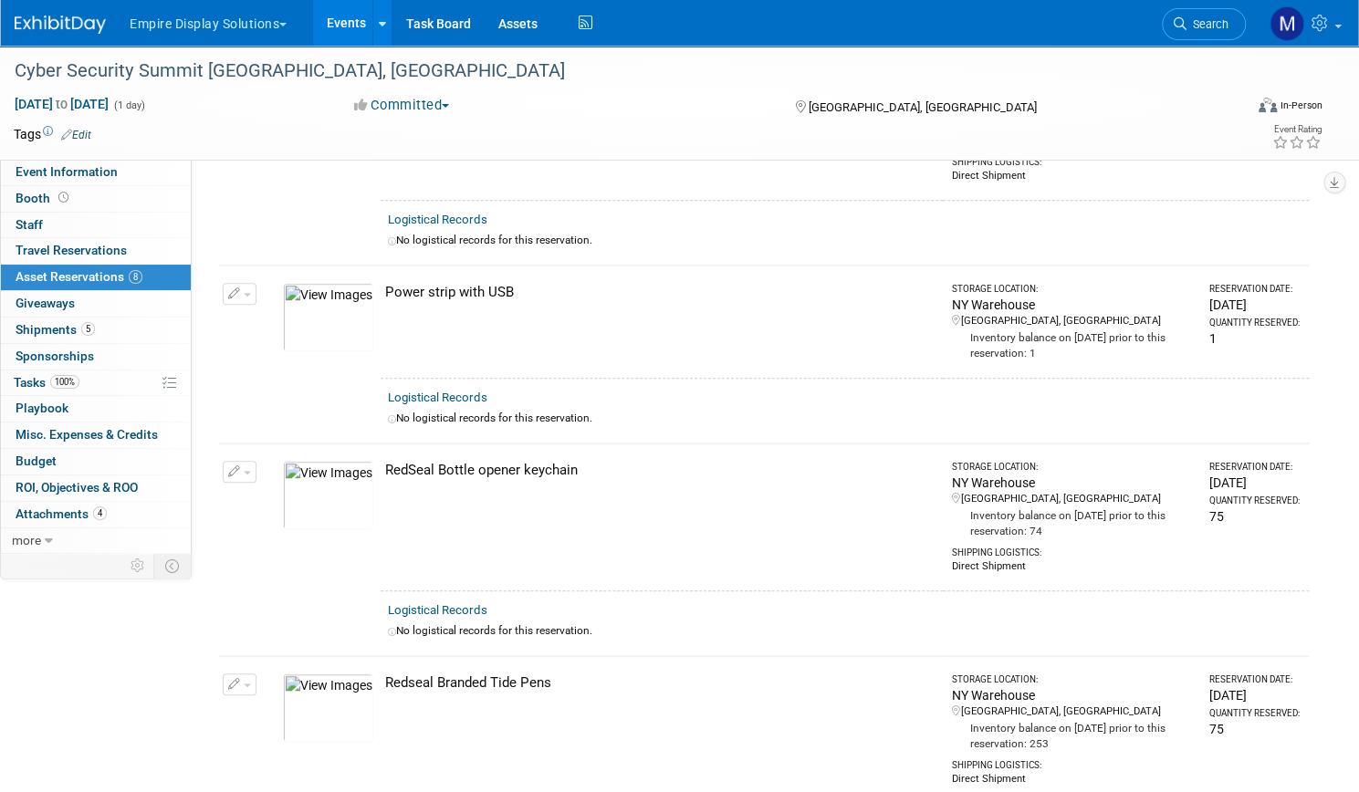
click at [380, 30] on link "Events" at bounding box center [346, 23] width 67 height 46
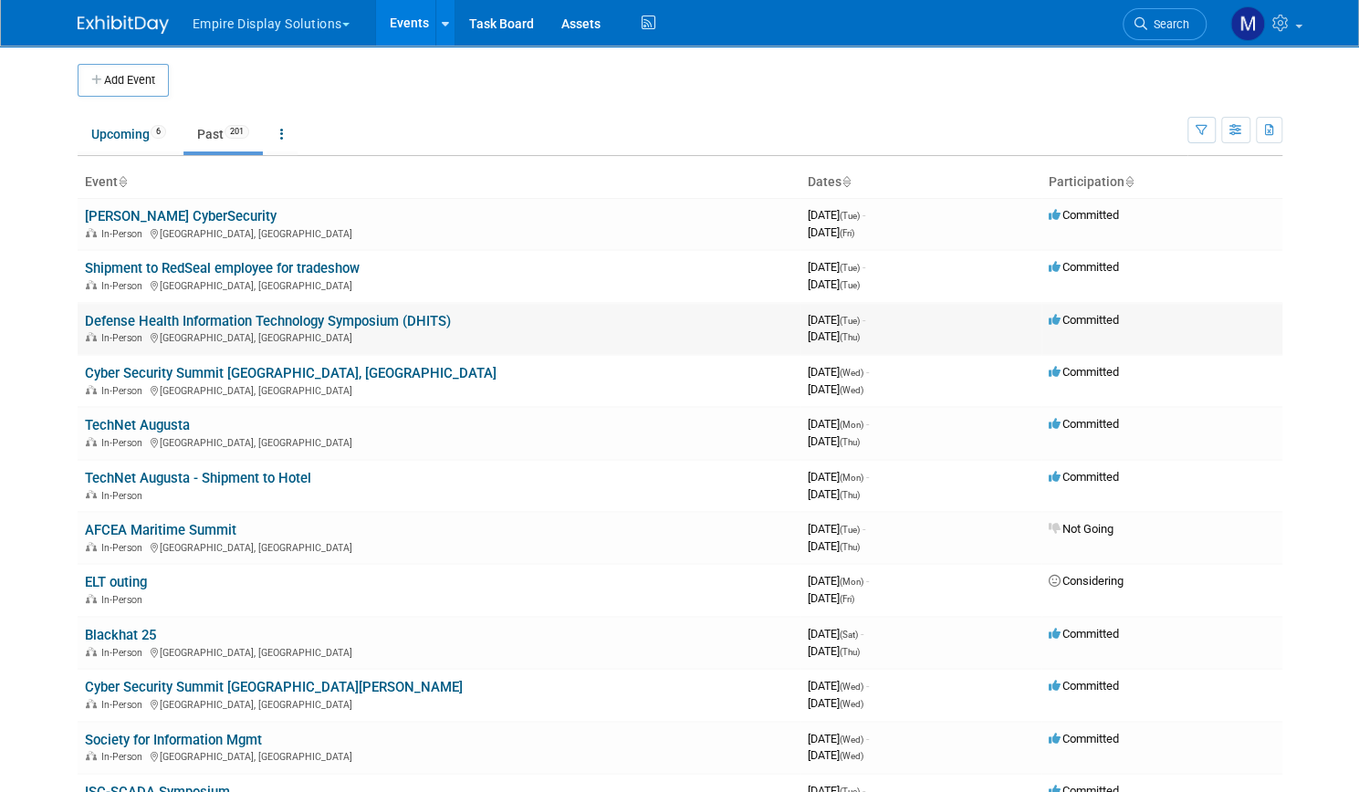
click at [341, 320] on link "Defense Health Information Technology Symposium (DHITS)" at bounding box center [268, 321] width 366 height 16
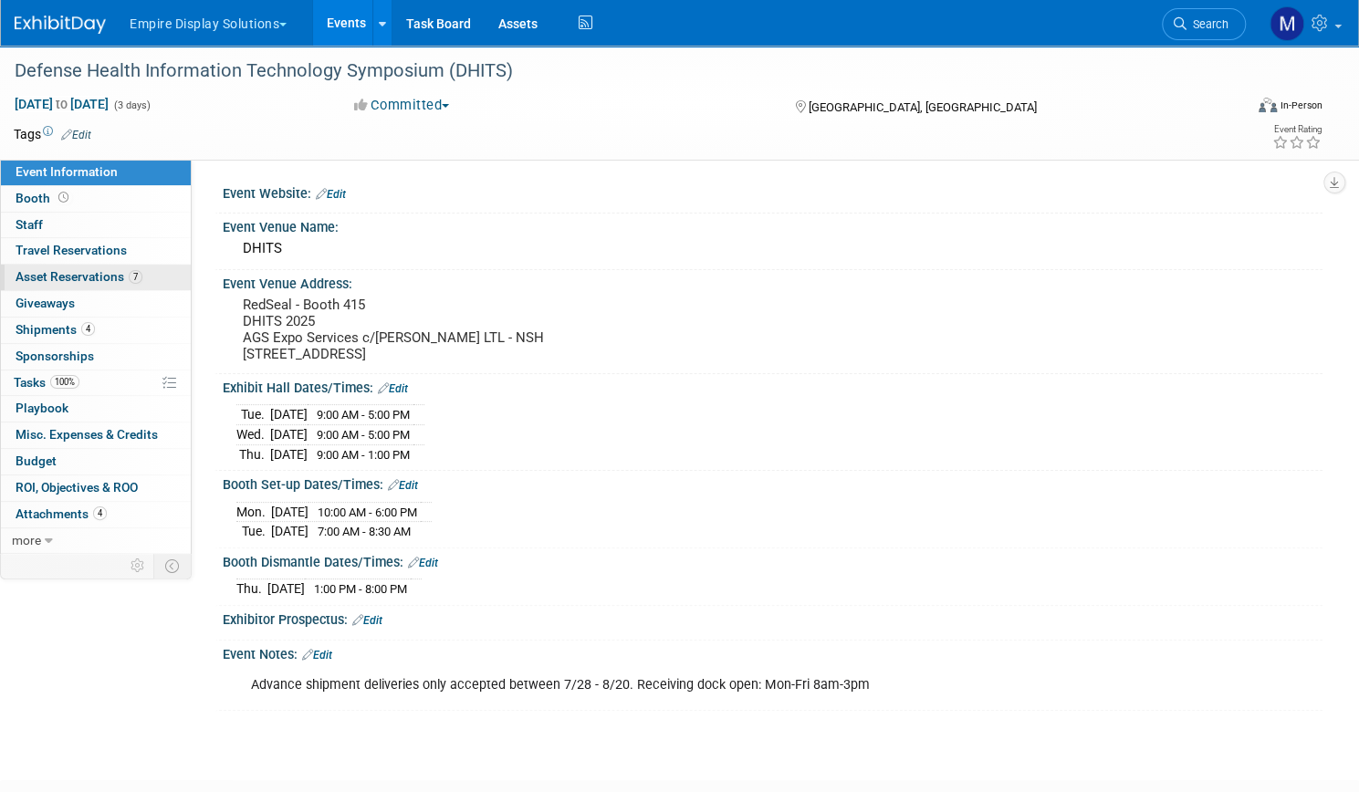
click at [142, 271] on span "Asset Reservations 7" at bounding box center [79, 276] width 127 height 15
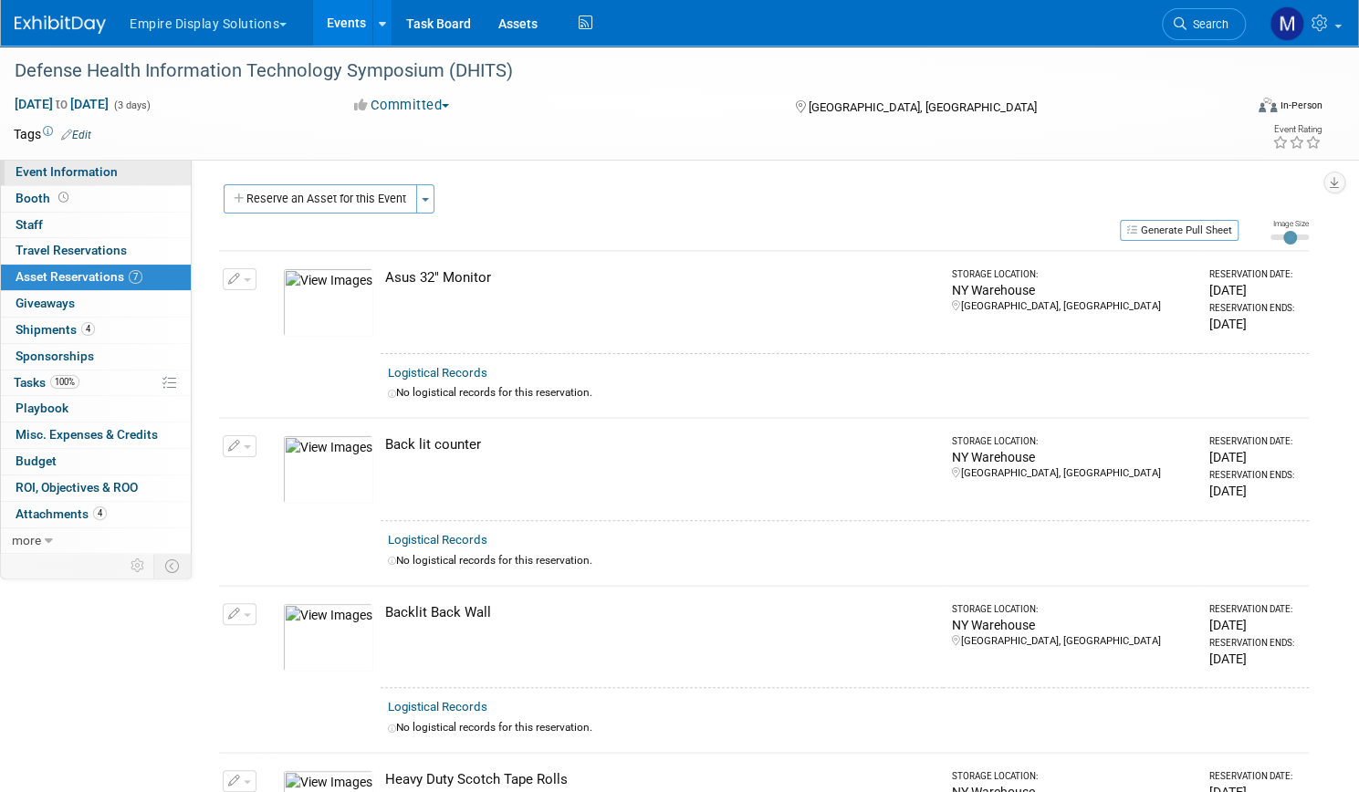
click at [118, 174] on span "Event Information" at bounding box center [67, 171] width 102 height 15
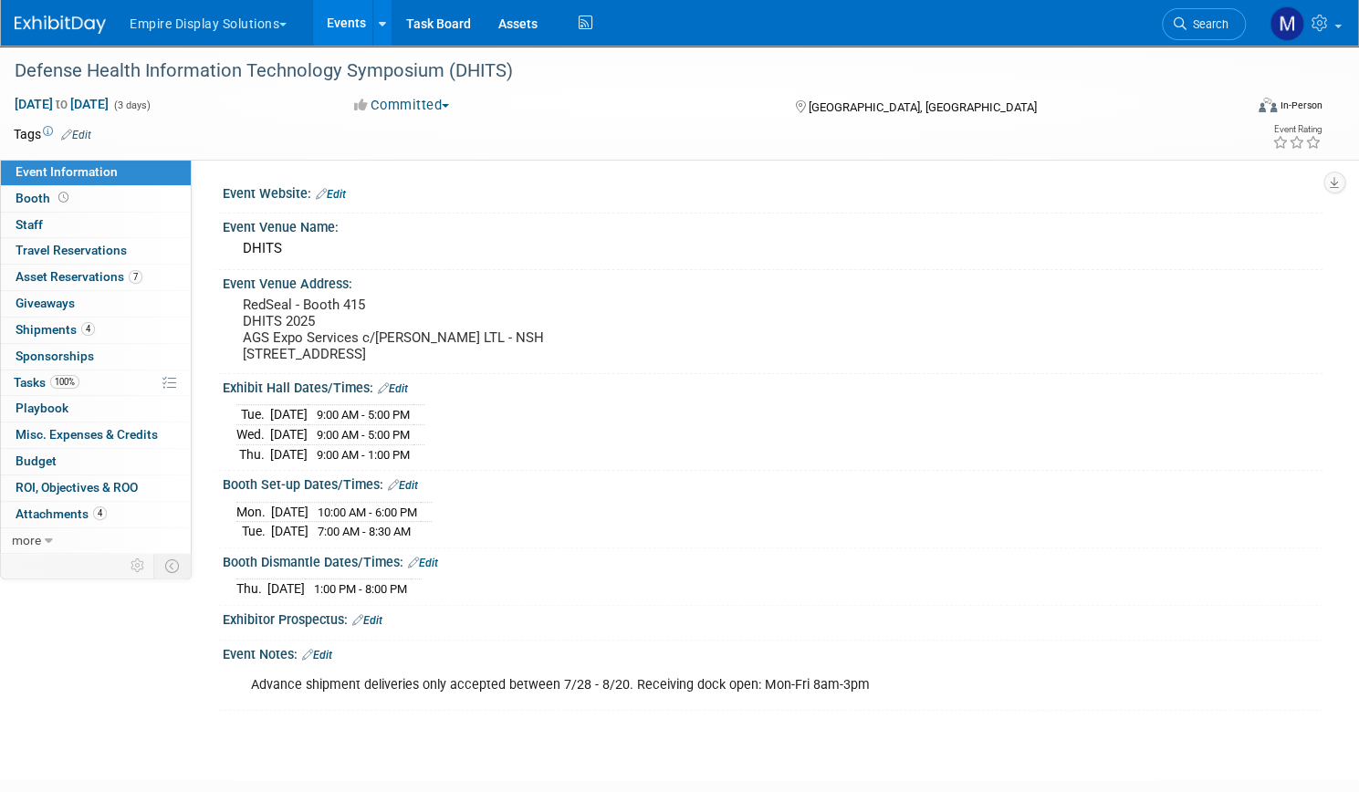
click at [380, 26] on link "Events" at bounding box center [346, 23] width 67 height 46
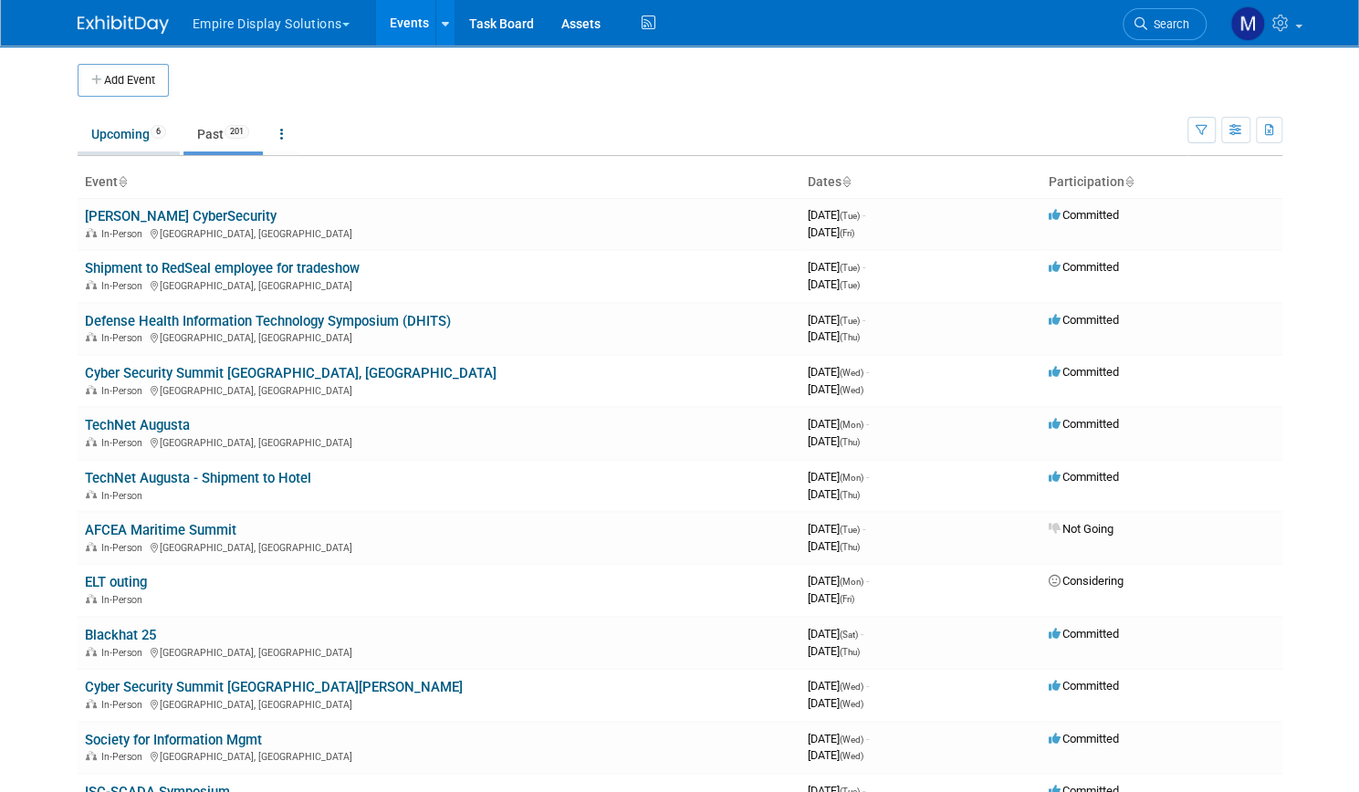
click at [117, 138] on link "Upcoming 6" at bounding box center [129, 134] width 102 height 35
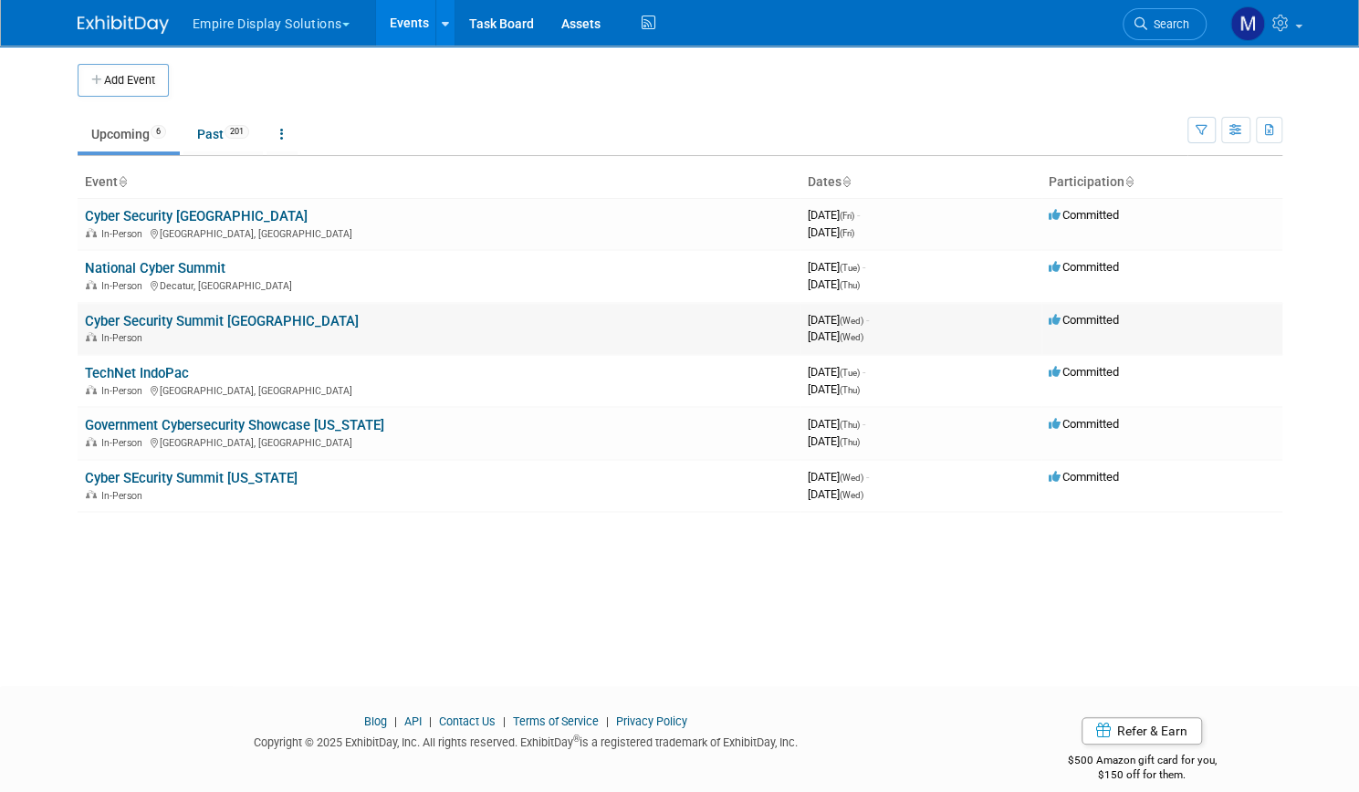
click at [166, 322] on link "Cyber Security Summit [GEOGRAPHIC_DATA]" at bounding box center [222, 321] width 274 height 16
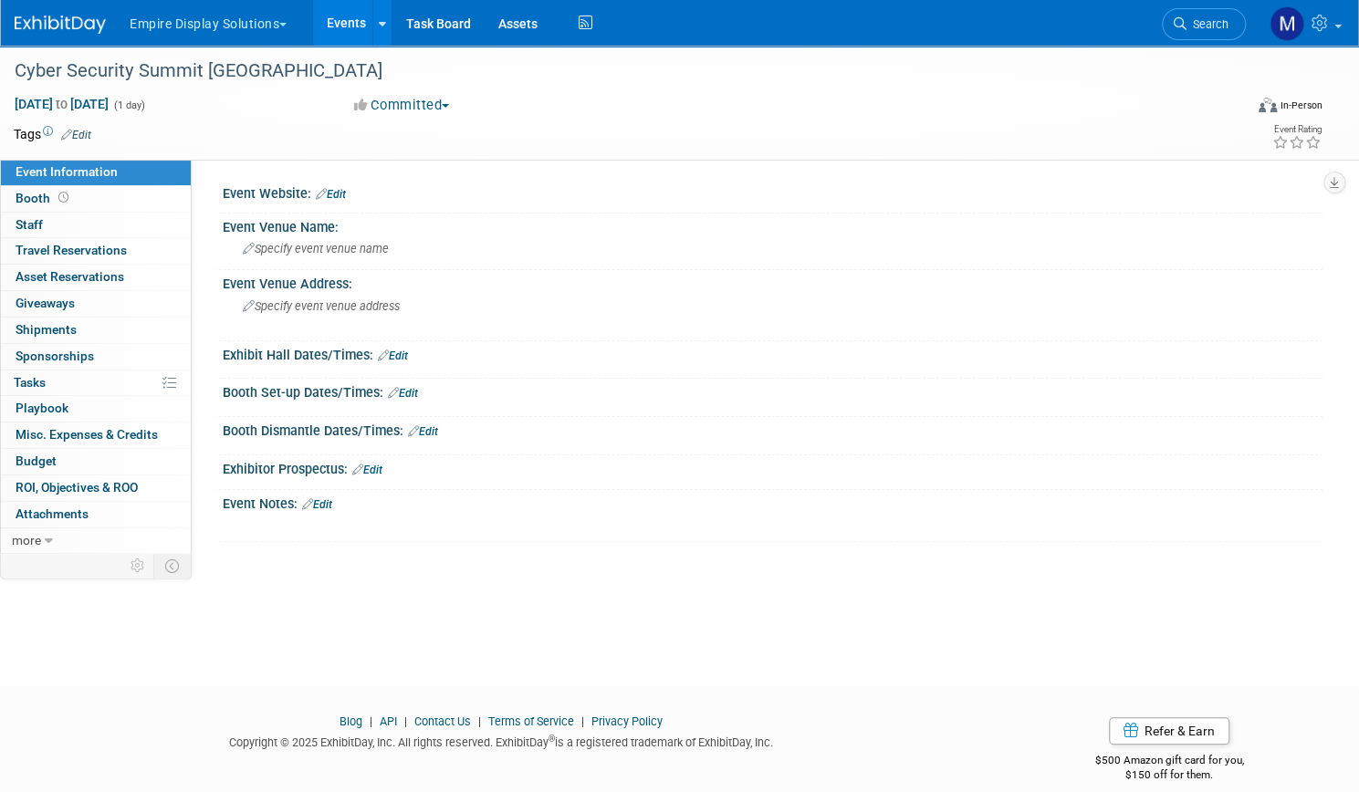
click at [380, 26] on link "Events" at bounding box center [346, 23] width 67 height 46
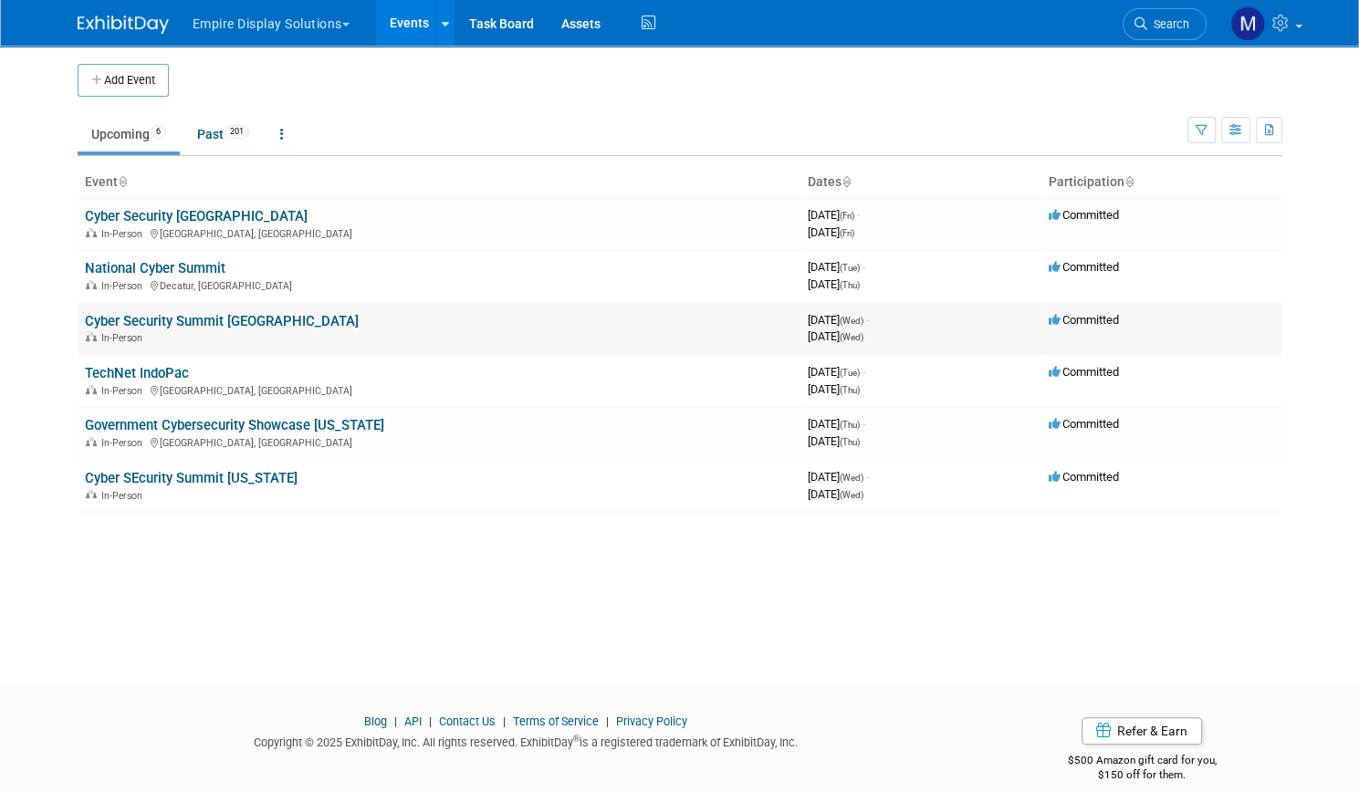
click at [206, 323] on link "Cyber Security Summit [GEOGRAPHIC_DATA]" at bounding box center [222, 321] width 274 height 16
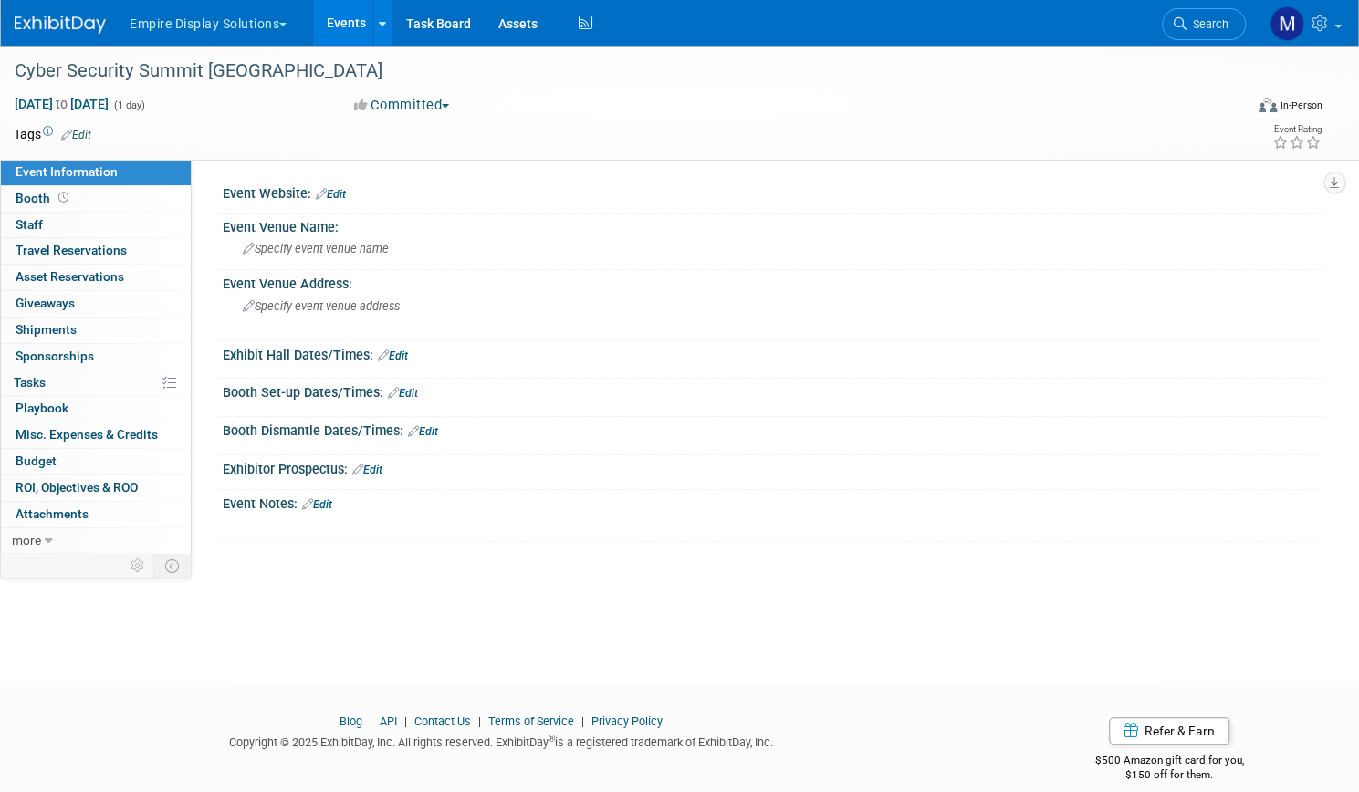
click at [380, 27] on link "Events" at bounding box center [346, 23] width 67 height 46
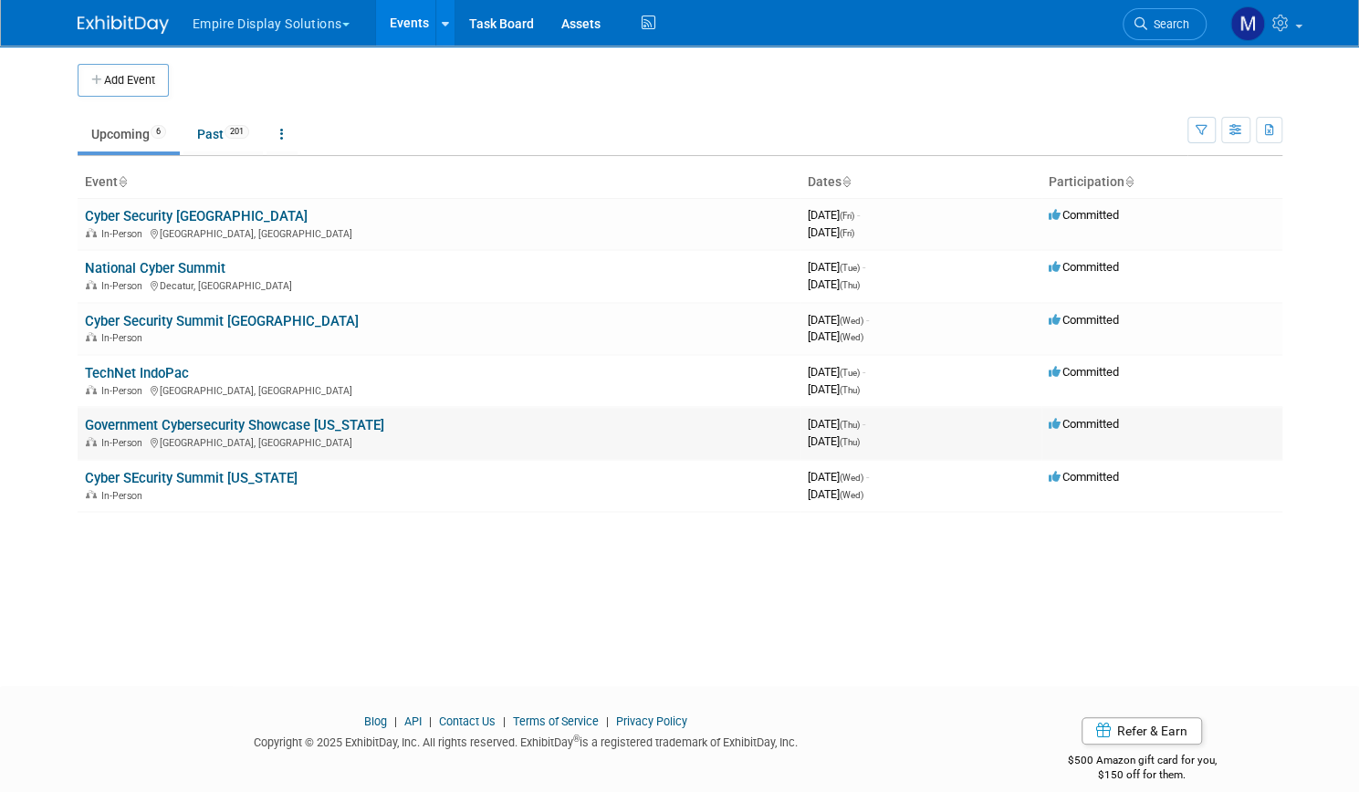
click at [146, 417] on link "Government Cybersecurity Showcase [US_STATE]" at bounding box center [234, 425] width 299 height 16
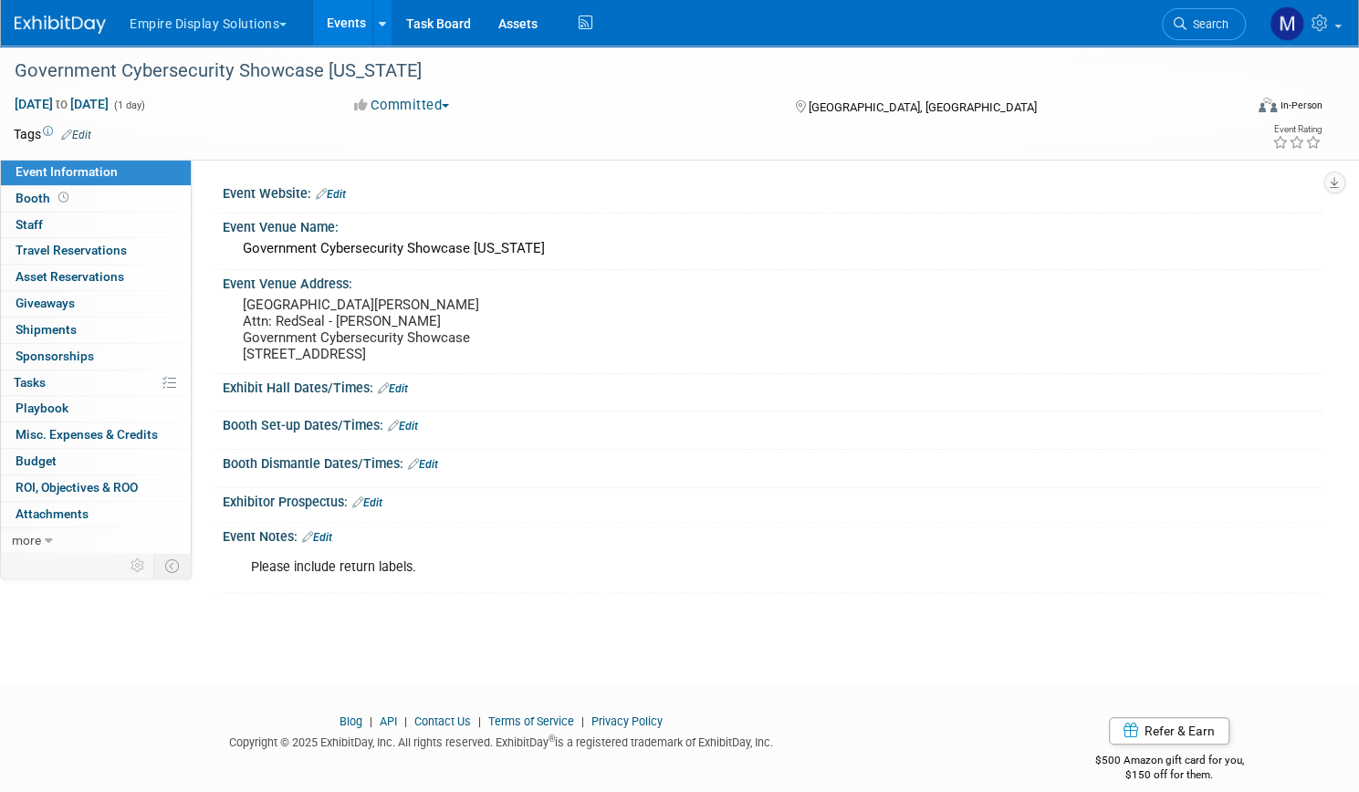
click at [380, 12] on link "Events" at bounding box center [346, 23] width 67 height 46
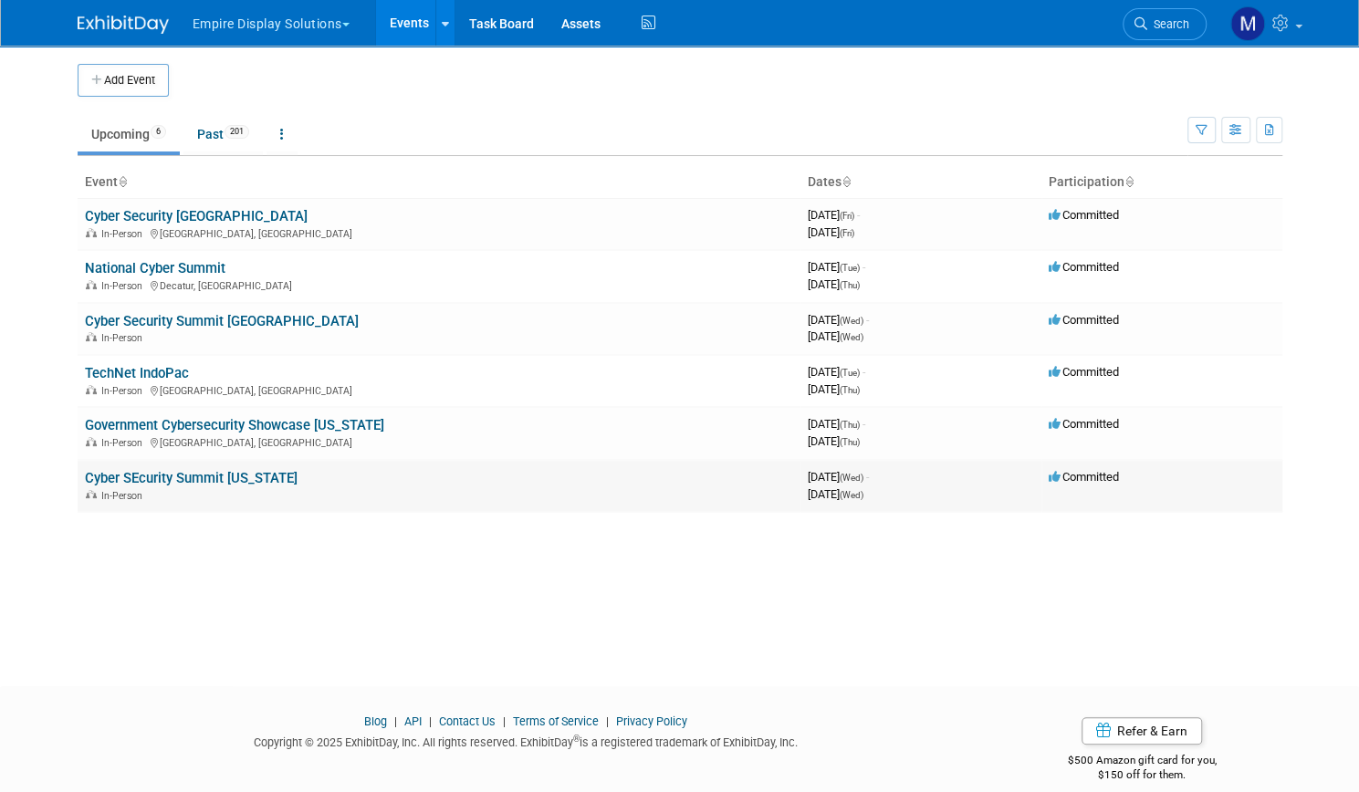
click at [170, 474] on link "Cyber SEcurity Summit [US_STATE]" at bounding box center [191, 478] width 213 height 16
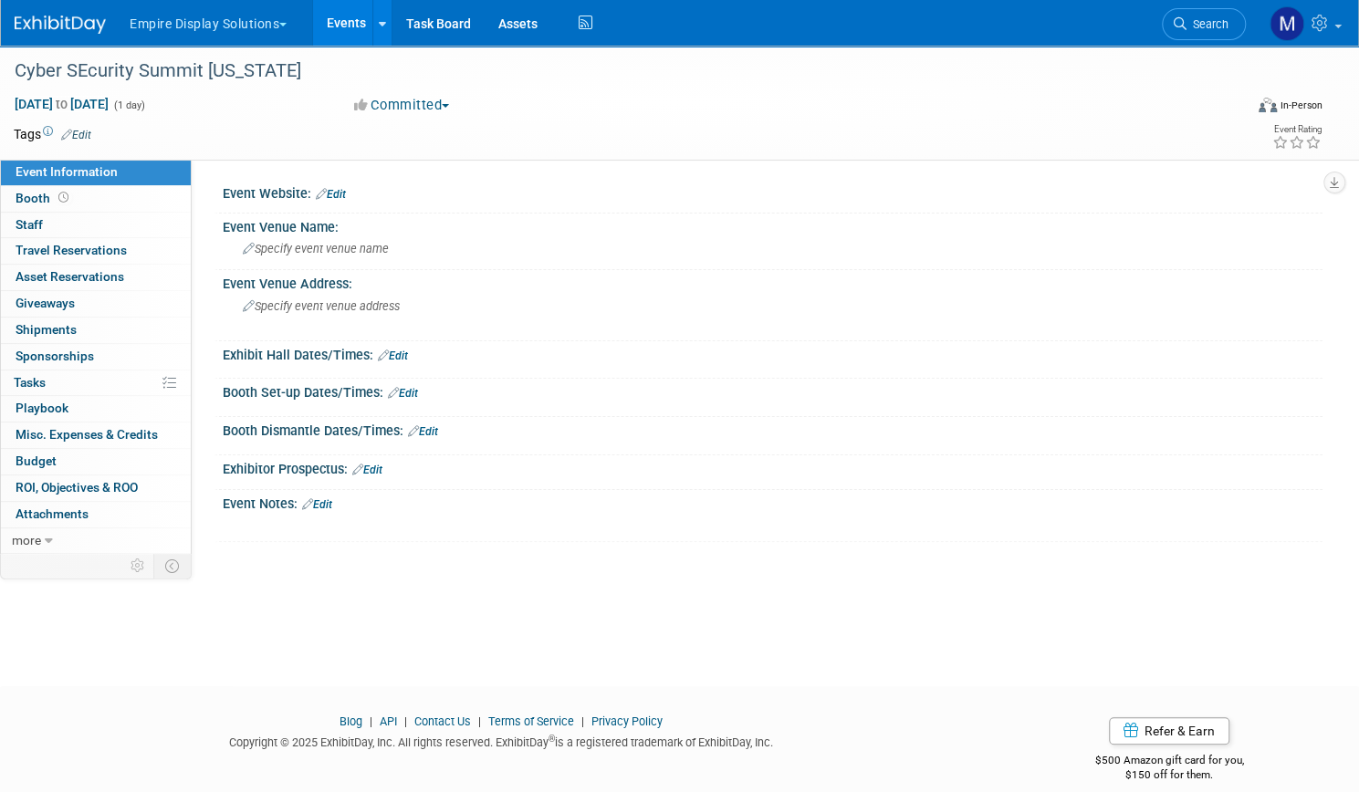
click at [380, 32] on link "Events" at bounding box center [346, 23] width 67 height 46
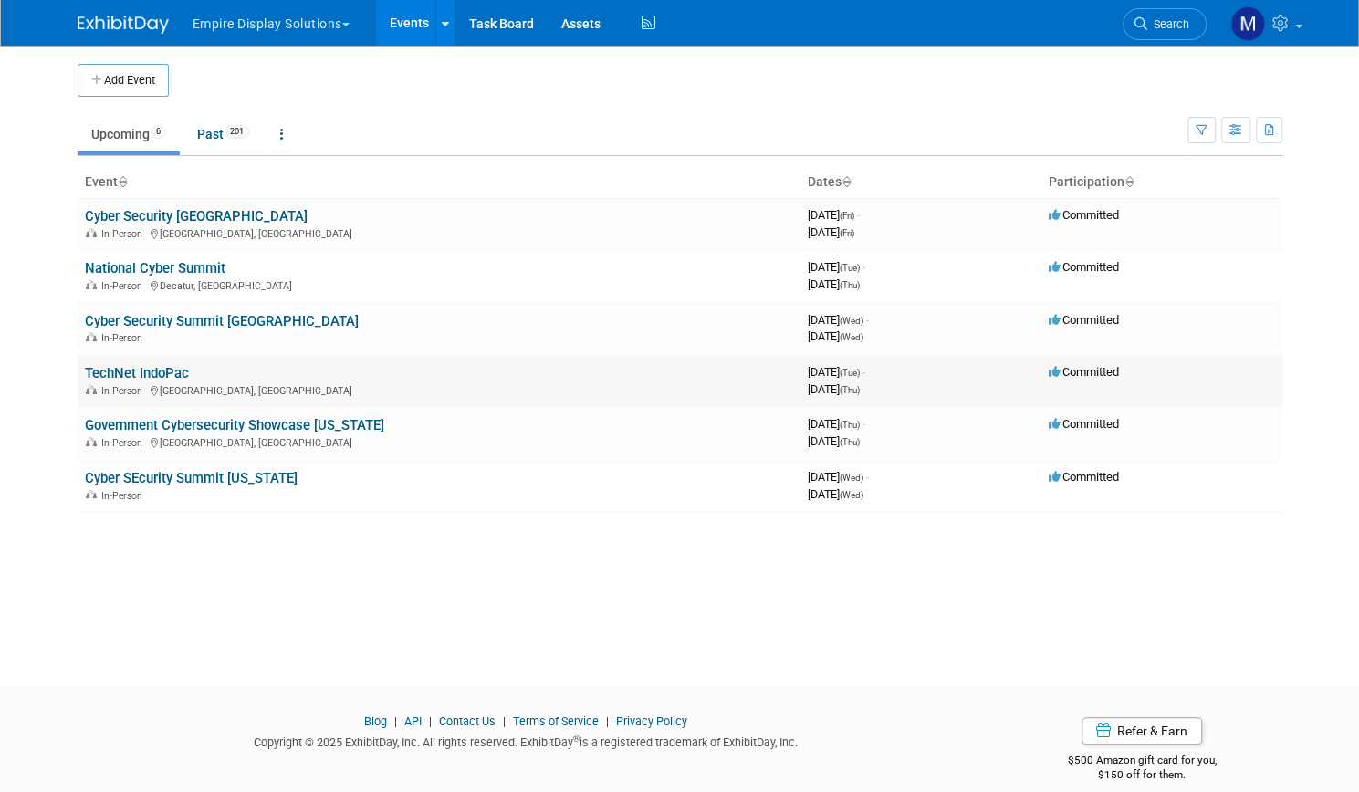
click at [147, 372] on link "TechNet IndoPac" at bounding box center [137, 373] width 104 height 16
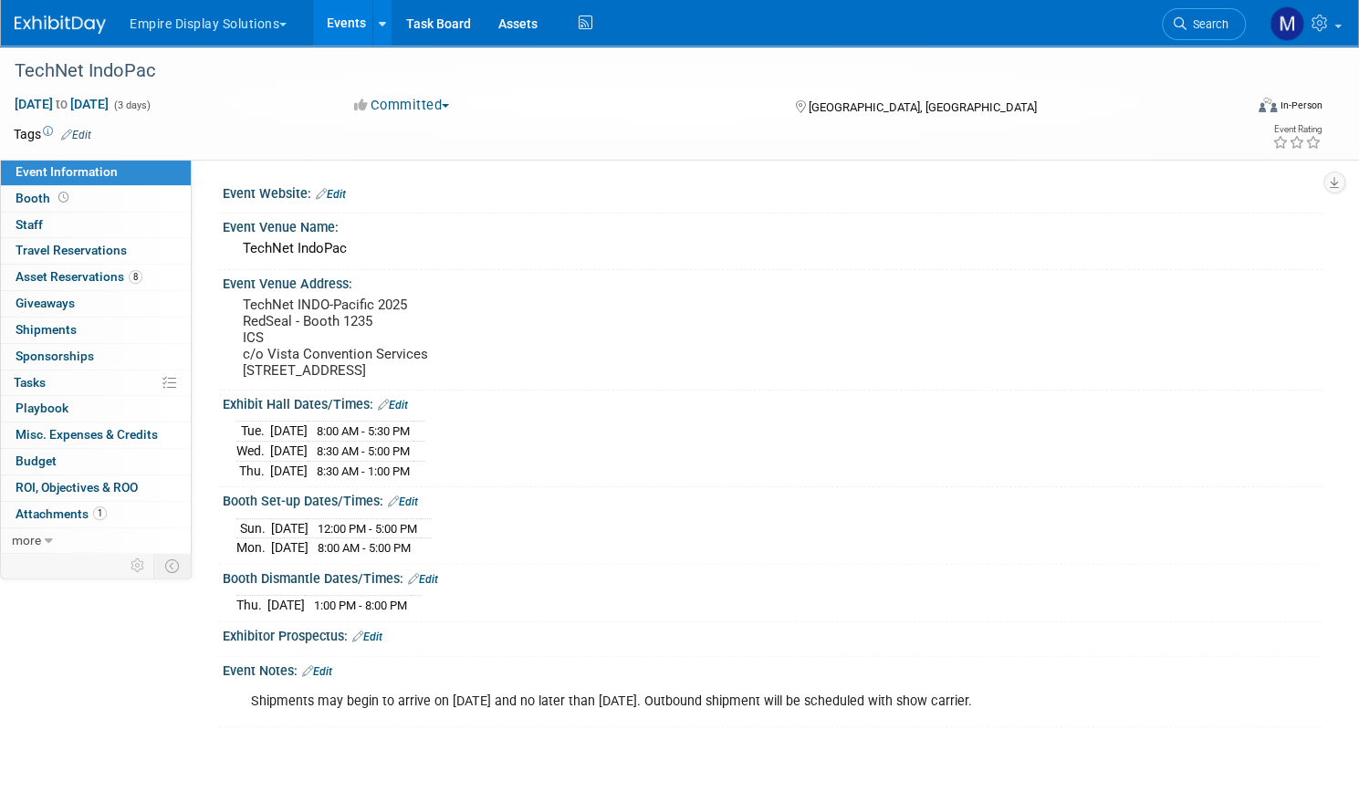
click at [0, 293] on div "TechNet IndoPac [DATE] to [DATE] (3 days) [DATE] to [DATE] Committed Committed …" at bounding box center [679, 405] width 1359 height 718
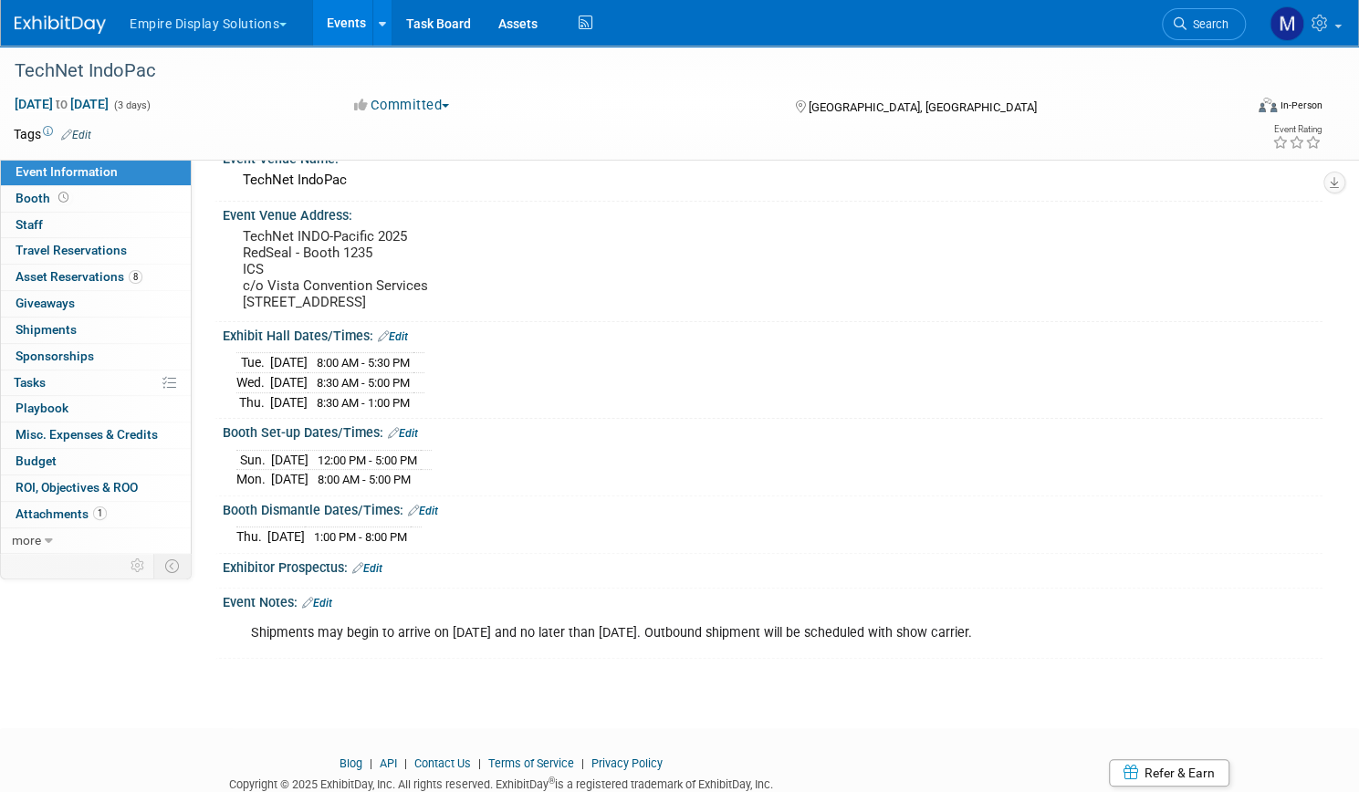
scroll to position [73, 0]
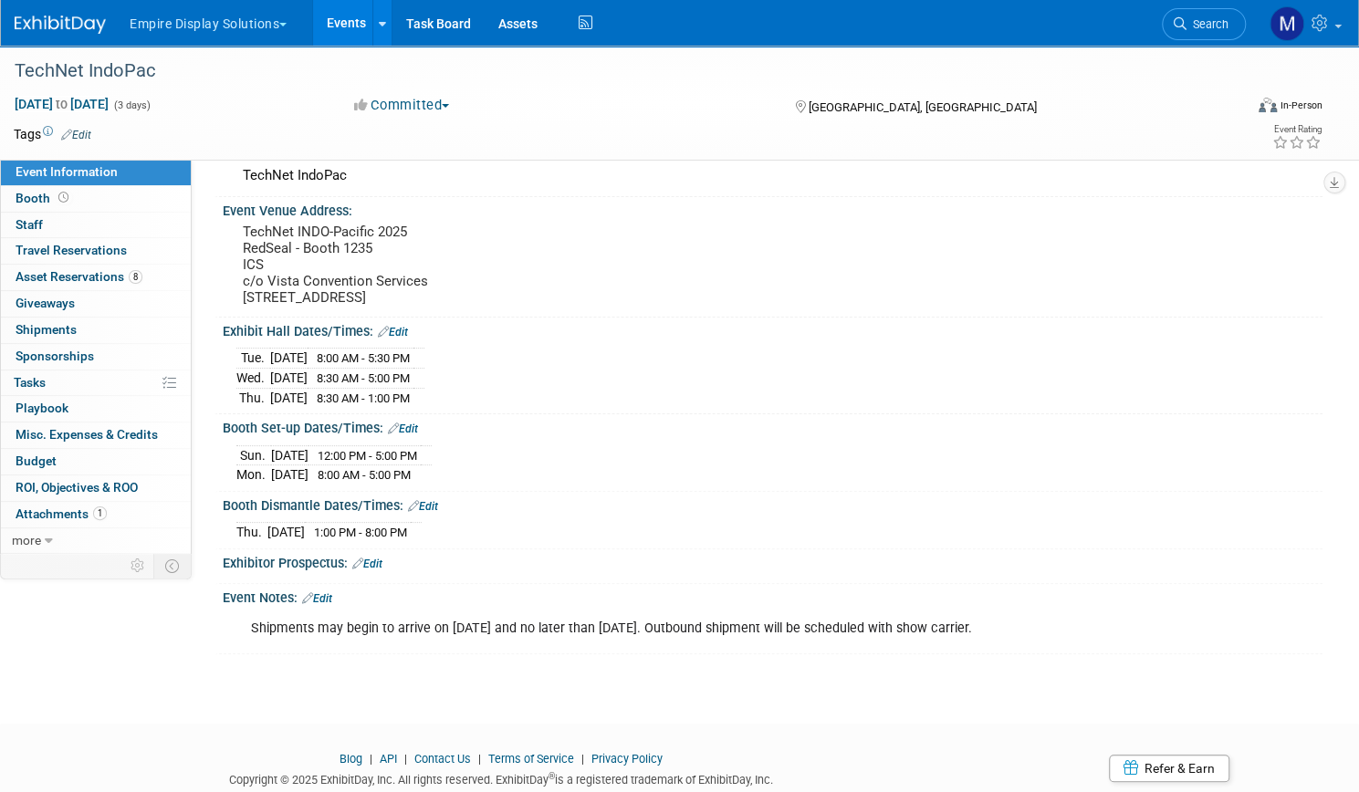
click at [380, 34] on link "Events" at bounding box center [346, 23] width 67 height 46
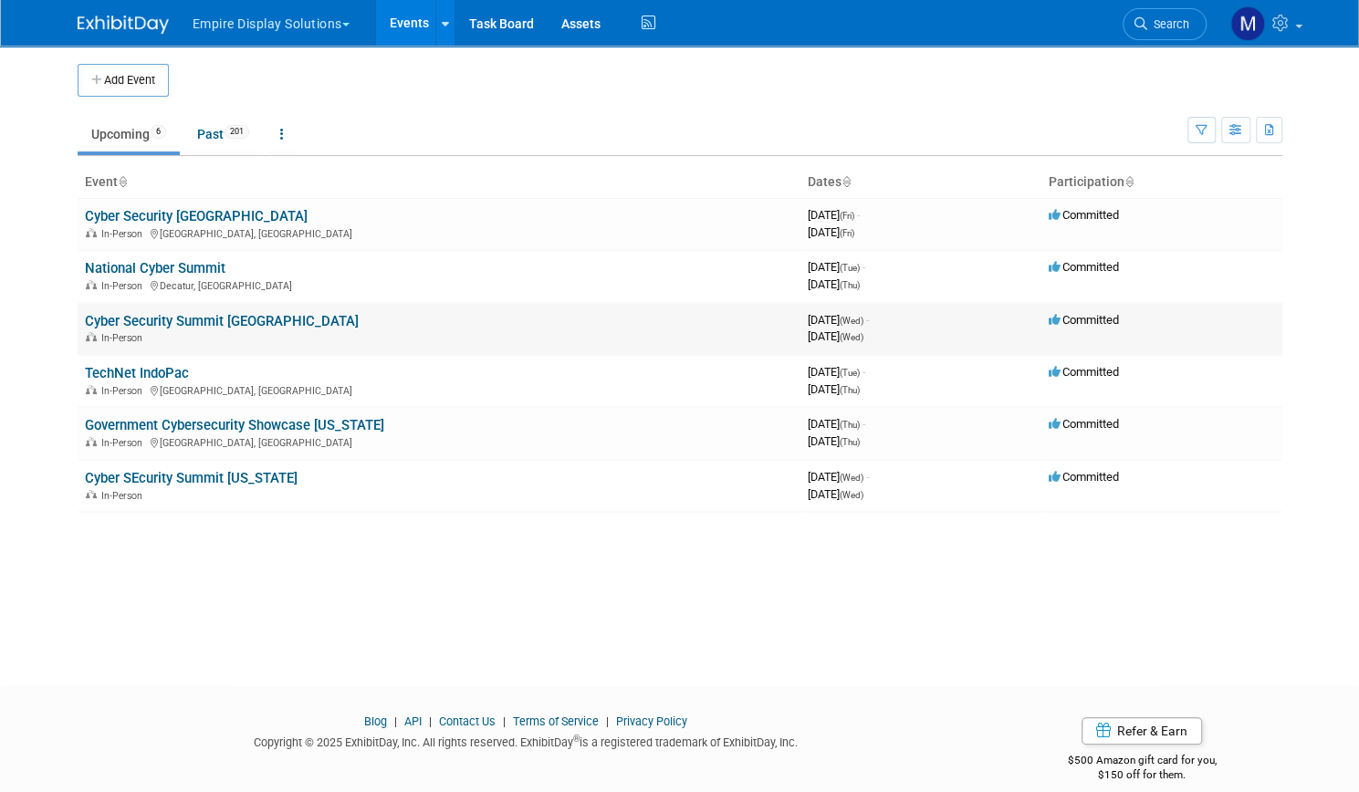
click at [170, 321] on link "Cyber Security Summit [GEOGRAPHIC_DATA]" at bounding box center [222, 321] width 274 height 16
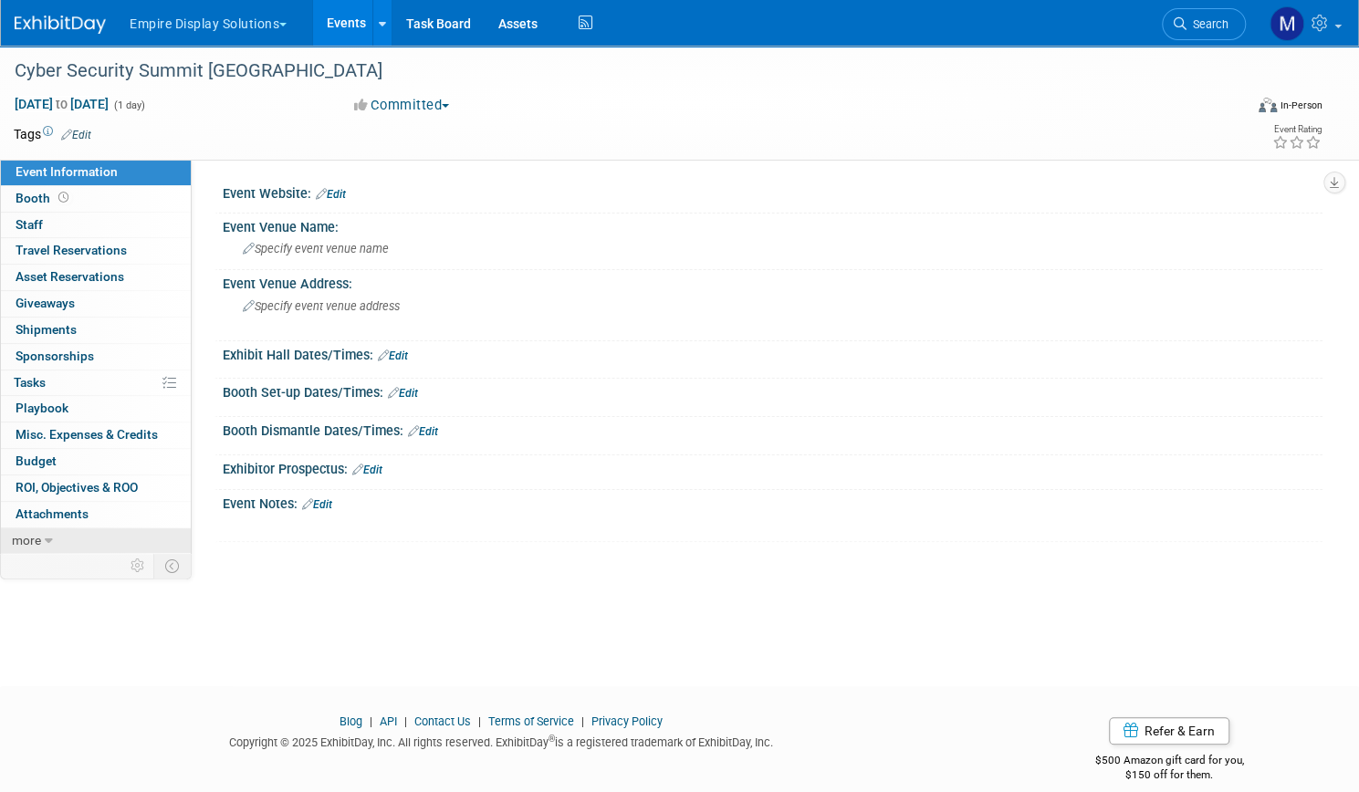
click at [41, 533] on span "more" at bounding box center [26, 540] width 29 height 15
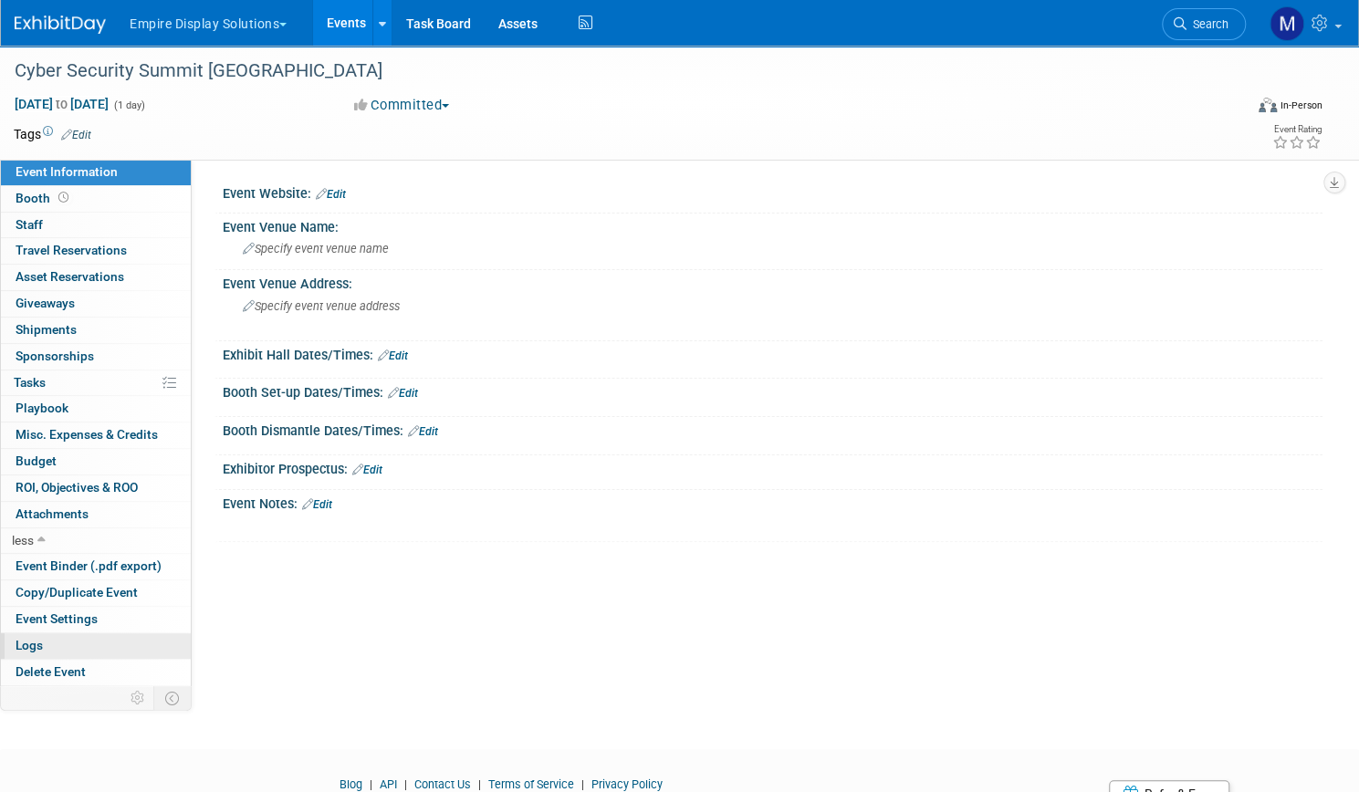
click at [43, 639] on span "Logs" at bounding box center [29, 645] width 27 height 15
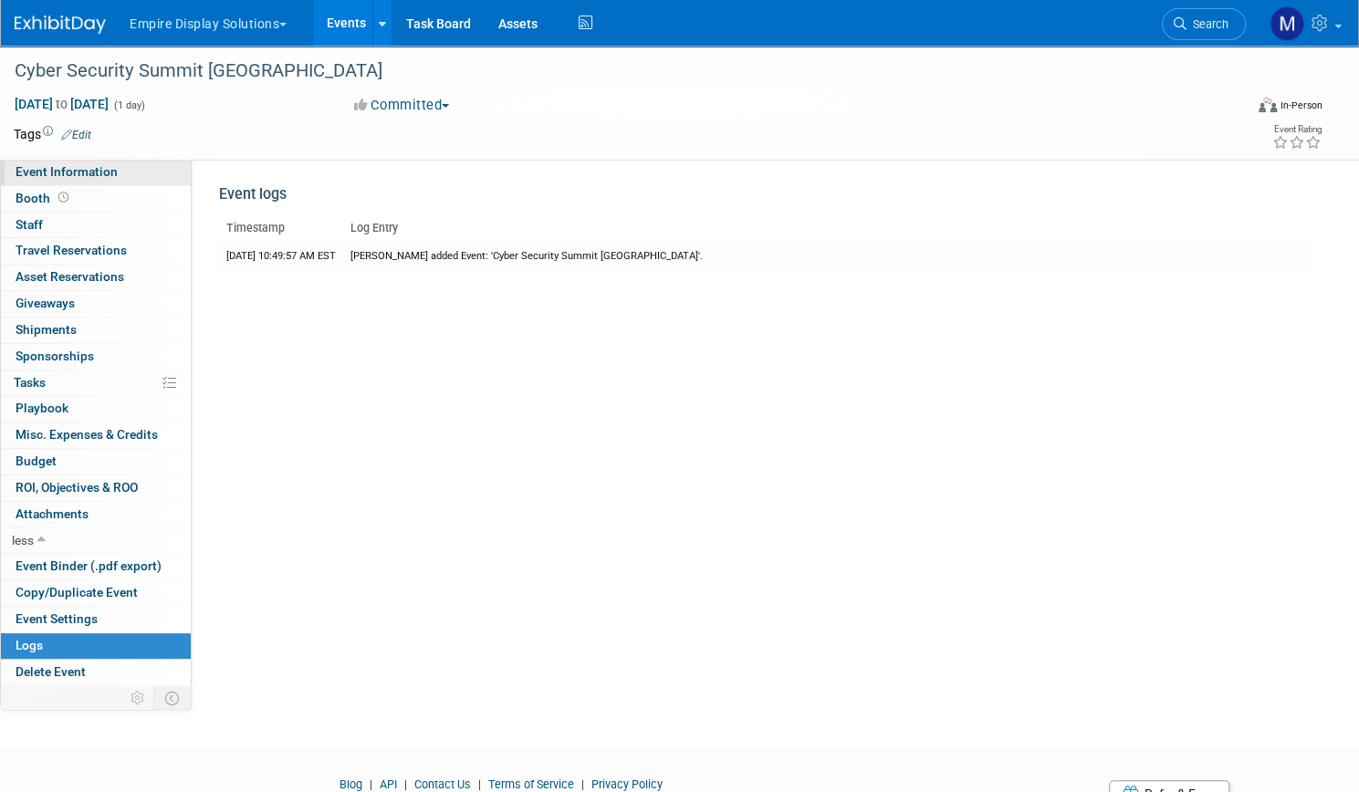
click at [118, 176] on span "Event Information" at bounding box center [67, 171] width 102 height 15
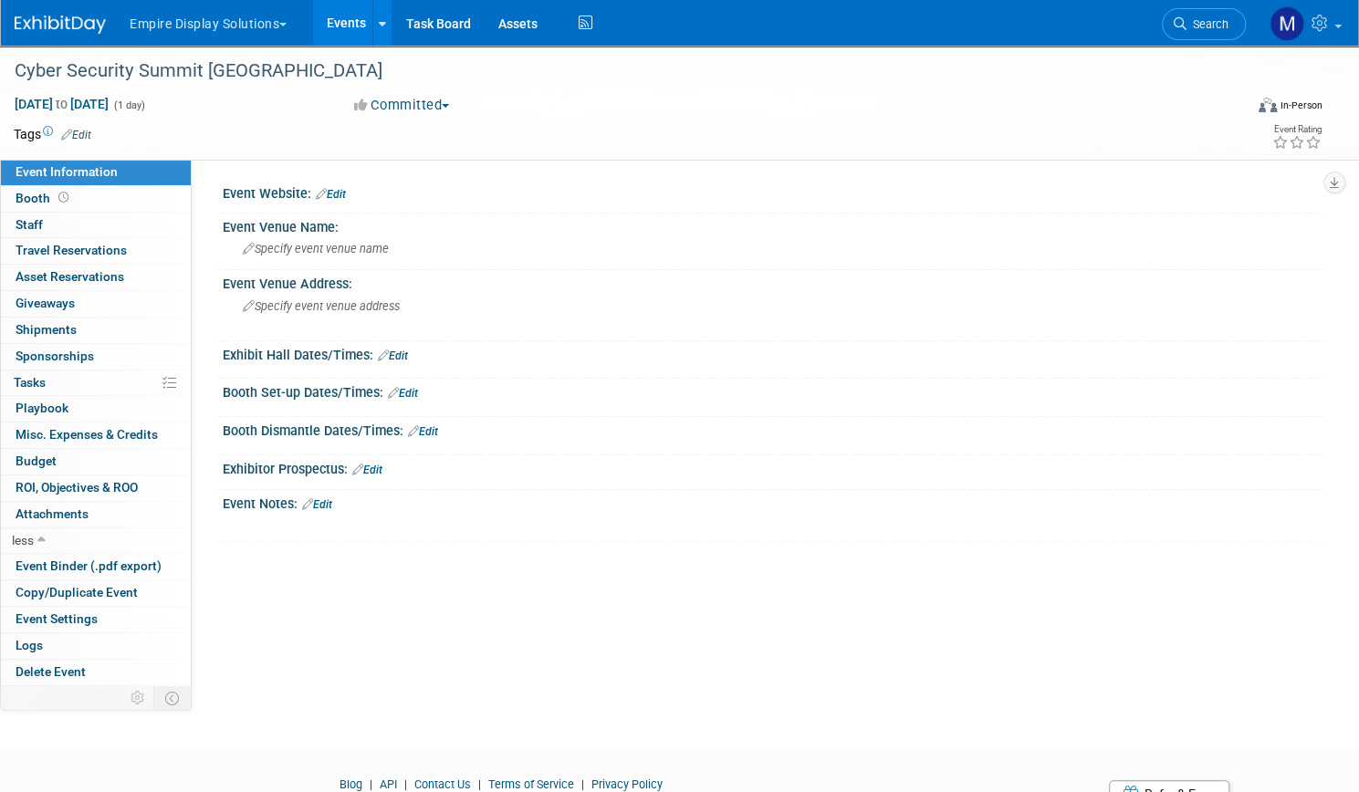
click at [118, 171] on span "Event Information" at bounding box center [67, 171] width 102 height 15
